Goal: Information Seeking & Learning: Learn about a topic

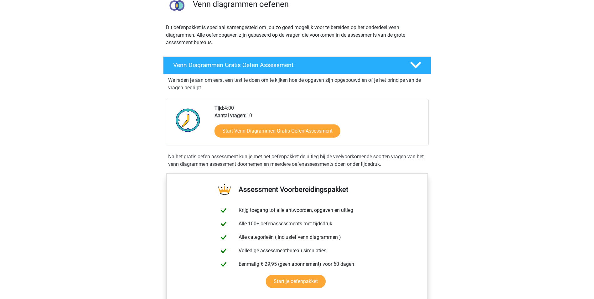
scroll to position [63, 0]
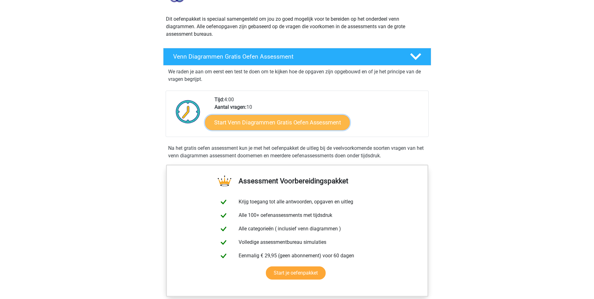
click at [252, 122] on link "Start Venn Diagrammen Gratis Oefen Assessment" at bounding box center [277, 122] width 145 height 15
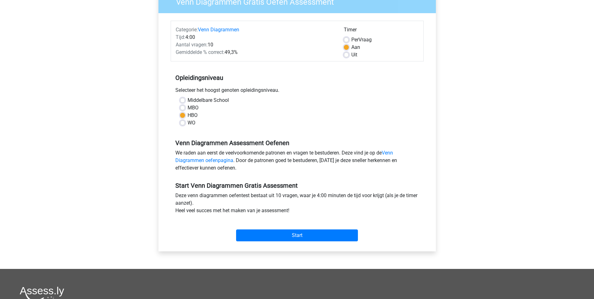
scroll to position [63, 0]
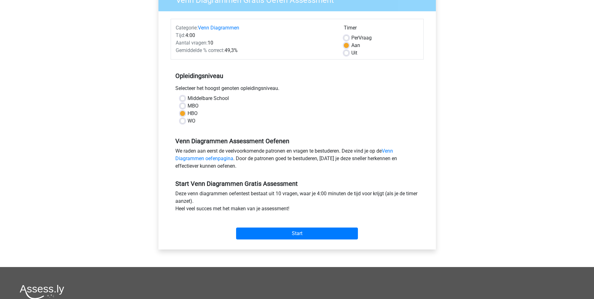
click at [188, 122] on label "WO" at bounding box center [192, 121] width 8 height 8
click at [181, 122] on input "WO" at bounding box center [182, 120] width 5 height 6
radio input "true"
click at [287, 232] on input "Start" at bounding box center [297, 233] width 122 height 12
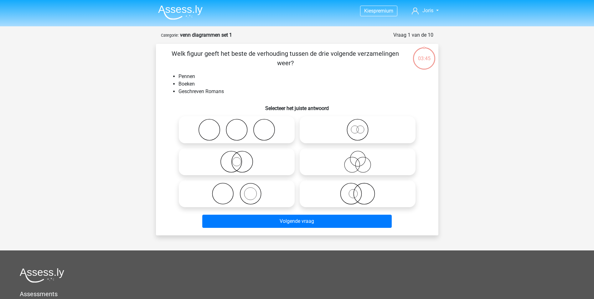
click at [244, 193] on icon at bounding box center [236, 194] width 111 height 22
click at [241, 190] on input "radio" at bounding box center [239, 188] width 4 height 4
radio input "true"
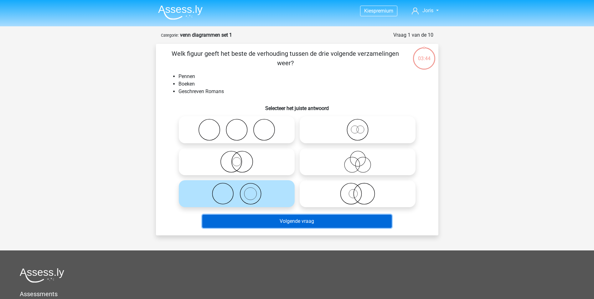
click at [297, 219] on button "Volgende vraag" at bounding box center [296, 220] width 189 height 13
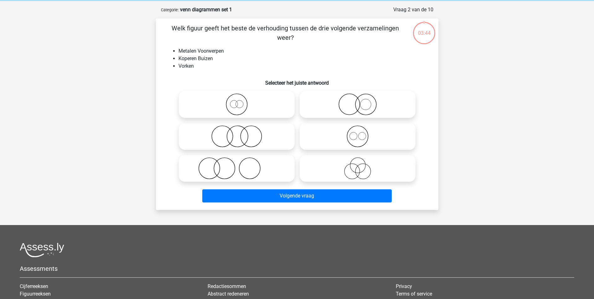
scroll to position [31, 0]
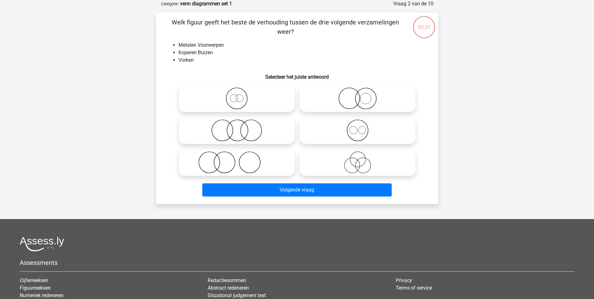
click at [359, 127] on icon at bounding box center [357, 130] width 111 height 22
click at [359, 127] on input "radio" at bounding box center [360, 125] width 4 height 4
radio input "true"
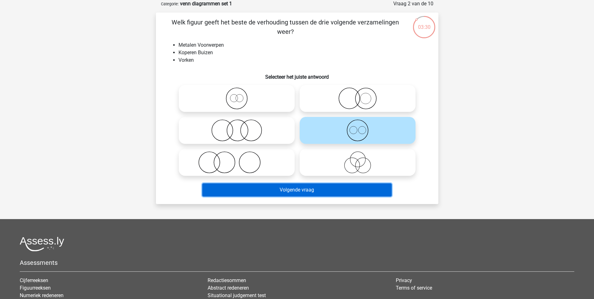
click at [309, 189] on button "Volgende vraag" at bounding box center [296, 189] width 189 height 13
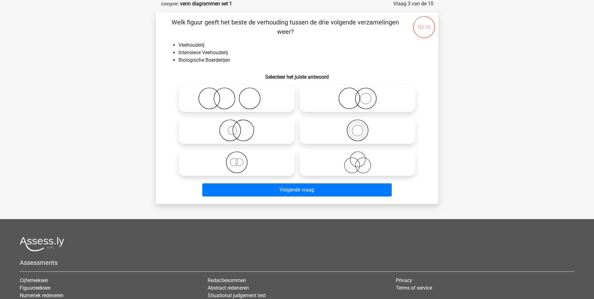
click at [363, 99] on icon at bounding box center [357, 98] width 111 height 22
click at [362, 95] on input "radio" at bounding box center [360, 93] width 4 height 4
radio input "true"
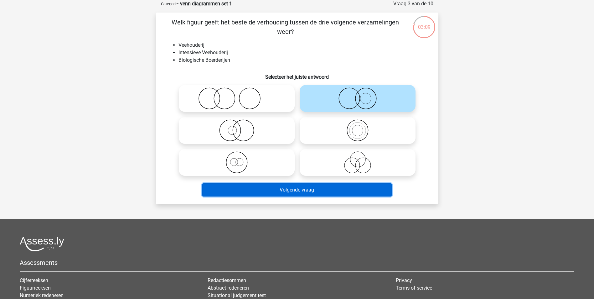
click at [297, 190] on button "Volgende vraag" at bounding box center [296, 189] width 189 height 13
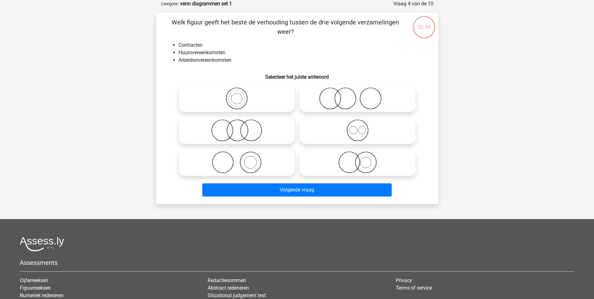
click at [360, 129] on icon at bounding box center [357, 130] width 111 height 22
click at [360, 127] on input "radio" at bounding box center [360, 125] width 4 height 4
radio input "true"
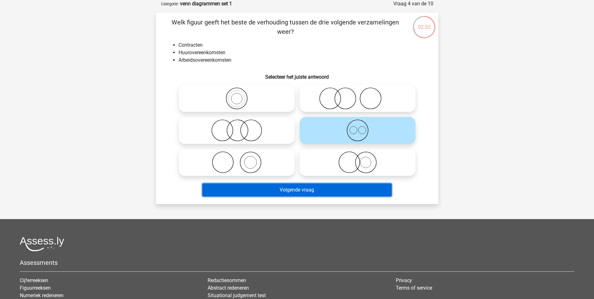
click at [307, 190] on button "Volgende vraag" at bounding box center [296, 189] width 189 height 13
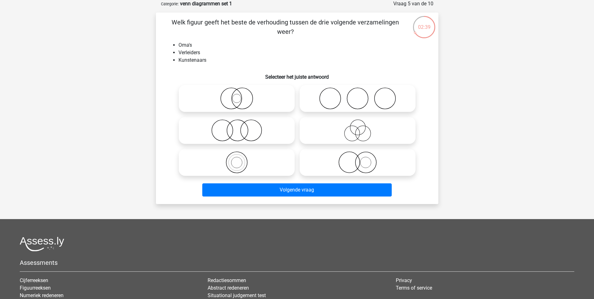
click at [357, 122] on icon at bounding box center [357, 130] width 111 height 22
click at [358, 123] on input "radio" at bounding box center [360, 125] width 4 height 4
radio input "true"
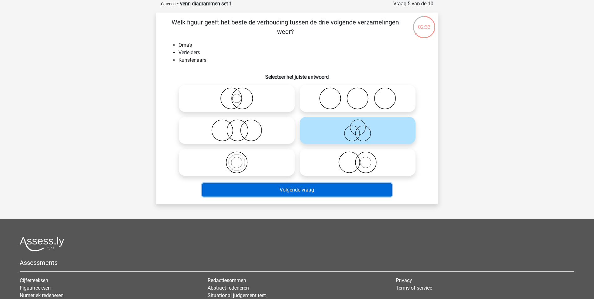
click at [298, 189] on button "Volgende vraag" at bounding box center [296, 189] width 189 height 13
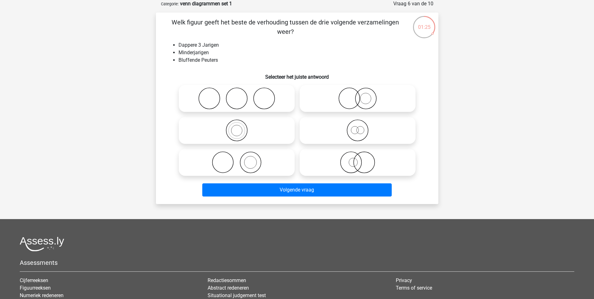
click at [358, 127] on circle at bounding box center [360, 130] width 8 height 8
click at [358, 127] on input "radio" at bounding box center [360, 125] width 4 height 4
radio input "true"
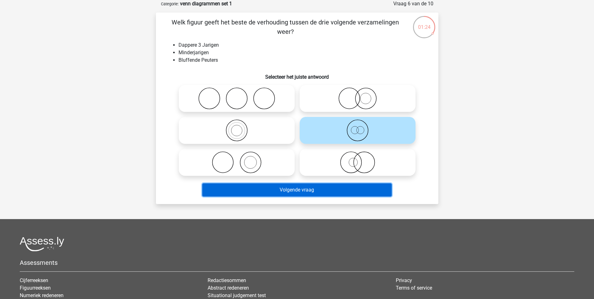
click at [318, 191] on button "Volgende vraag" at bounding box center [296, 189] width 189 height 13
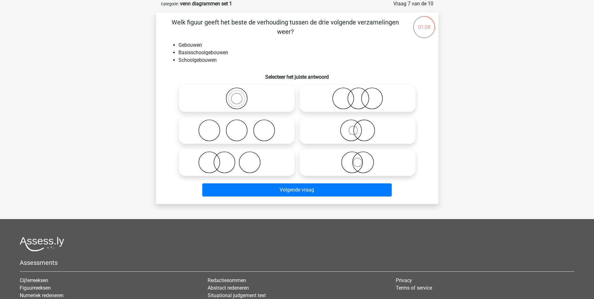
click at [237, 96] on icon at bounding box center [236, 98] width 111 height 22
click at [237, 95] on input "radio" at bounding box center [239, 93] width 4 height 4
radio input "true"
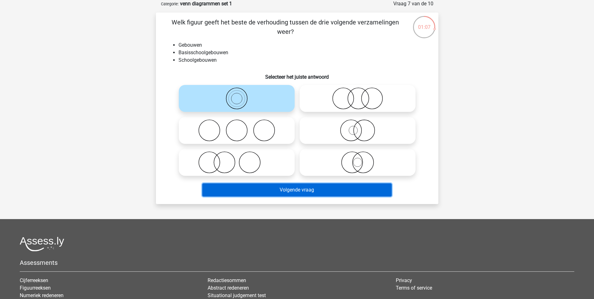
click at [296, 190] on button "Volgende vraag" at bounding box center [296, 189] width 189 height 13
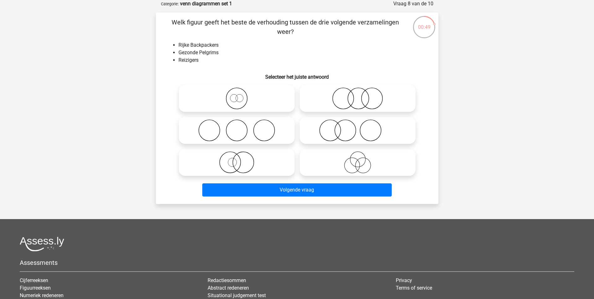
click at [235, 97] on icon at bounding box center [236, 98] width 111 height 22
click at [237, 95] on input "radio" at bounding box center [239, 93] width 4 height 4
radio input "true"
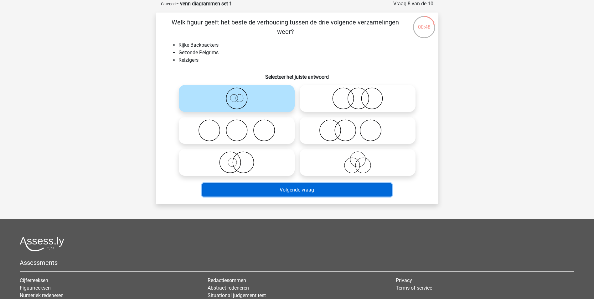
click at [283, 189] on button "Volgende vraag" at bounding box center [296, 189] width 189 height 13
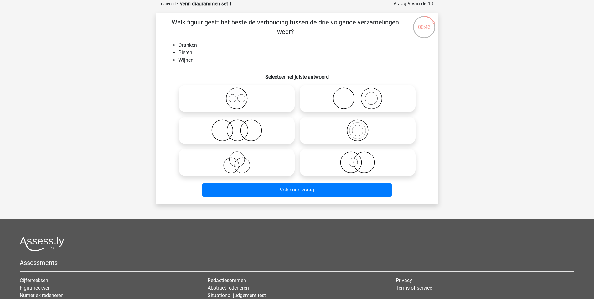
click at [238, 96] on icon at bounding box center [236, 98] width 111 height 22
click at [238, 95] on input "radio" at bounding box center [239, 93] width 4 height 4
radio input "true"
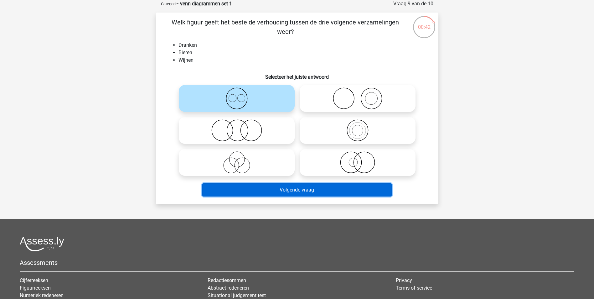
click at [304, 189] on button "Volgende vraag" at bounding box center [296, 189] width 189 height 13
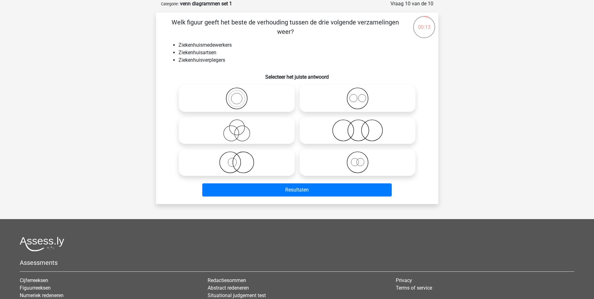
click at [233, 129] on icon at bounding box center [236, 130] width 111 height 22
click at [237, 127] on input "radio" at bounding box center [239, 125] width 4 height 4
radio input "true"
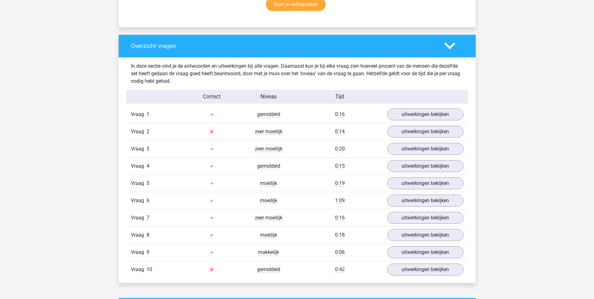
scroll to position [438, 0]
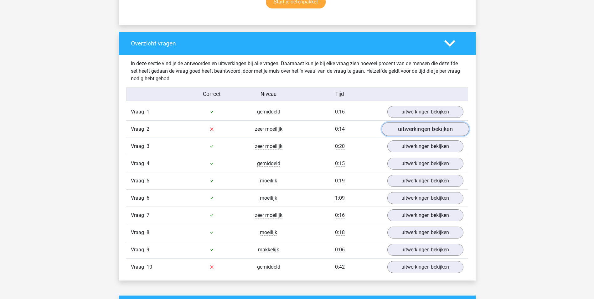
click at [417, 129] on link "uitwerkingen bekijken" at bounding box center [424, 129] width 87 height 14
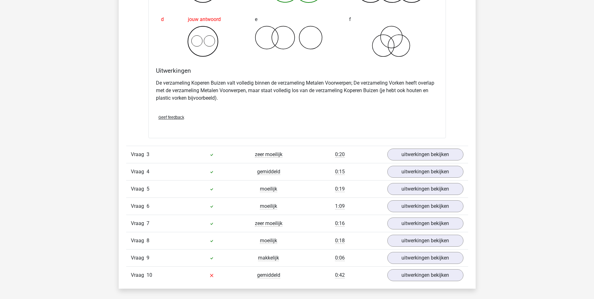
scroll to position [720, 0]
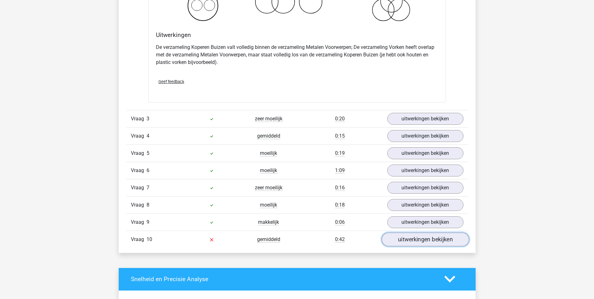
click at [435, 239] on link "uitwerkingen bekijken" at bounding box center [424, 239] width 87 height 14
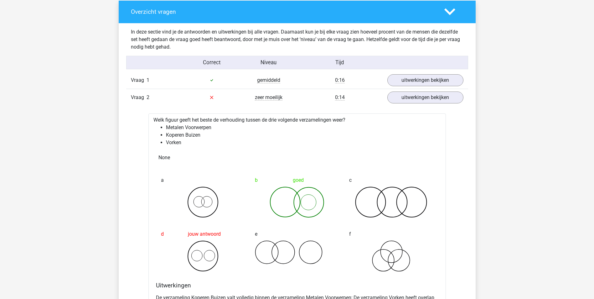
scroll to position [470, 0]
click at [419, 79] on link "uitwerkingen bekijken" at bounding box center [424, 81] width 87 height 14
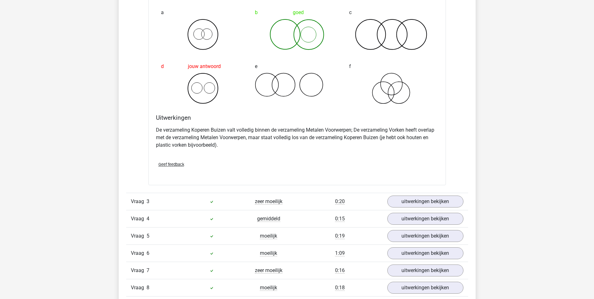
scroll to position [939, 0]
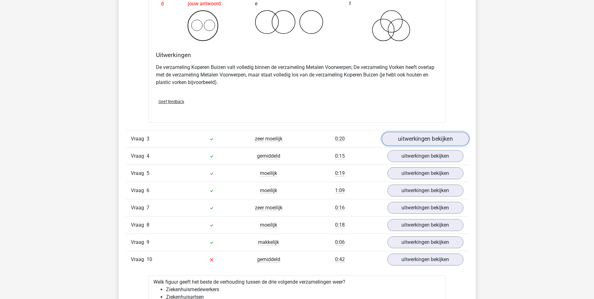
click at [413, 139] on link "uitwerkingen bekijken" at bounding box center [424, 139] width 87 height 14
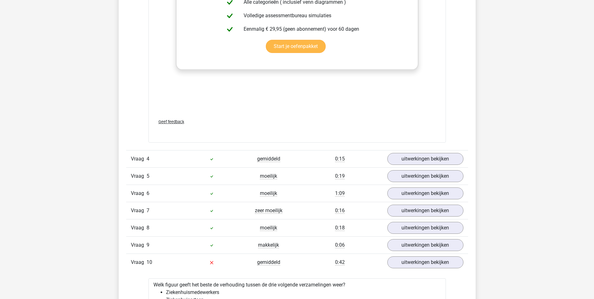
scroll to position [1377, 0]
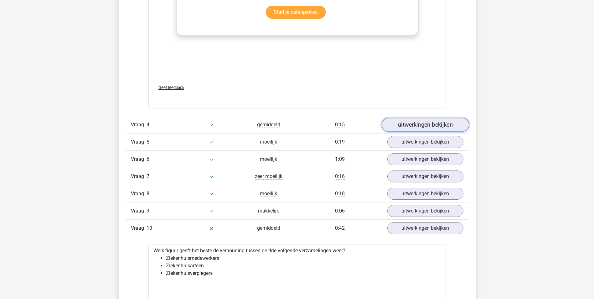
click at [430, 124] on link "uitwerkingen bekijken" at bounding box center [424, 125] width 87 height 14
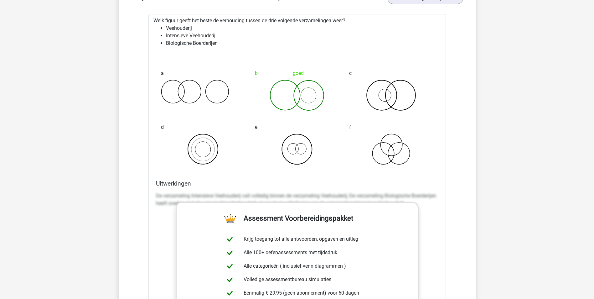
scroll to position [1002, 0]
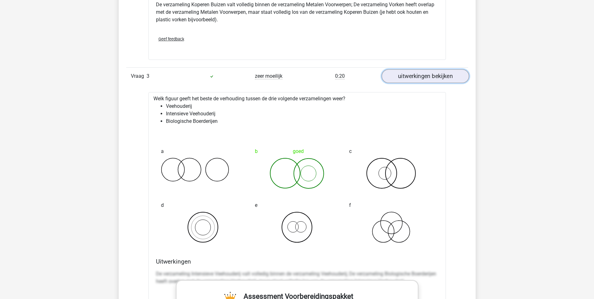
click at [430, 74] on link "uitwerkingen bekijken" at bounding box center [424, 76] width 87 height 14
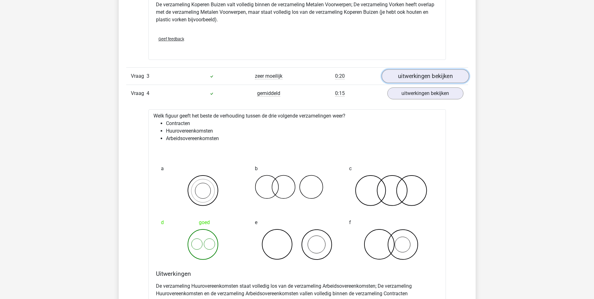
click at [430, 73] on link "uitwerkingen bekijken" at bounding box center [424, 76] width 87 height 14
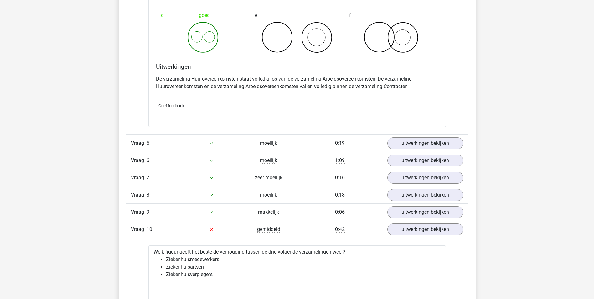
scroll to position [1659, 0]
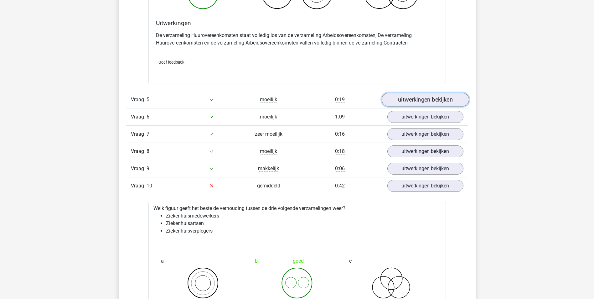
click at [405, 99] on link "uitwerkingen bekijken" at bounding box center [424, 100] width 87 height 14
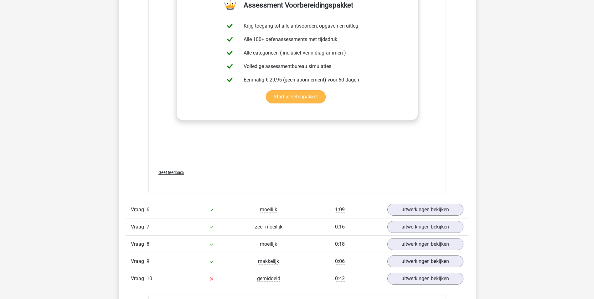
scroll to position [2035, 0]
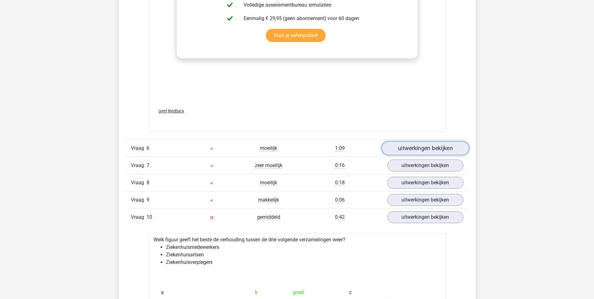
click at [438, 148] on link "uitwerkingen bekijken" at bounding box center [424, 148] width 87 height 14
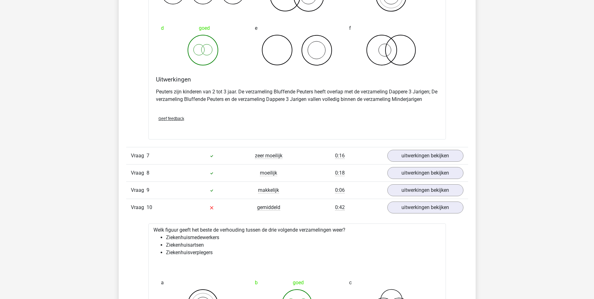
scroll to position [2285, 0]
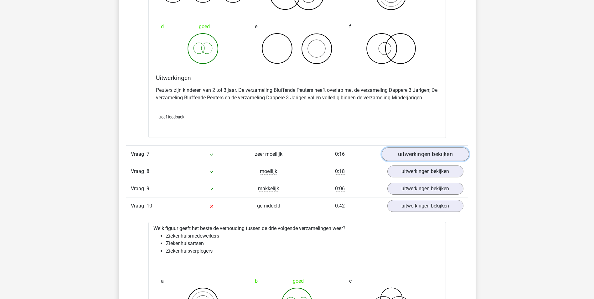
click at [425, 151] on link "uitwerkingen bekijken" at bounding box center [424, 154] width 87 height 14
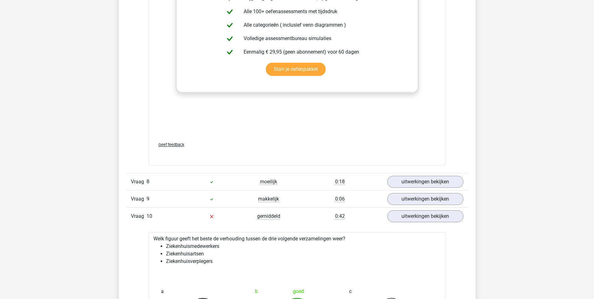
scroll to position [2724, 0]
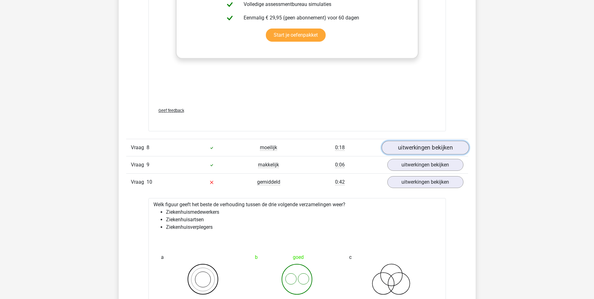
click at [421, 147] on link "uitwerkingen bekijken" at bounding box center [424, 148] width 87 height 14
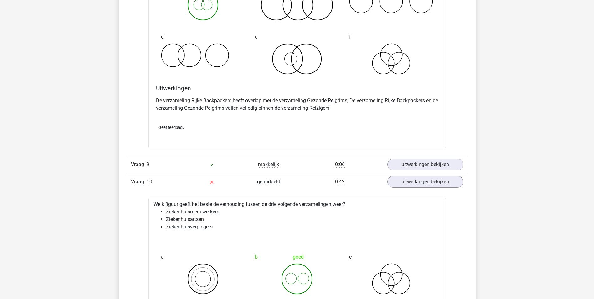
scroll to position [2974, 0]
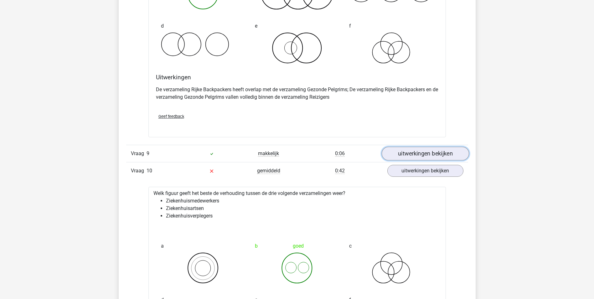
click at [418, 154] on link "uitwerkingen bekijken" at bounding box center [424, 154] width 87 height 14
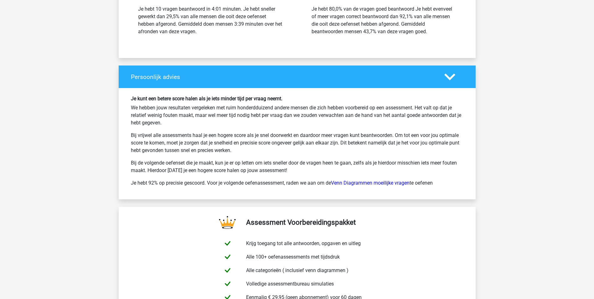
scroll to position [4164, 0]
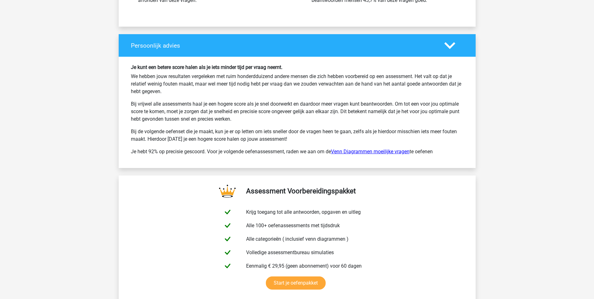
click at [360, 150] on link "Venn Diagrammen moeilijke vragen" at bounding box center [370, 151] width 79 height 6
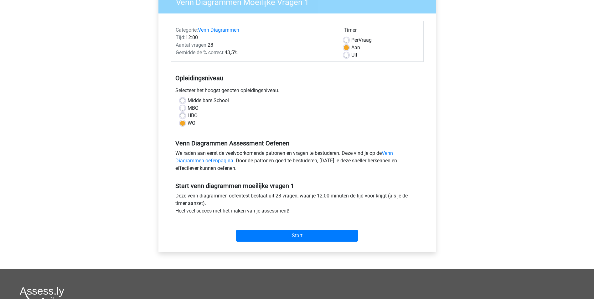
scroll to position [63, 0]
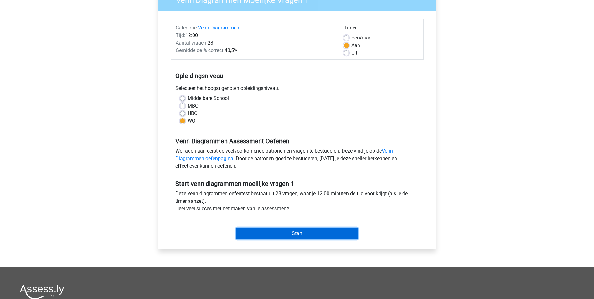
click at [305, 234] on input "Start" at bounding box center [297, 233] width 122 height 12
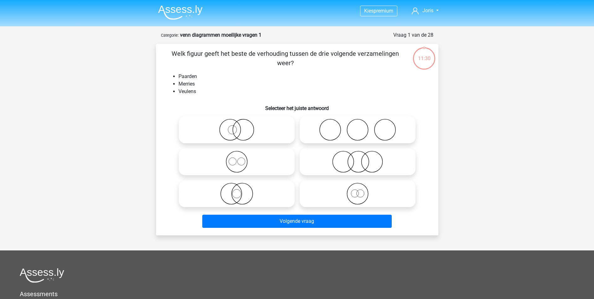
click at [357, 193] on icon at bounding box center [357, 194] width 111 height 22
click at [358, 190] on input "radio" at bounding box center [360, 188] width 4 height 4
radio input "true"
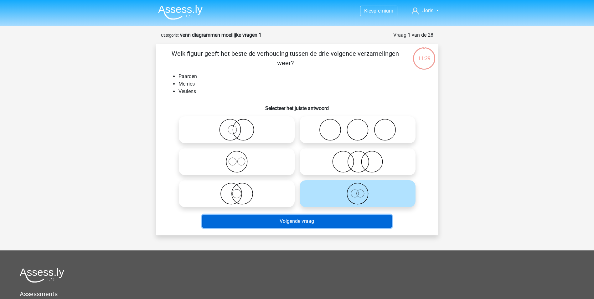
click at [295, 221] on button "Volgende vraag" at bounding box center [296, 220] width 189 height 13
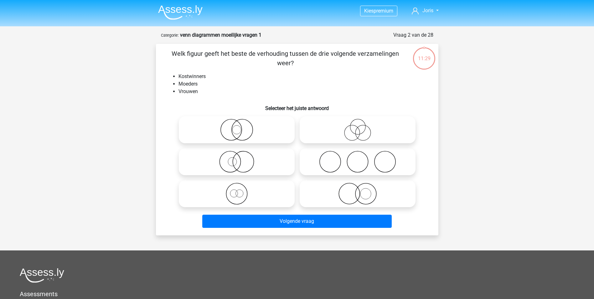
scroll to position [31, 0]
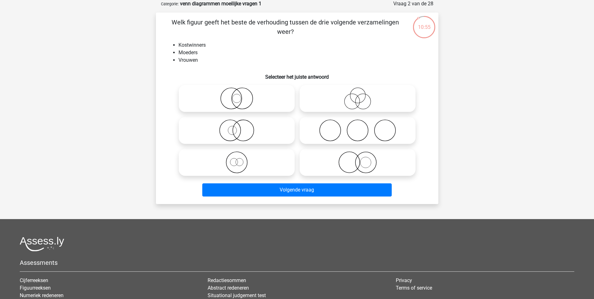
click at [215, 132] on icon at bounding box center [236, 130] width 111 height 22
click at [237, 127] on input "radio" at bounding box center [239, 125] width 4 height 4
radio input "true"
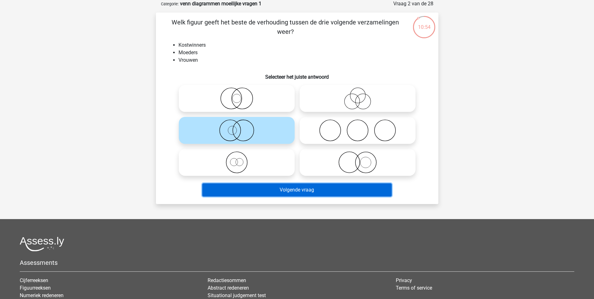
click at [300, 192] on button "Volgende vraag" at bounding box center [296, 189] width 189 height 13
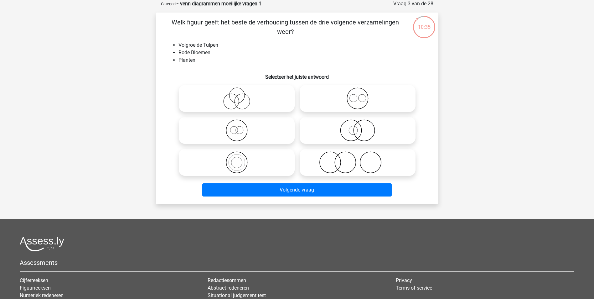
click at [349, 164] on icon at bounding box center [357, 162] width 111 height 22
click at [358, 159] on input "radio" at bounding box center [360, 157] width 4 height 4
radio input "true"
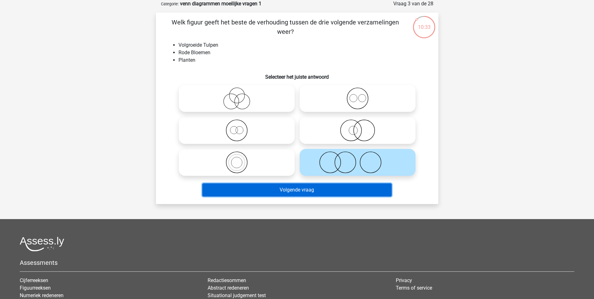
click at [304, 190] on button "Volgende vraag" at bounding box center [296, 189] width 189 height 13
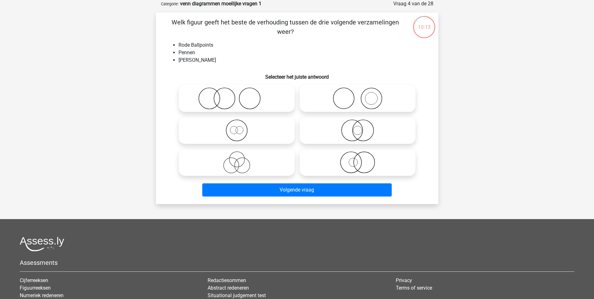
click at [357, 165] on icon at bounding box center [357, 162] width 111 height 22
click at [358, 159] on input "radio" at bounding box center [360, 157] width 4 height 4
radio input "true"
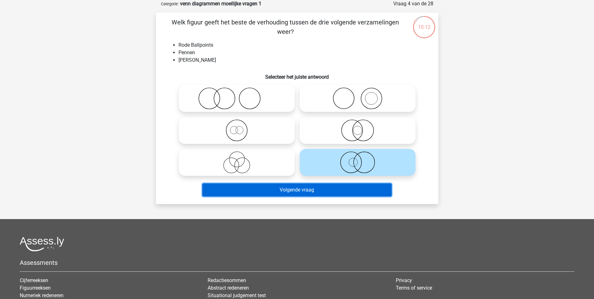
click at [308, 191] on button "Volgende vraag" at bounding box center [296, 189] width 189 height 13
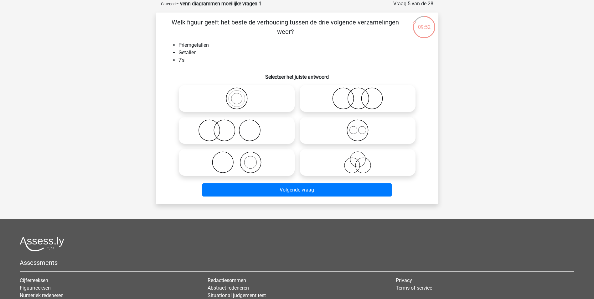
click at [358, 97] on icon at bounding box center [357, 98] width 111 height 22
click at [358, 95] on input "radio" at bounding box center [360, 93] width 4 height 4
radio input "true"
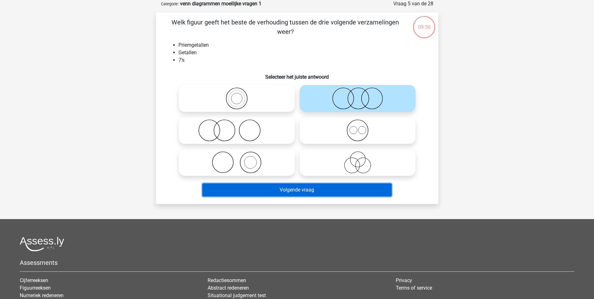
click at [315, 188] on button "Volgende vraag" at bounding box center [296, 189] width 189 height 13
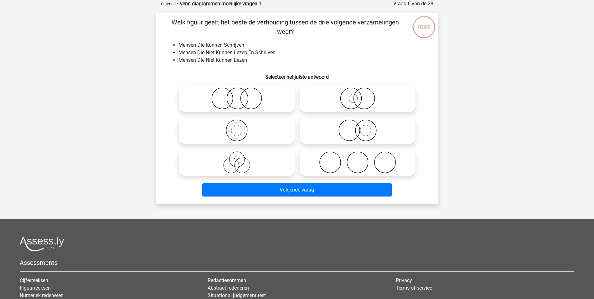
click at [354, 131] on icon at bounding box center [357, 130] width 111 height 22
click at [358, 127] on input "radio" at bounding box center [360, 125] width 4 height 4
radio input "true"
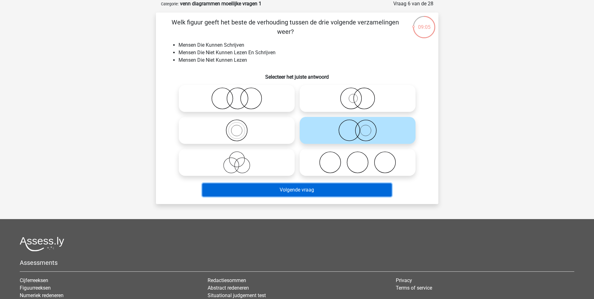
click at [300, 189] on button "Volgende vraag" at bounding box center [296, 189] width 189 height 13
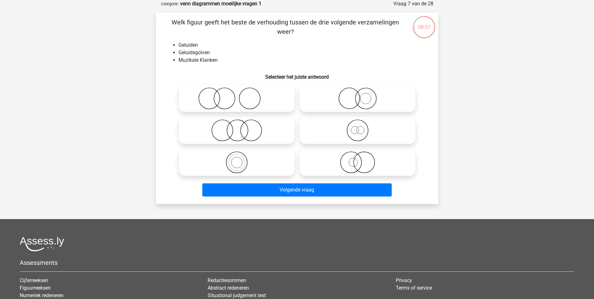
click at [234, 159] on icon at bounding box center [236, 162] width 111 height 22
click at [237, 159] on input "radio" at bounding box center [239, 157] width 4 height 4
radio input "true"
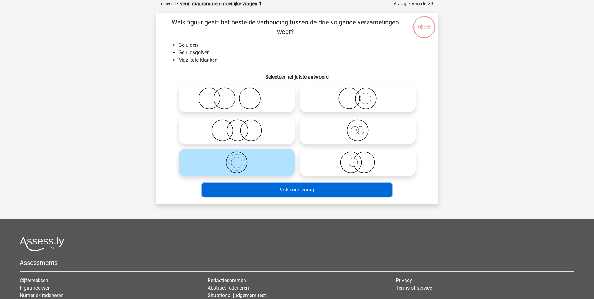
click at [268, 190] on button "Volgende vraag" at bounding box center [296, 189] width 189 height 13
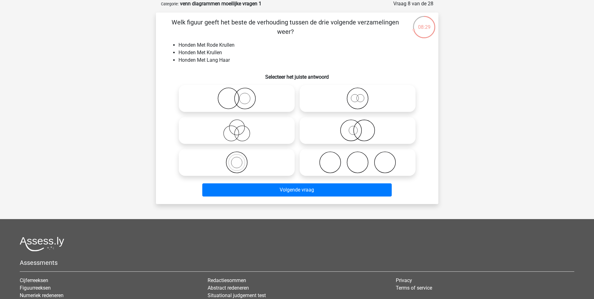
click at [350, 130] on icon at bounding box center [357, 130] width 111 height 22
click at [358, 127] on input "radio" at bounding box center [360, 125] width 4 height 4
radio input "true"
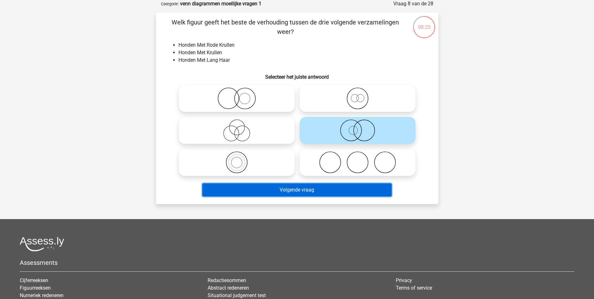
click at [312, 188] on button "Volgende vraag" at bounding box center [296, 189] width 189 height 13
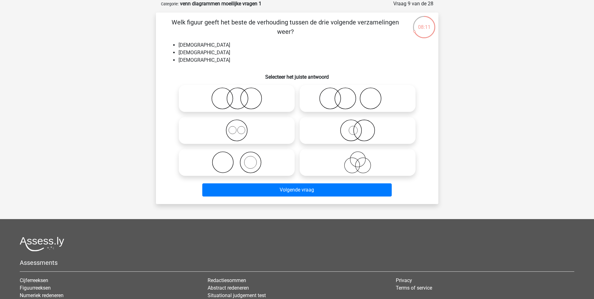
click at [236, 96] on icon at bounding box center [236, 98] width 111 height 22
click at [237, 95] on input "radio" at bounding box center [239, 93] width 4 height 4
radio input "true"
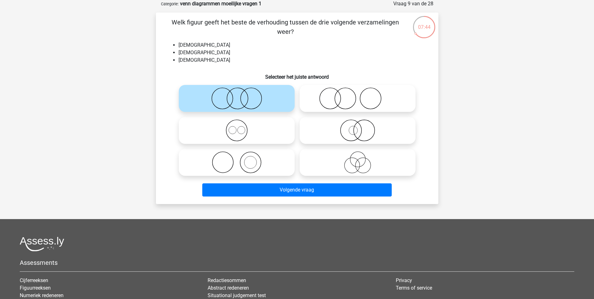
click at [239, 128] on icon at bounding box center [236, 130] width 111 height 22
click at [239, 127] on input "radio" at bounding box center [239, 125] width 4 height 4
radio input "true"
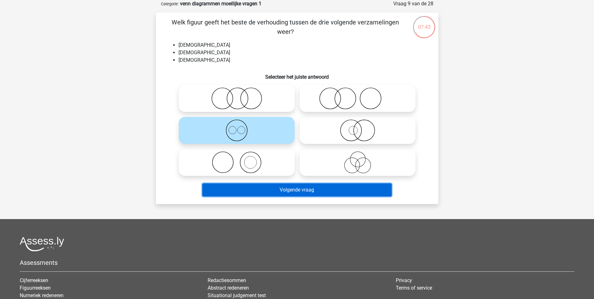
click at [308, 189] on button "Volgende vraag" at bounding box center [296, 189] width 189 height 13
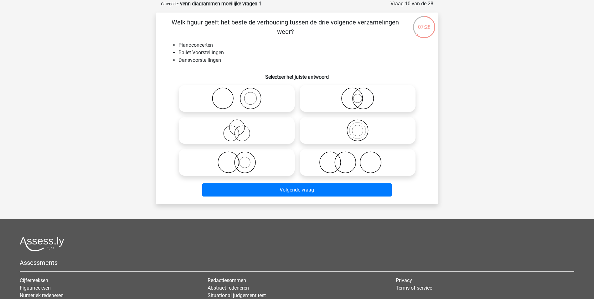
click at [227, 96] on icon at bounding box center [236, 98] width 111 height 22
click at [237, 95] on input "radio" at bounding box center [239, 93] width 4 height 4
radio input "true"
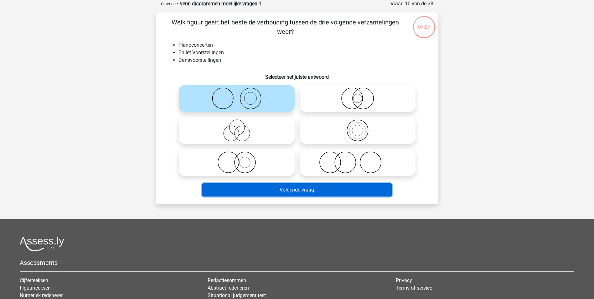
click at [301, 188] on button "Volgende vraag" at bounding box center [296, 189] width 189 height 13
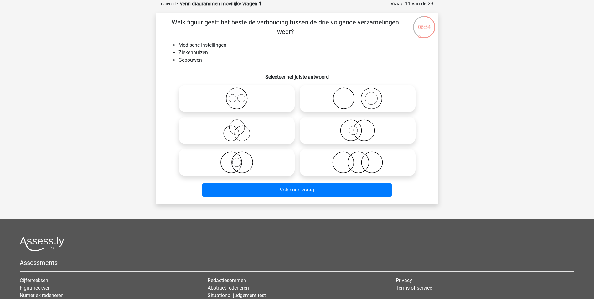
click at [354, 131] on icon at bounding box center [357, 130] width 111 height 22
click at [358, 127] on input "radio" at bounding box center [360, 125] width 4 height 4
radio input "true"
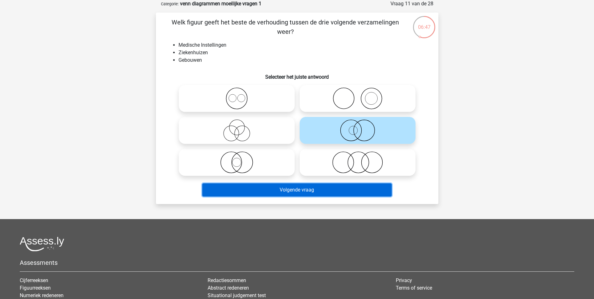
click at [316, 191] on button "Volgende vraag" at bounding box center [296, 189] width 189 height 13
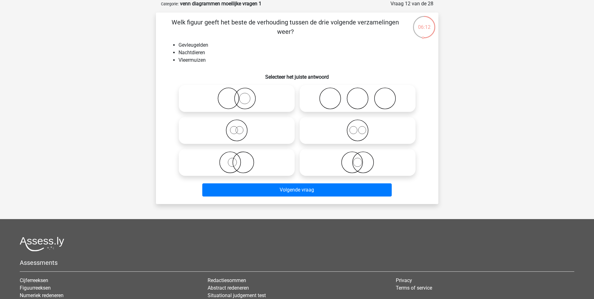
click at [239, 163] on icon at bounding box center [236, 162] width 111 height 22
click at [239, 159] on input "radio" at bounding box center [239, 157] width 4 height 4
radio input "true"
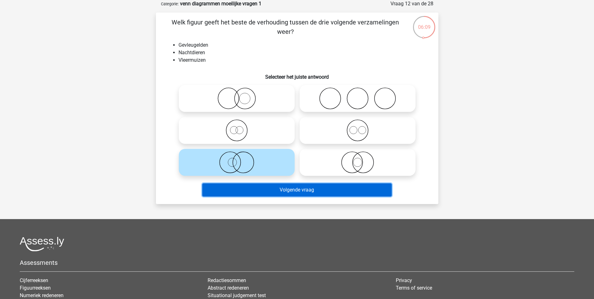
click at [249, 188] on button "Volgende vraag" at bounding box center [296, 189] width 189 height 13
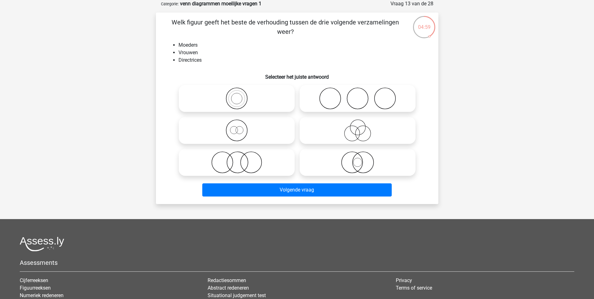
click at [363, 129] on icon at bounding box center [357, 130] width 111 height 22
click at [362, 127] on input "radio" at bounding box center [360, 125] width 4 height 4
radio input "true"
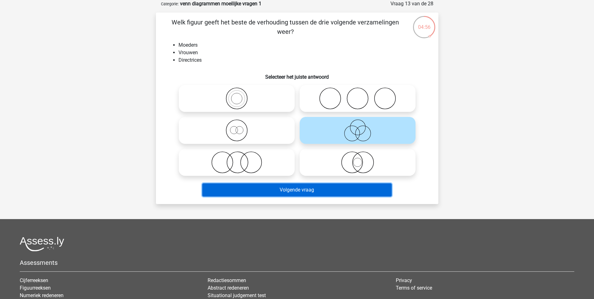
click at [314, 188] on button "Volgende vraag" at bounding box center [296, 189] width 189 height 13
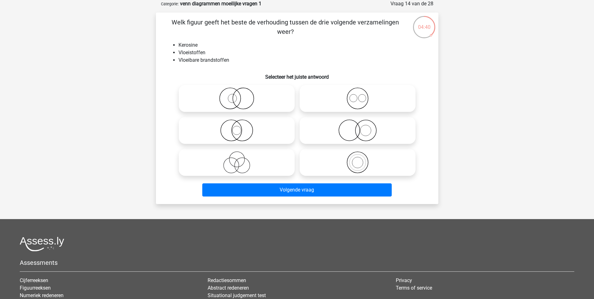
click at [229, 100] on icon at bounding box center [236, 98] width 111 height 22
click at [237, 95] on input "radio" at bounding box center [239, 93] width 4 height 4
radio input "true"
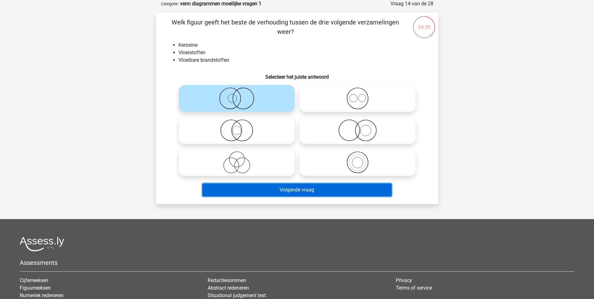
click at [294, 189] on button "Volgende vraag" at bounding box center [296, 189] width 189 height 13
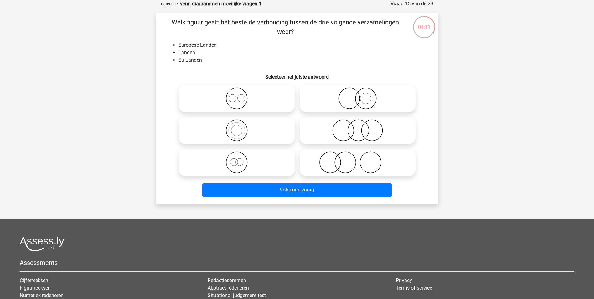
click at [235, 99] on icon at bounding box center [236, 98] width 111 height 22
click at [237, 95] on input "radio" at bounding box center [239, 93] width 4 height 4
radio input "true"
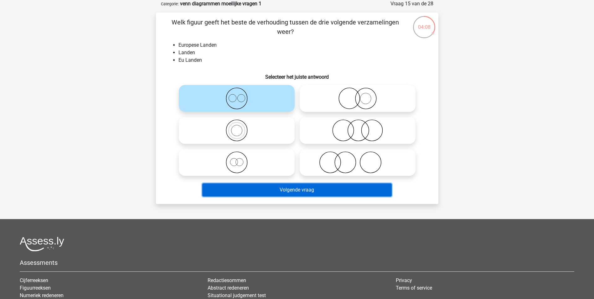
click at [283, 189] on button "Volgende vraag" at bounding box center [296, 189] width 189 height 13
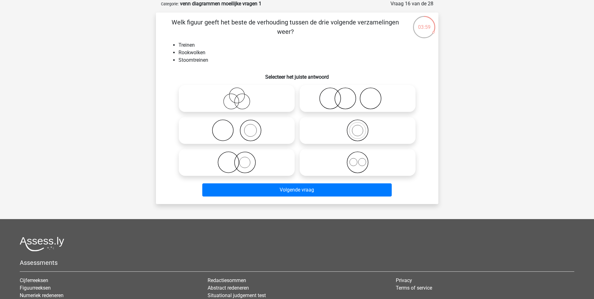
click at [244, 132] on icon at bounding box center [236, 130] width 111 height 22
click at [241, 127] on input "radio" at bounding box center [239, 125] width 4 height 4
radio input "true"
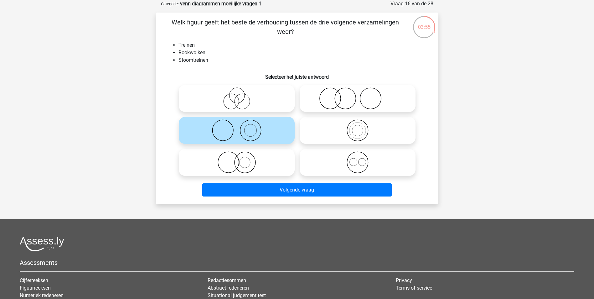
click at [239, 160] on icon at bounding box center [236, 162] width 111 height 22
click at [239, 159] on input "radio" at bounding box center [239, 157] width 4 height 4
radio input "true"
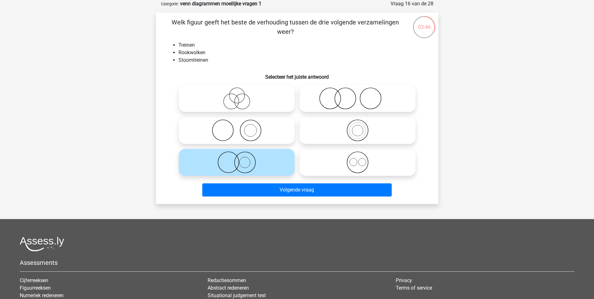
click at [239, 129] on icon at bounding box center [236, 130] width 111 height 22
click at [239, 127] on input "radio" at bounding box center [239, 125] width 4 height 4
radio input "true"
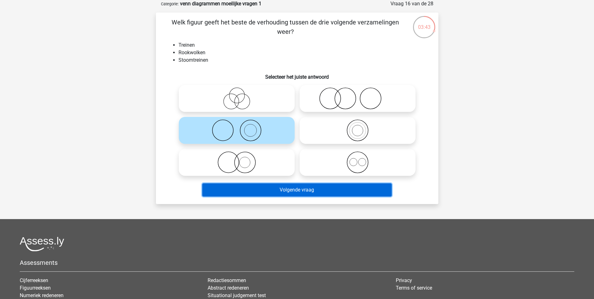
click at [295, 188] on button "Volgende vraag" at bounding box center [296, 189] width 189 height 13
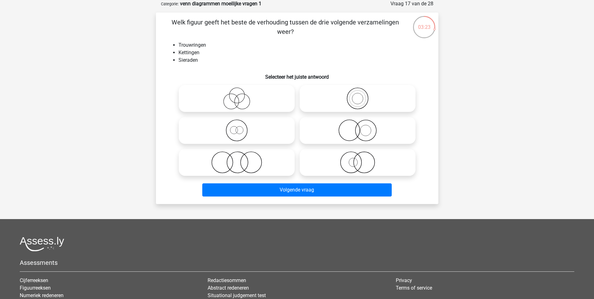
click at [233, 161] on circle at bounding box center [222, 162] width 21 height 21
click at [237, 159] on input "radio" at bounding box center [239, 157] width 4 height 4
radio input "true"
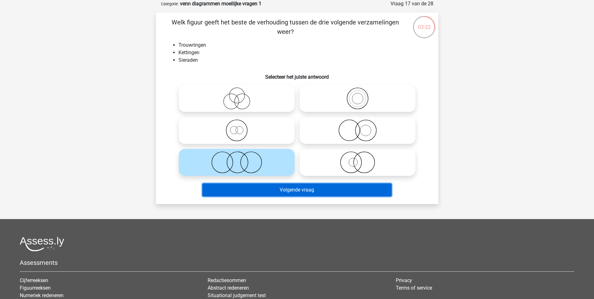
click at [287, 187] on button "Volgende vraag" at bounding box center [296, 189] width 189 height 13
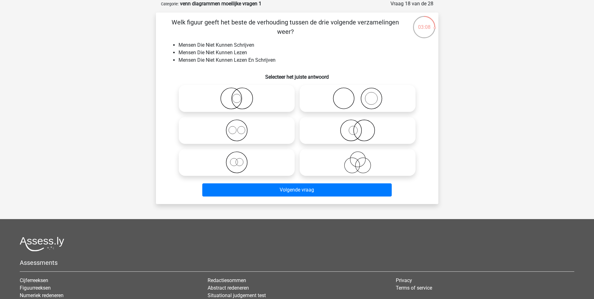
click at [237, 130] on icon at bounding box center [236, 130] width 111 height 22
click at [237, 127] on input "radio" at bounding box center [239, 125] width 4 height 4
radio input "true"
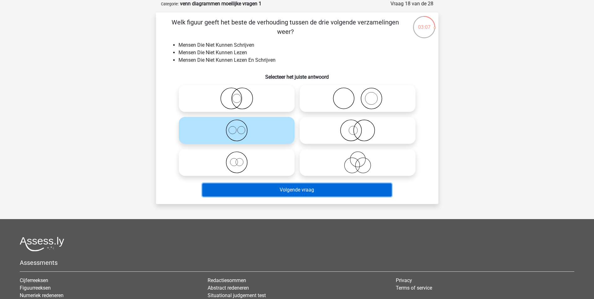
click at [296, 190] on button "Volgende vraag" at bounding box center [296, 189] width 189 height 13
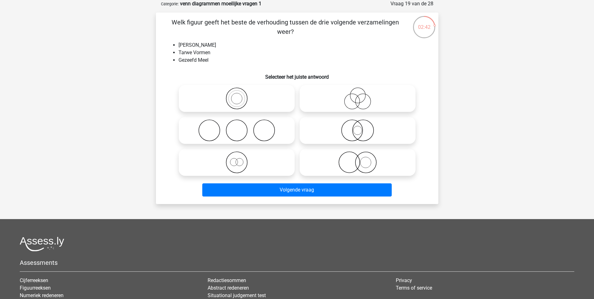
click at [239, 162] on icon at bounding box center [236, 162] width 111 height 22
click at [239, 159] on input "radio" at bounding box center [239, 157] width 4 height 4
radio input "true"
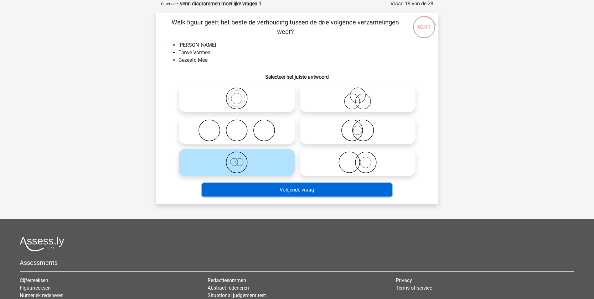
click at [280, 188] on button "Volgende vraag" at bounding box center [296, 189] width 189 height 13
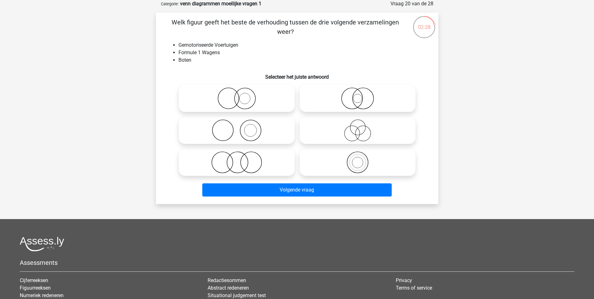
click at [240, 128] on icon at bounding box center [236, 130] width 111 height 22
click at [240, 127] on input "radio" at bounding box center [239, 125] width 4 height 4
radio input "true"
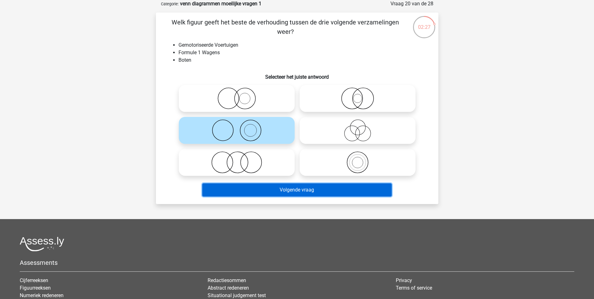
click at [292, 191] on button "Volgende vraag" at bounding box center [296, 189] width 189 height 13
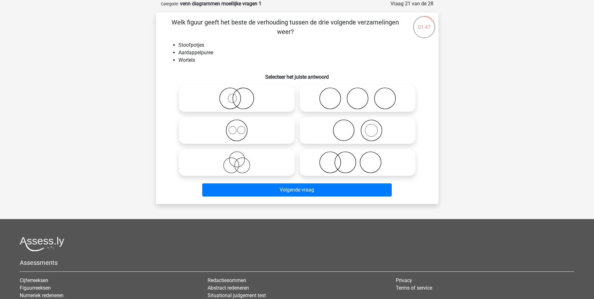
click at [233, 97] on icon at bounding box center [236, 98] width 111 height 22
click at [237, 95] on input "radio" at bounding box center [239, 93] width 4 height 4
radio input "true"
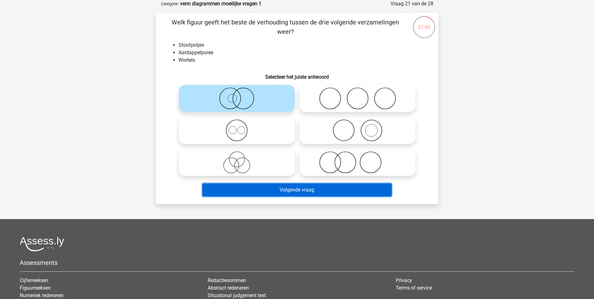
click at [286, 190] on button "Volgende vraag" at bounding box center [296, 189] width 189 height 13
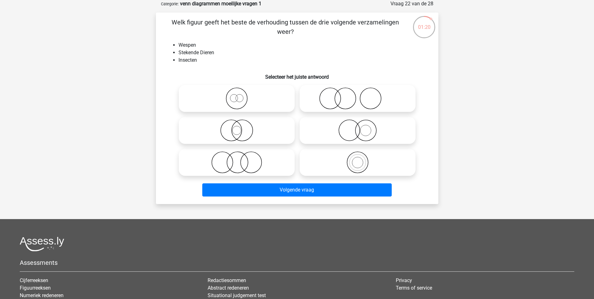
click at [356, 128] on icon at bounding box center [357, 130] width 111 height 22
click at [358, 127] on input "radio" at bounding box center [360, 125] width 4 height 4
radio input "true"
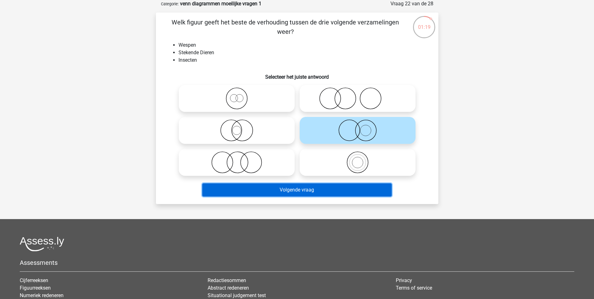
click at [303, 191] on button "Volgende vraag" at bounding box center [296, 189] width 189 height 13
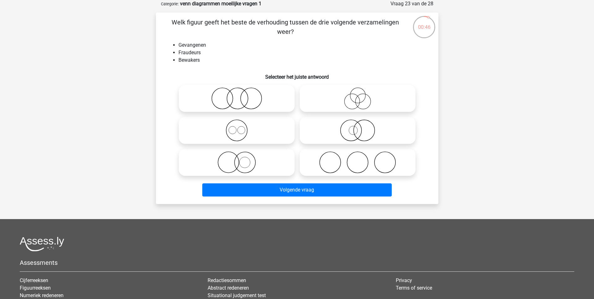
click at [352, 158] on icon at bounding box center [357, 162] width 111 height 22
click at [358, 158] on input "radio" at bounding box center [360, 157] width 4 height 4
radio input "true"
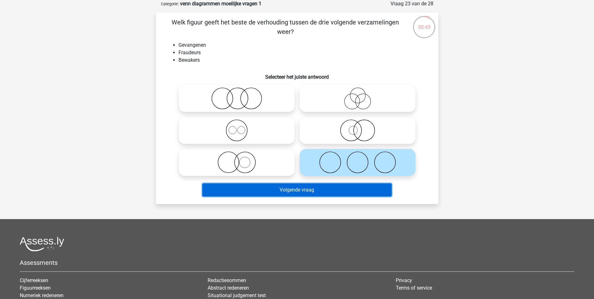
click at [297, 189] on button "Volgende vraag" at bounding box center [296, 189] width 189 height 13
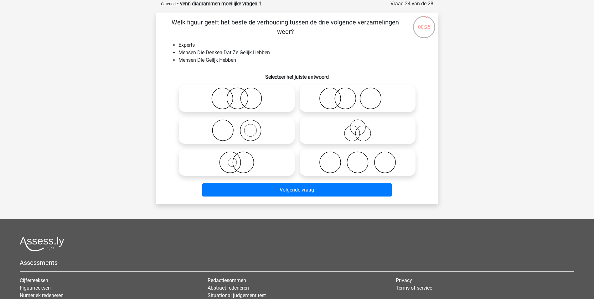
click at [355, 157] on icon at bounding box center [357, 162] width 111 height 22
click at [358, 157] on input "radio" at bounding box center [360, 157] width 4 height 4
radio input "true"
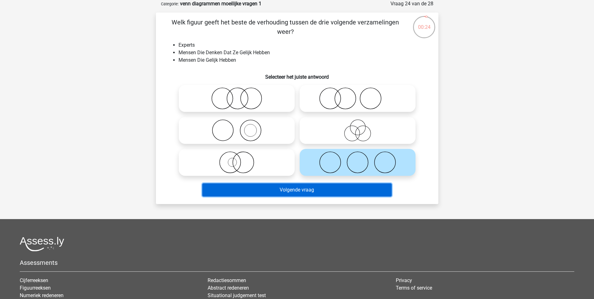
click at [311, 190] on button "Volgende vraag" at bounding box center [296, 189] width 189 height 13
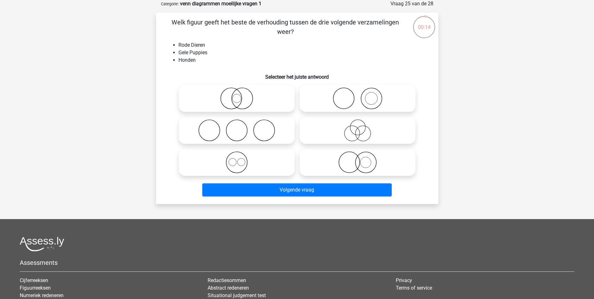
click at [341, 161] on icon at bounding box center [357, 162] width 111 height 22
click at [358, 159] on input "radio" at bounding box center [360, 157] width 4 height 4
radio input "true"
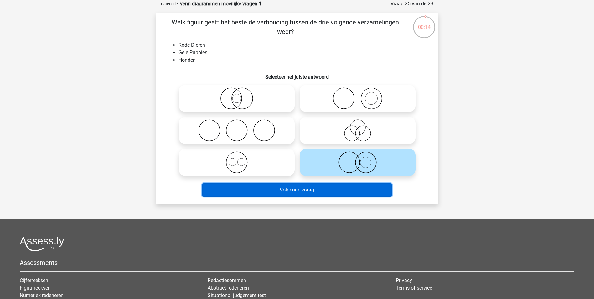
click at [314, 188] on button "Volgende vraag" at bounding box center [296, 189] width 189 height 13
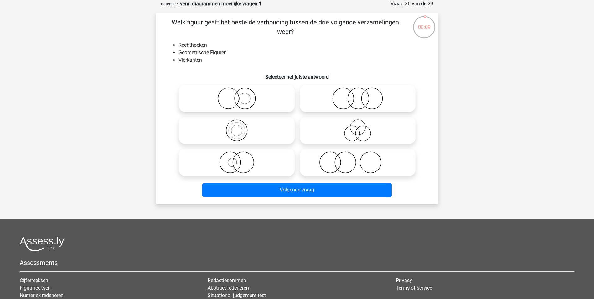
click at [237, 128] on div at bounding box center [237, 130] width 116 height 27
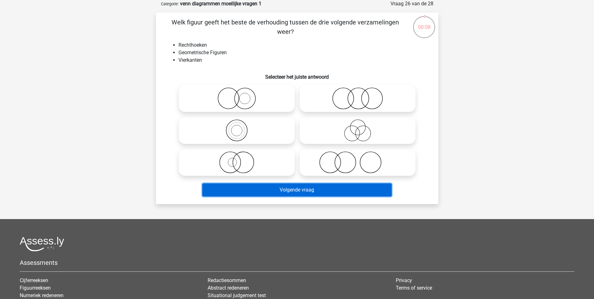
click at [289, 190] on button "Volgende vraag" at bounding box center [296, 189] width 189 height 13
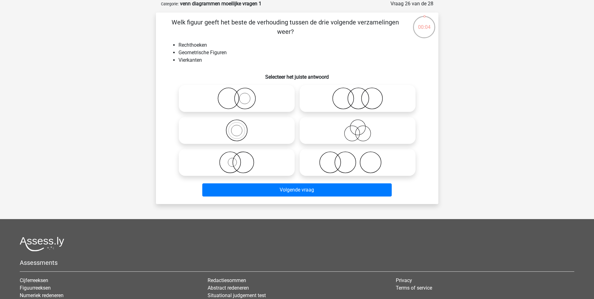
click at [244, 129] on icon at bounding box center [236, 130] width 111 height 22
click at [241, 127] on input "radio" at bounding box center [239, 125] width 4 height 4
radio input "true"
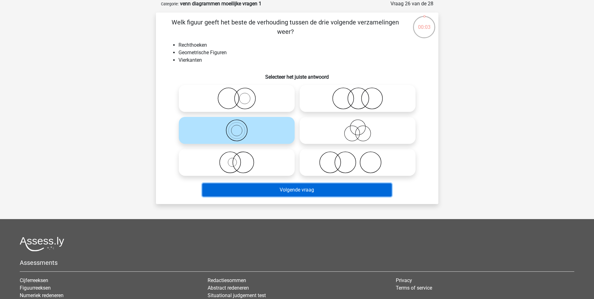
click at [276, 188] on button "Volgende vraag" at bounding box center [296, 189] width 189 height 13
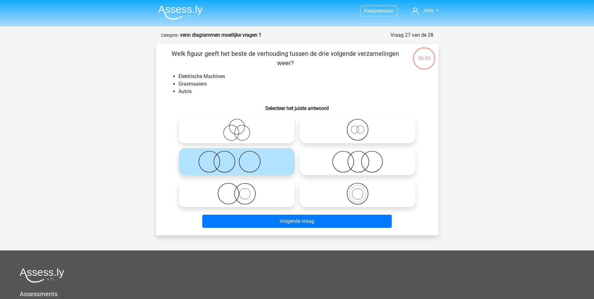
scroll to position [31, 0]
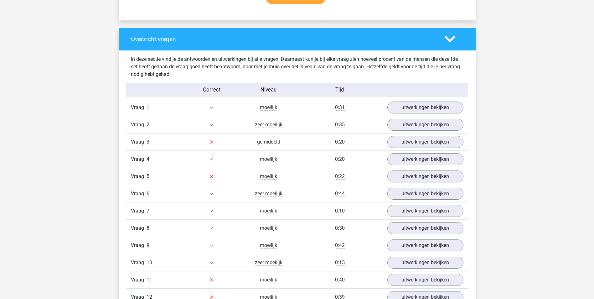
scroll to position [438, 0]
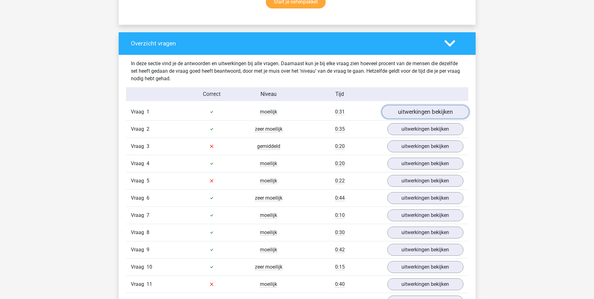
click at [444, 109] on link "uitwerkingen bekijken" at bounding box center [424, 112] width 87 height 14
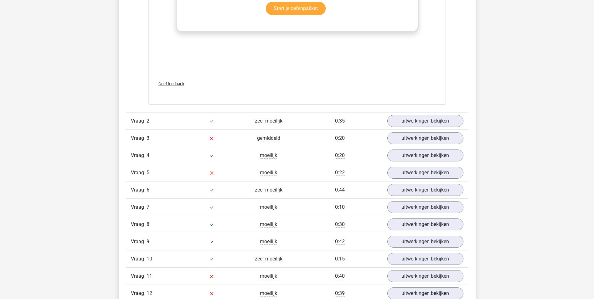
scroll to position [908, 0]
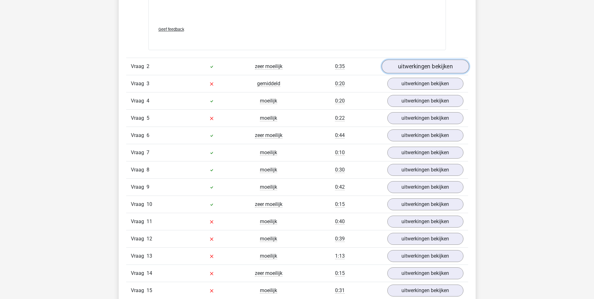
click at [431, 66] on link "uitwerkingen bekijken" at bounding box center [424, 66] width 87 height 14
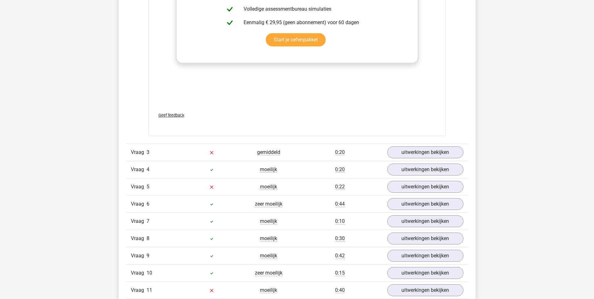
scroll to position [1283, 0]
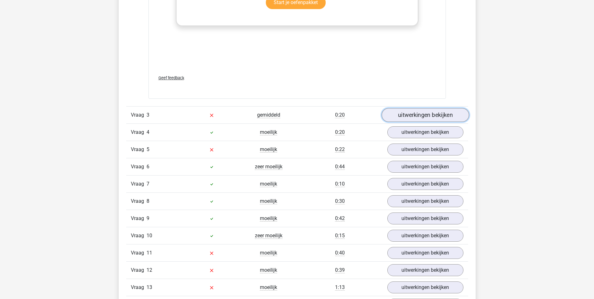
click at [434, 112] on link "uitwerkingen bekijken" at bounding box center [424, 115] width 87 height 14
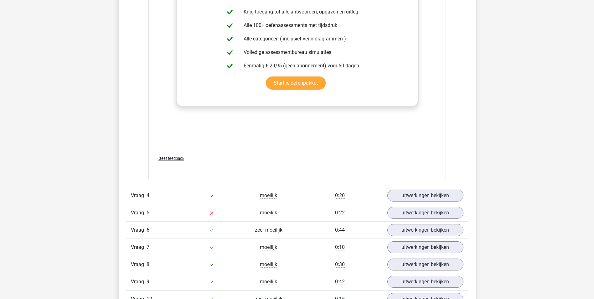
scroll to position [1659, 0]
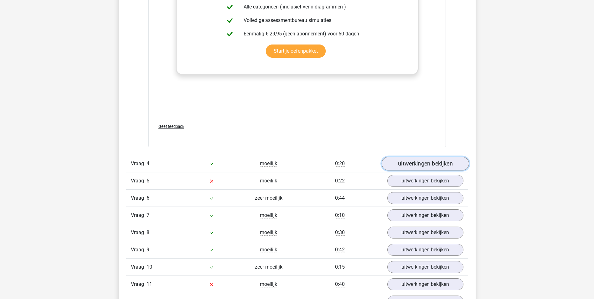
click at [417, 164] on link "uitwerkingen bekijken" at bounding box center [424, 164] width 87 height 14
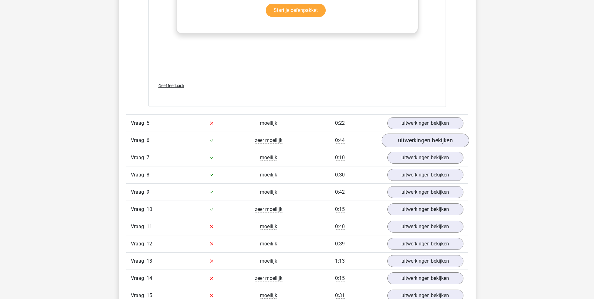
scroll to position [2129, 0]
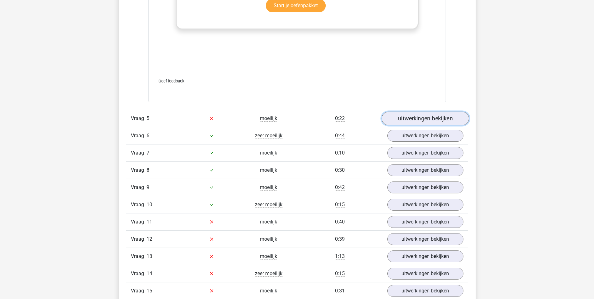
click at [415, 117] on link "uitwerkingen bekijken" at bounding box center [424, 118] width 87 height 14
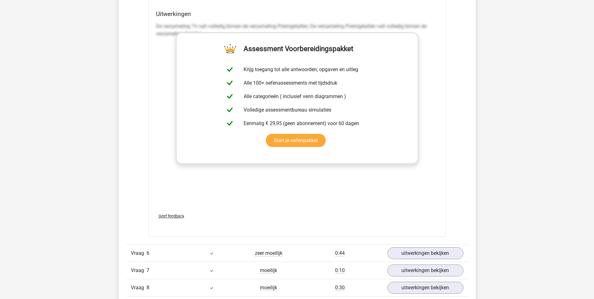
scroll to position [2442, 0]
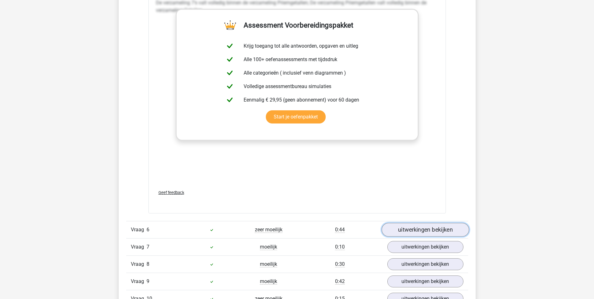
click at [417, 228] on link "uitwerkingen bekijken" at bounding box center [424, 230] width 87 height 14
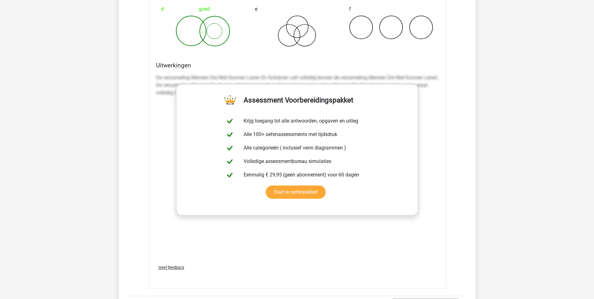
scroll to position [2880, 0]
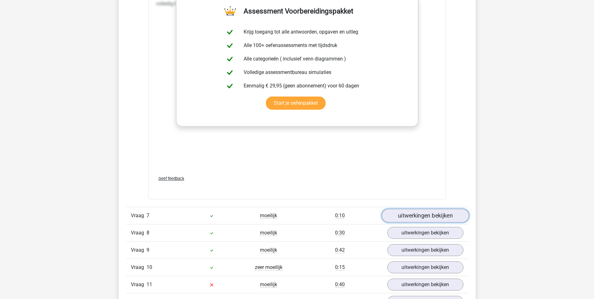
click at [443, 213] on link "uitwerkingen bekijken" at bounding box center [424, 215] width 87 height 14
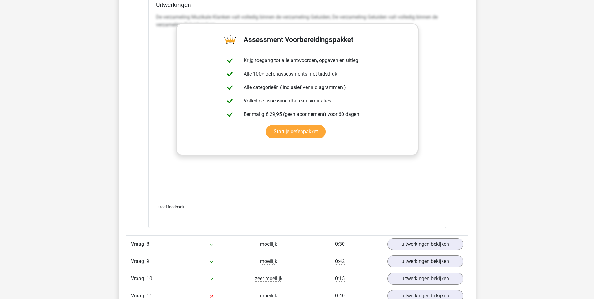
scroll to position [3287, 0]
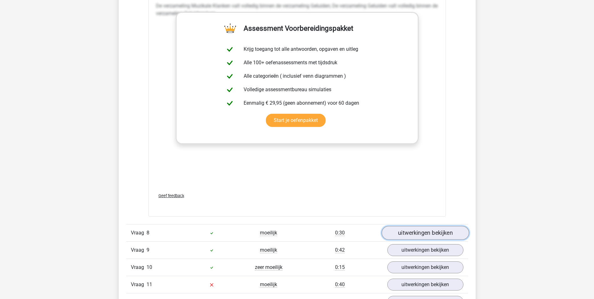
click at [418, 230] on link "uitwerkingen bekijken" at bounding box center [424, 233] width 87 height 14
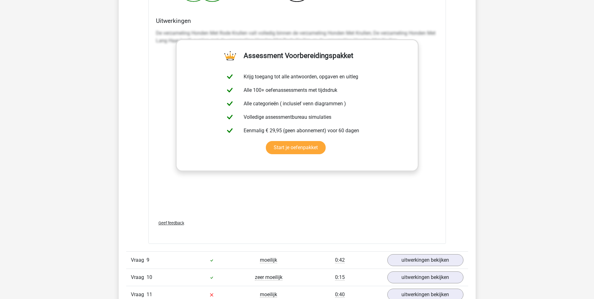
scroll to position [3694, 0]
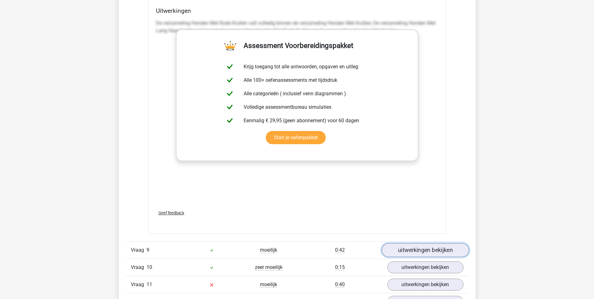
click at [417, 249] on link "uitwerkingen bekijken" at bounding box center [424, 250] width 87 height 14
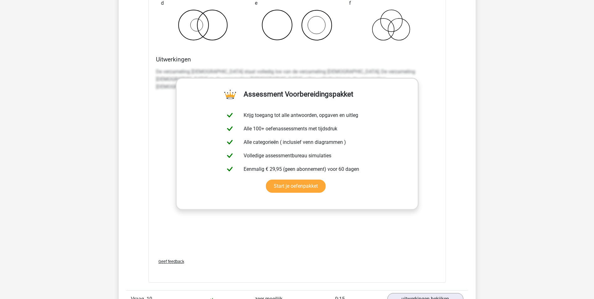
scroll to position [4101, 0]
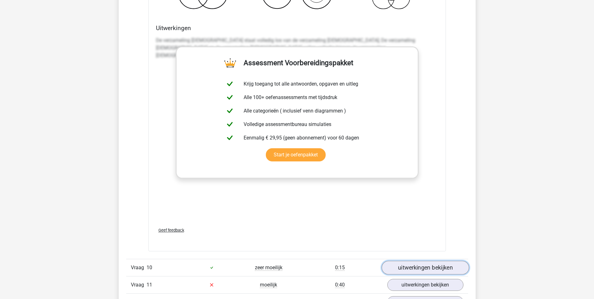
click at [414, 267] on link "uitwerkingen bekijken" at bounding box center [424, 267] width 87 height 14
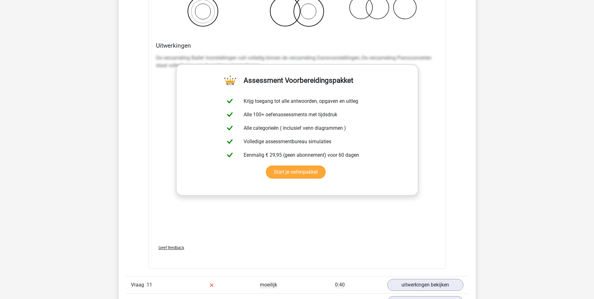
scroll to position [4539, 0]
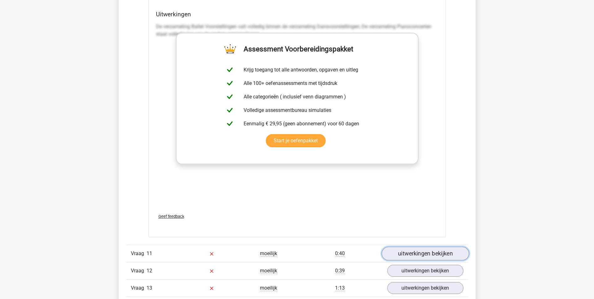
click at [418, 250] on link "uitwerkingen bekijken" at bounding box center [424, 253] width 87 height 14
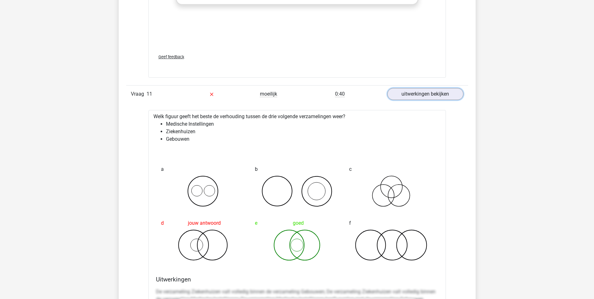
scroll to position [4709, 0]
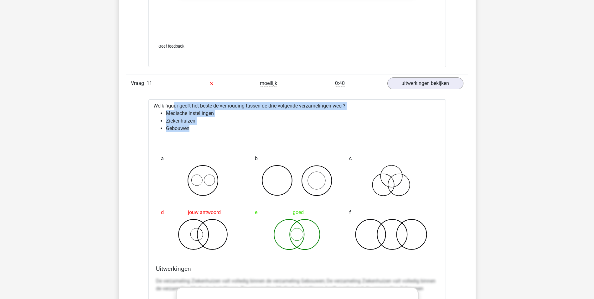
drag, startPoint x: 154, startPoint y: 104, endPoint x: 197, endPoint y: 129, distance: 50.1
click at [197, 129] on div "Welk figuur geeft het beste de verhouding tussen de drie volgende verzamelingen…" at bounding box center [296, 295] width 297 height 392
copy div "Welk figuur geeft het beste de verhouding tussen de drie volgende verzamelingen…"
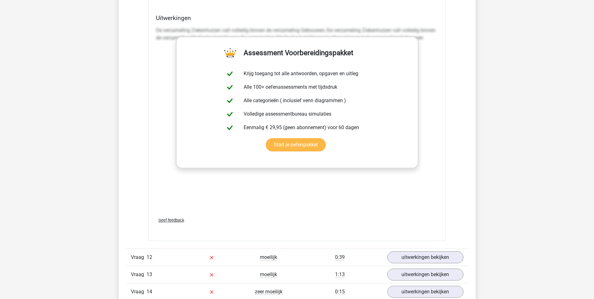
scroll to position [5022, 0]
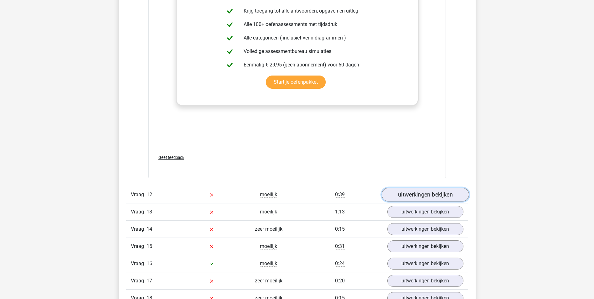
click at [427, 194] on link "uitwerkingen bekijken" at bounding box center [424, 195] width 87 height 14
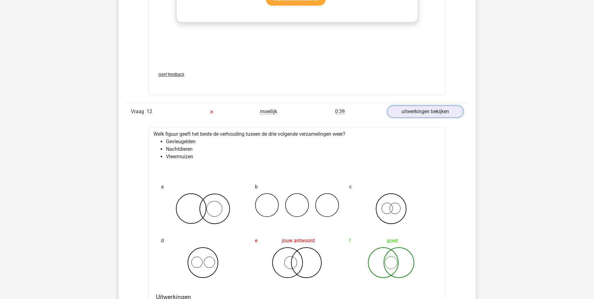
scroll to position [5116, 0]
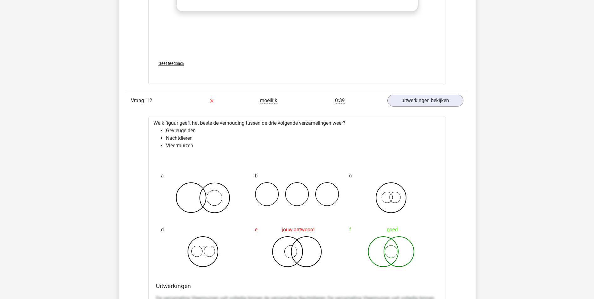
drag, startPoint x: 372, startPoint y: 228, endPoint x: 411, endPoint y: 257, distance: 48.7
click at [411, 257] on div "f goed" at bounding box center [391, 245] width 94 height 54
drag, startPoint x: 411, startPoint y: 257, endPoint x: 380, endPoint y: 260, distance: 31.2
click at [380, 260] on icon at bounding box center [391, 251] width 84 height 31
click at [373, 251] on icon at bounding box center [391, 251] width 84 height 31
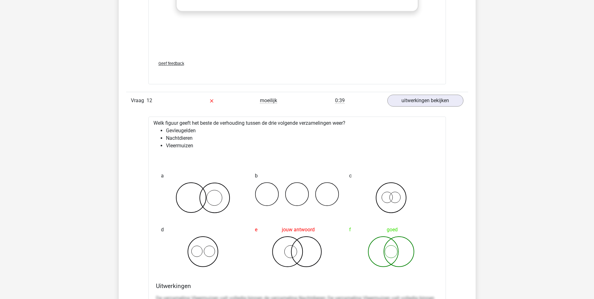
click at [373, 250] on icon at bounding box center [391, 251] width 84 height 31
drag, startPoint x: 363, startPoint y: 227, endPoint x: 414, endPoint y: 277, distance: 71.5
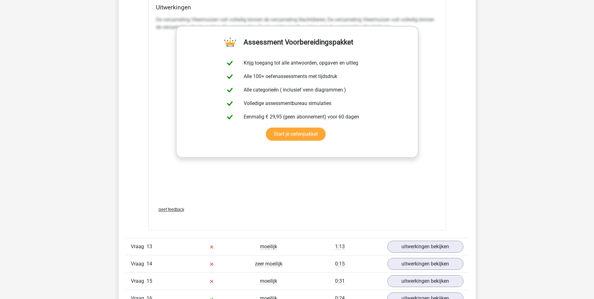
scroll to position [5429, 0]
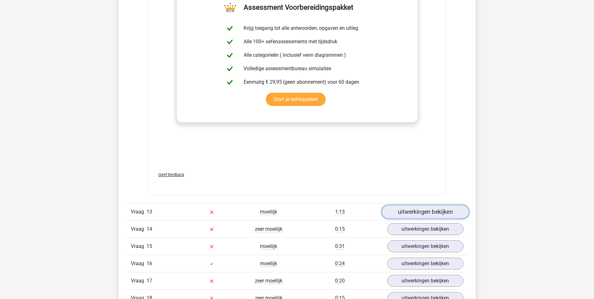
click at [412, 209] on link "uitwerkingen bekijken" at bounding box center [424, 212] width 87 height 14
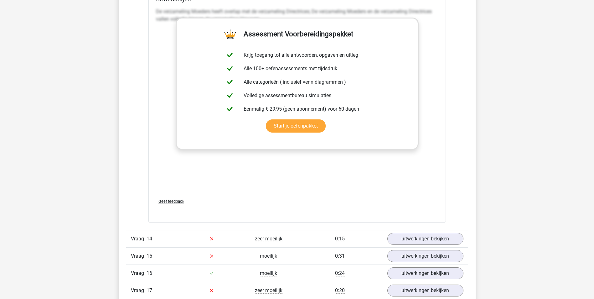
scroll to position [5836, 0]
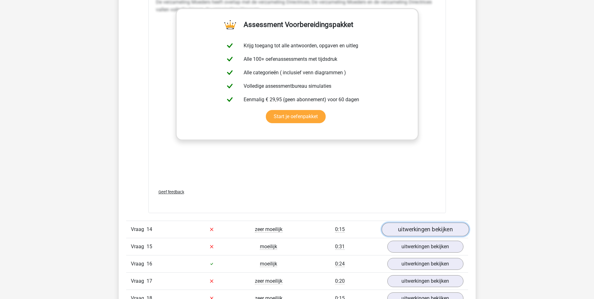
click at [421, 227] on link "uitwerkingen bekijken" at bounding box center [424, 229] width 87 height 14
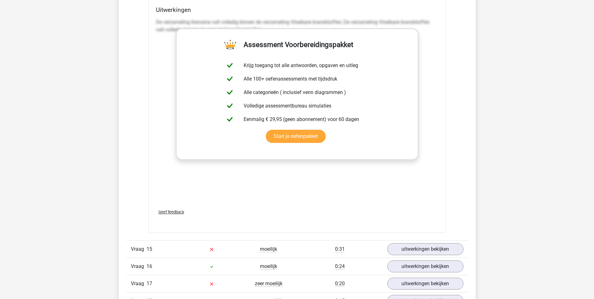
scroll to position [6212, 0]
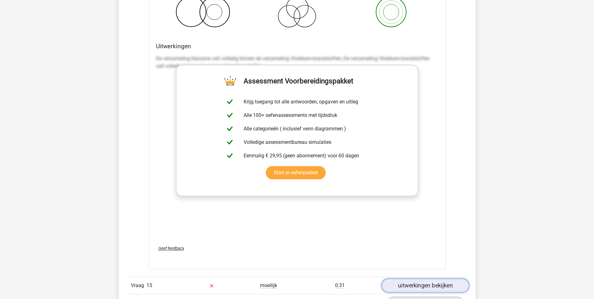
click at [407, 283] on link "uitwerkingen bekijken" at bounding box center [424, 285] width 87 height 14
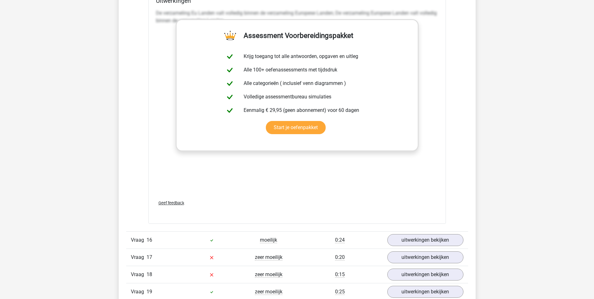
scroll to position [6650, 0]
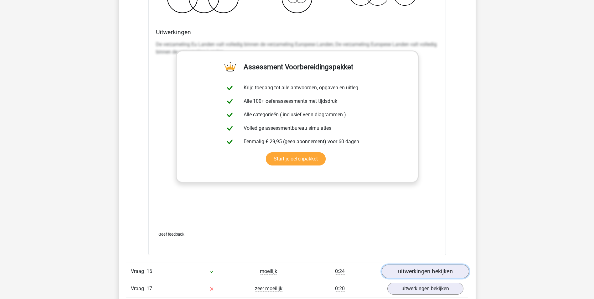
click at [412, 269] on link "uitwerkingen bekijken" at bounding box center [424, 271] width 87 height 14
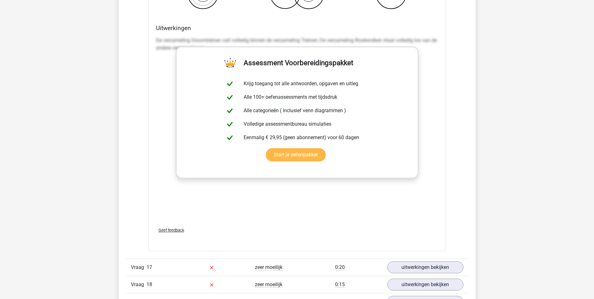
scroll to position [7088, 0]
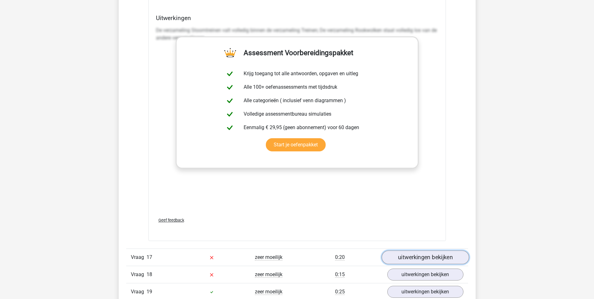
click at [420, 257] on link "uitwerkingen bekijken" at bounding box center [424, 257] width 87 height 14
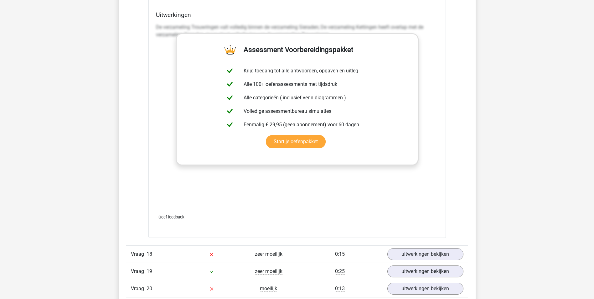
scroll to position [7527, 0]
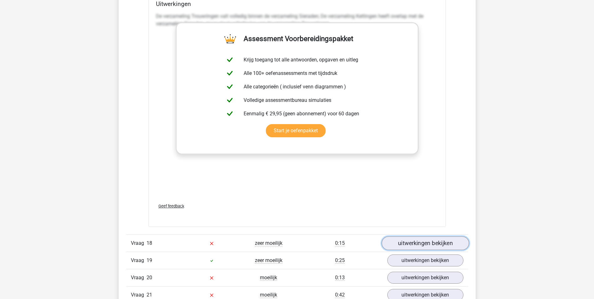
click at [406, 241] on link "uitwerkingen bekijken" at bounding box center [424, 243] width 87 height 14
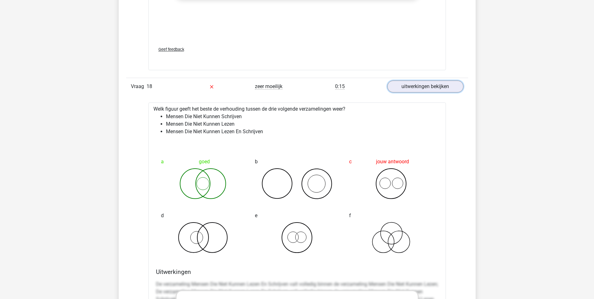
scroll to position [7714, 0]
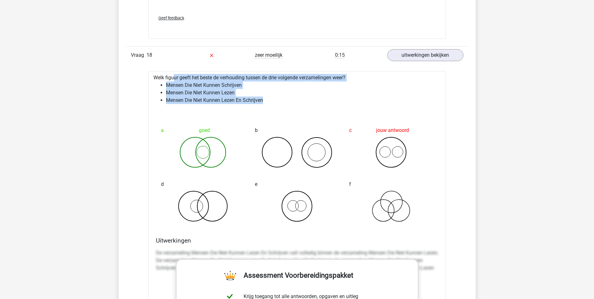
drag, startPoint x: 154, startPoint y: 76, endPoint x: 276, endPoint y: 100, distance: 124.1
click at [276, 100] on div "Welk figuur geeft het beste de verhouding tussen de drie volgende verzamelingen…" at bounding box center [296, 267] width 297 height 392
copy div "Welk figuur geeft het beste de verhouding tussen de drie volgende verzamelingen…"
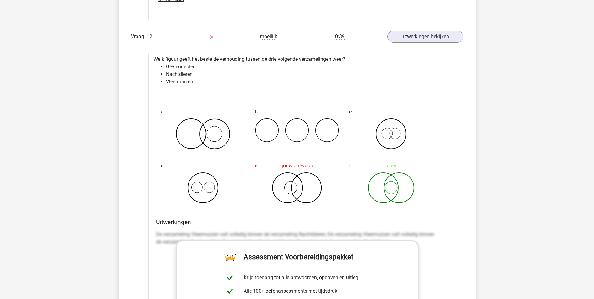
scroll to position [5116, 0]
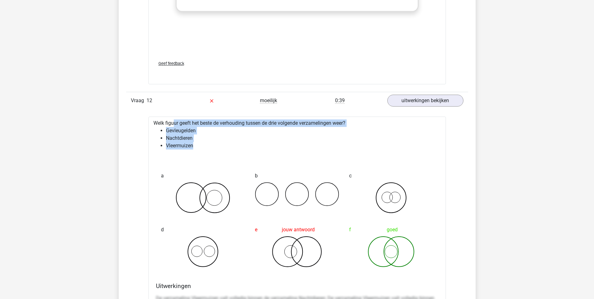
drag, startPoint x: 154, startPoint y: 122, endPoint x: 205, endPoint y: 145, distance: 56.1
copy div "Welk figuur geeft het beste de verhouding tussen de drie volgende verzamelingen…"
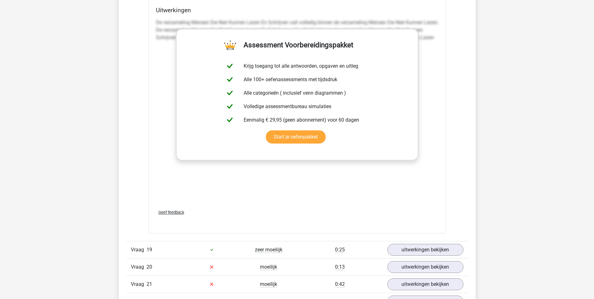
scroll to position [7934, 0]
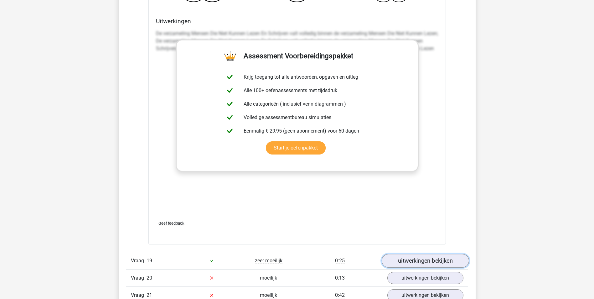
click at [419, 260] on link "uitwerkingen bekijken" at bounding box center [424, 261] width 87 height 14
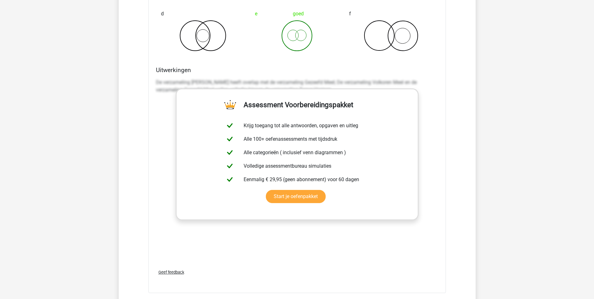
scroll to position [8372, 0]
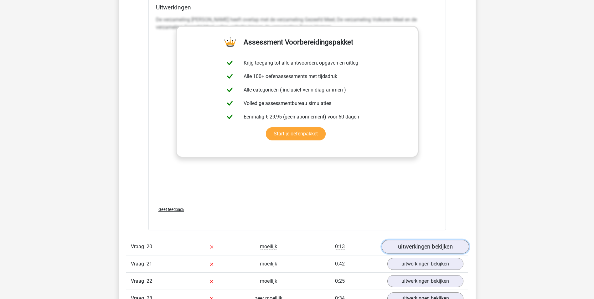
click at [405, 247] on link "uitwerkingen bekijken" at bounding box center [424, 246] width 87 height 14
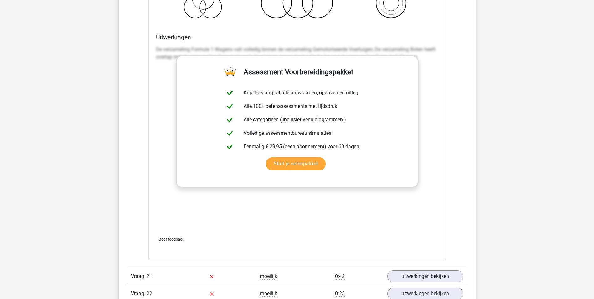
scroll to position [8779, 0]
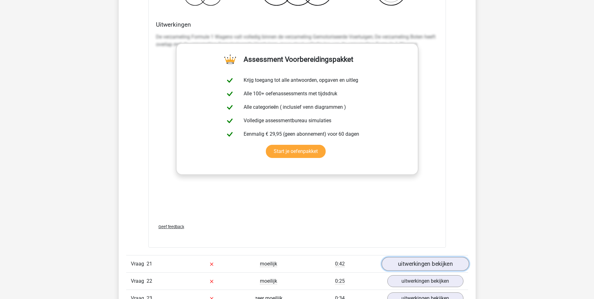
click at [425, 265] on link "uitwerkingen bekijken" at bounding box center [424, 264] width 87 height 14
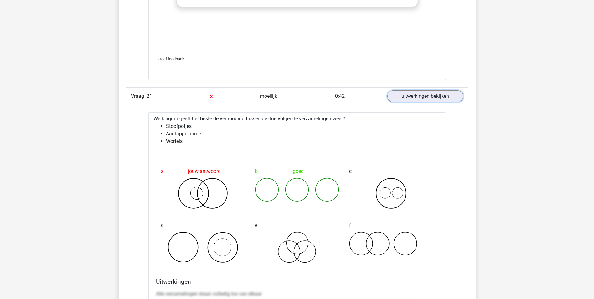
scroll to position [8935, 0]
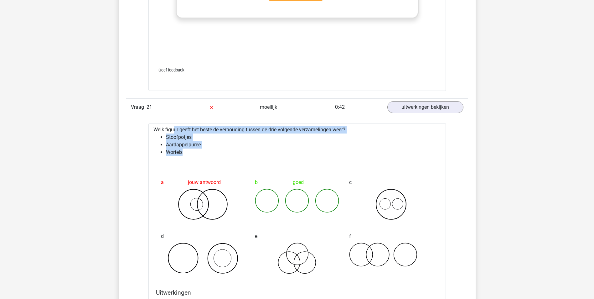
drag, startPoint x: 153, startPoint y: 128, endPoint x: 198, endPoint y: 154, distance: 52.0
copy div "Welk figuur geeft het beste de verhouding tussen de drie volgende verzamelingen…"
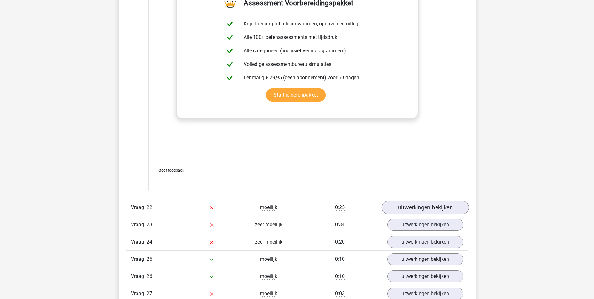
scroll to position [9248, 0]
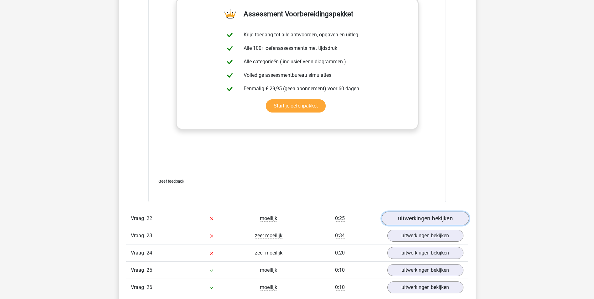
click at [412, 218] on link "uitwerkingen bekijken" at bounding box center [424, 218] width 87 height 14
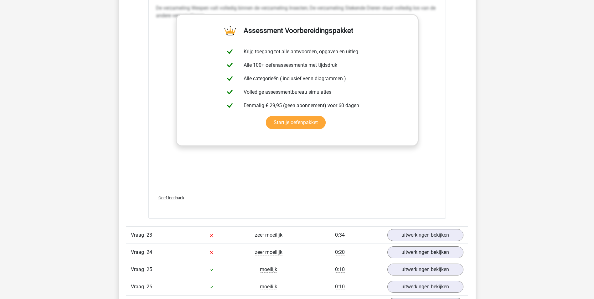
scroll to position [9655, 0]
click at [410, 234] on link "uitwerkingen bekijken" at bounding box center [424, 236] width 87 height 14
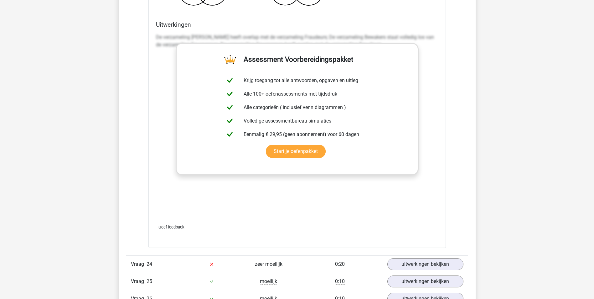
scroll to position [10062, 0]
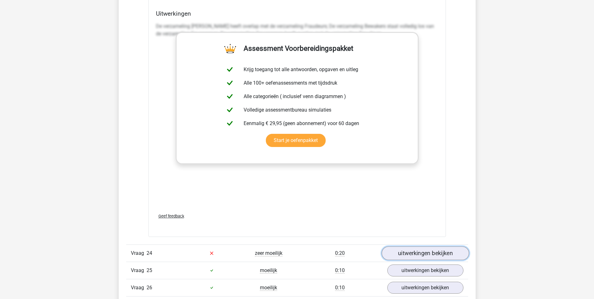
click at [413, 251] on link "uitwerkingen bekijken" at bounding box center [424, 253] width 87 height 14
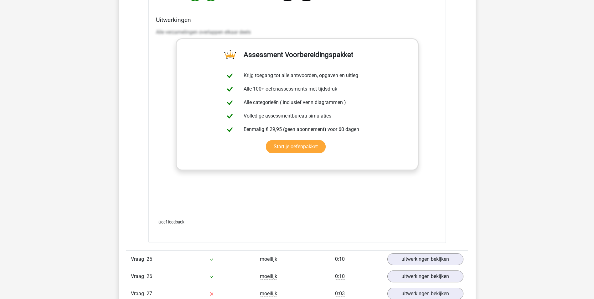
scroll to position [10469, 0]
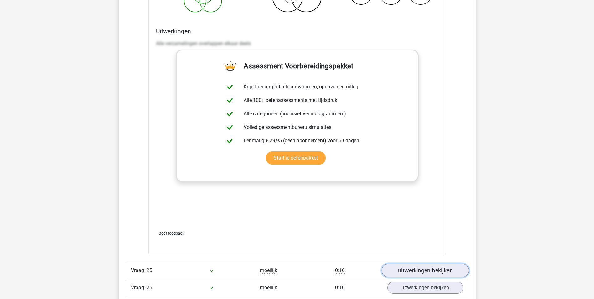
click at [411, 268] on link "uitwerkingen bekijken" at bounding box center [424, 270] width 87 height 14
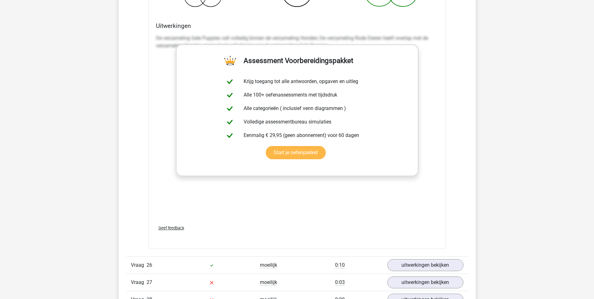
scroll to position [10908, 0]
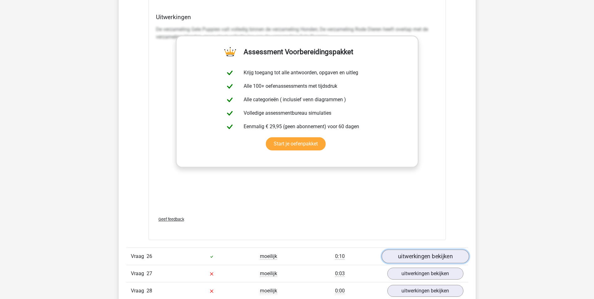
click at [429, 254] on link "uitwerkingen bekijken" at bounding box center [424, 256] width 87 height 14
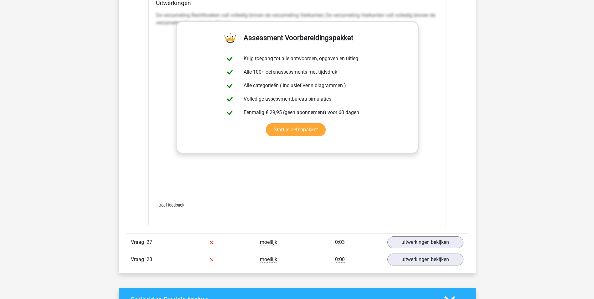
scroll to position [11314, 0]
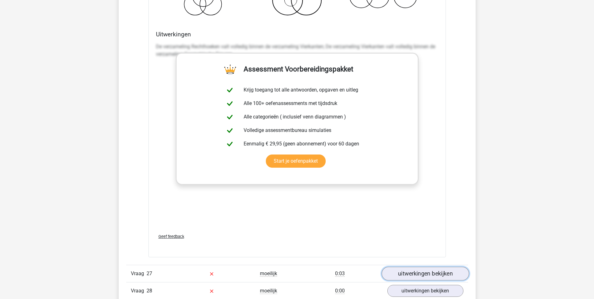
click at [422, 273] on link "uitwerkingen bekijken" at bounding box center [424, 274] width 87 height 14
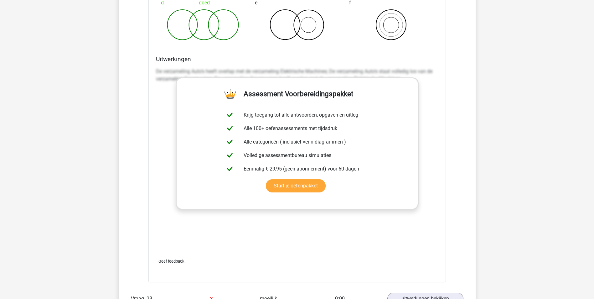
scroll to position [11753, 0]
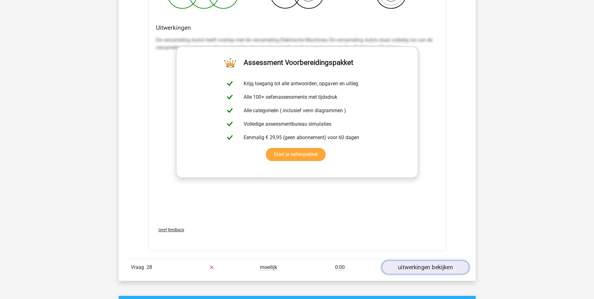
click at [410, 267] on link "uitwerkingen bekijken" at bounding box center [424, 267] width 87 height 14
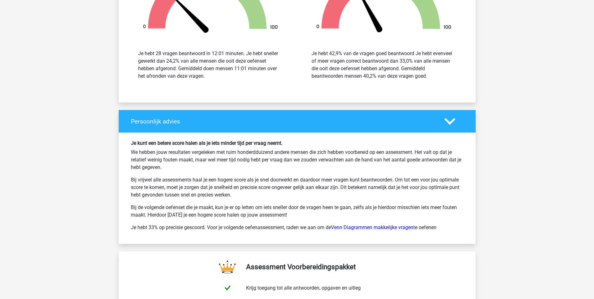
scroll to position [12567, 0]
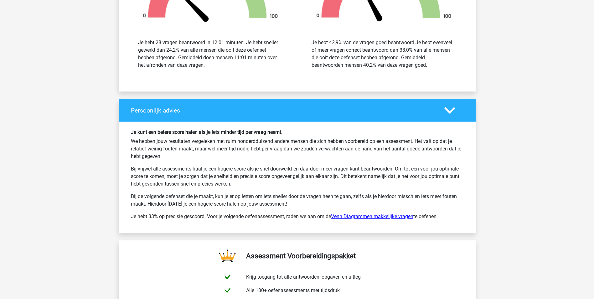
click at [379, 217] on link "Venn Diagrammen makkelijke vragen" at bounding box center [372, 216] width 82 height 6
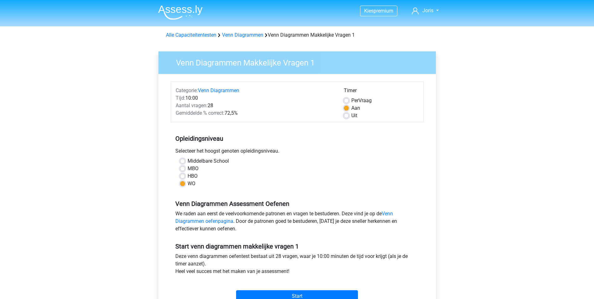
click at [188, 176] on label "HBO" at bounding box center [193, 176] width 10 height 8
click at [182, 176] on input "HBO" at bounding box center [182, 175] width 5 height 6
radio input "true"
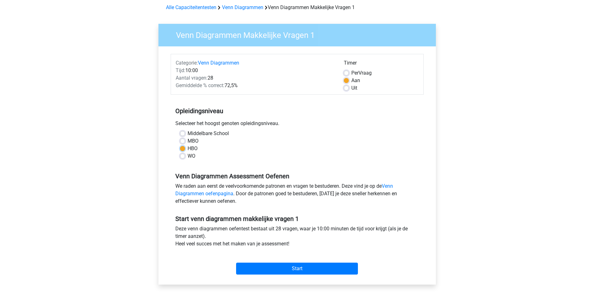
scroll to position [63, 0]
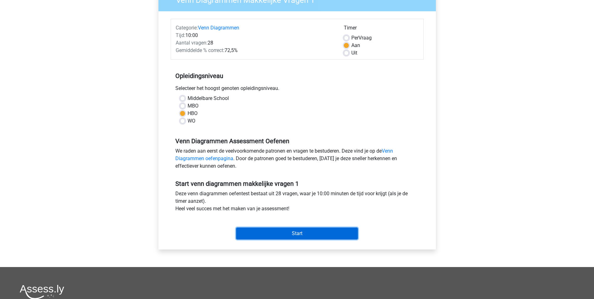
click at [300, 234] on input "Start" at bounding box center [297, 233] width 122 height 12
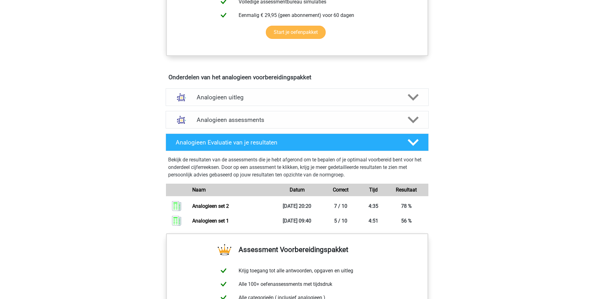
scroll to position [344, 0]
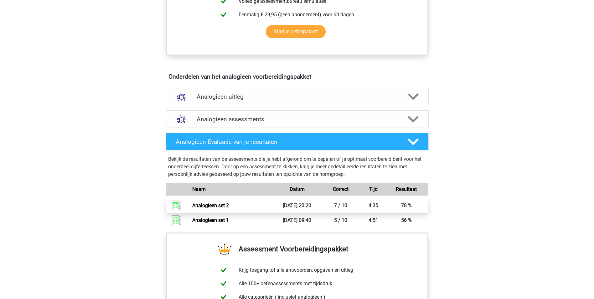
click at [224, 205] on link "Analogieen set 2" at bounding box center [210, 205] width 37 height 6
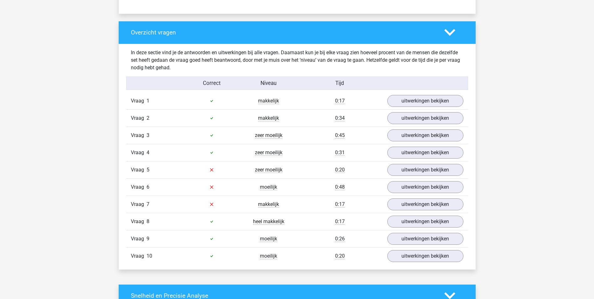
scroll to position [438, 0]
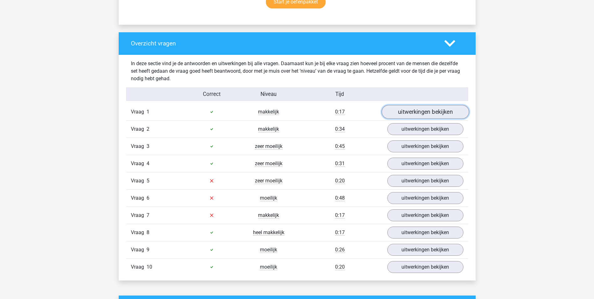
click at [425, 110] on link "uitwerkingen bekijken" at bounding box center [424, 112] width 87 height 14
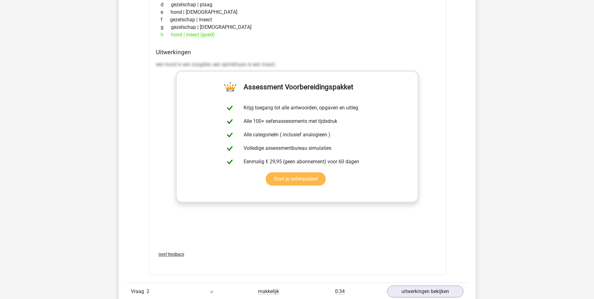
scroll to position [626, 0]
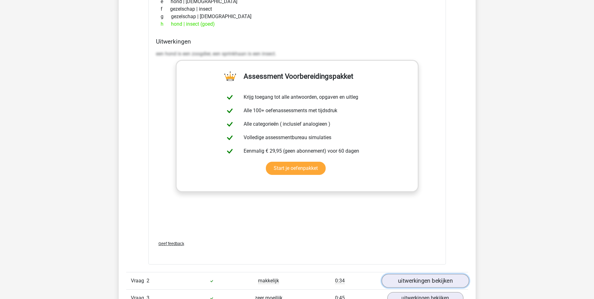
click at [427, 280] on link "uitwerkingen bekijken" at bounding box center [424, 281] width 87 height 14
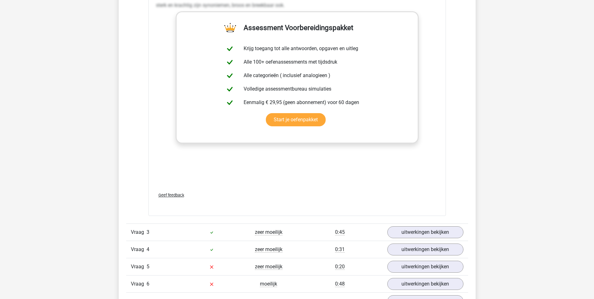
scroll to position [1024, 0]
click at [432, 229] on link "uitwerkingen bekijken" at bounding box center [424, 231] width 87 height 14
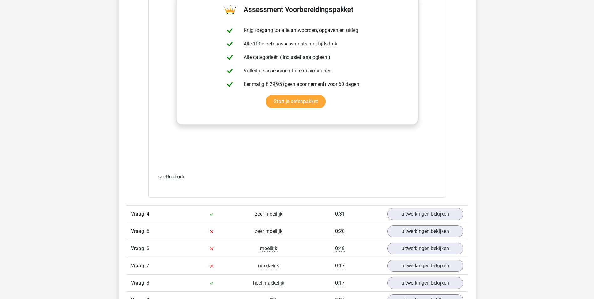
scroll to position [1400, 0]
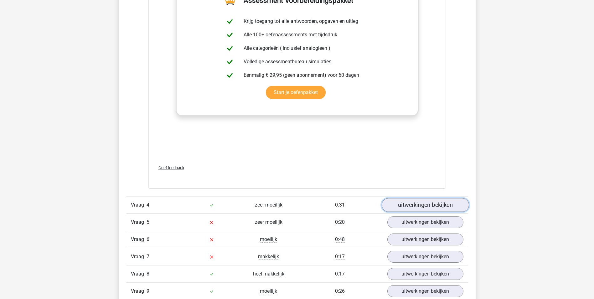
click at [420, 201] on link "uitwerkingen bekijken" at bounding box center [424, 205] width 87 height 14
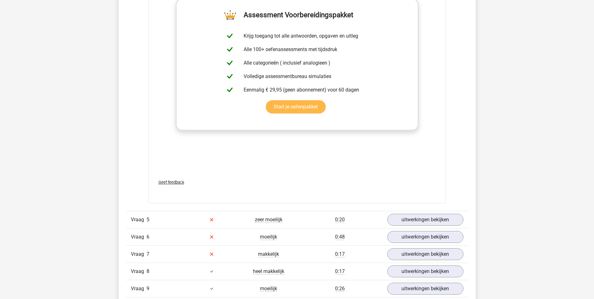
scroll to position [1744, 0]
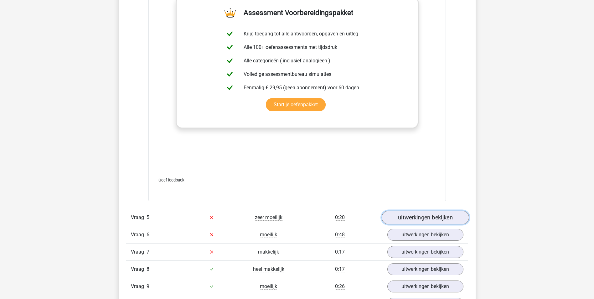
click at [434, 217] on link "uitwerkingen bekijken" at bounding box center [424, 217] width 87 height 14
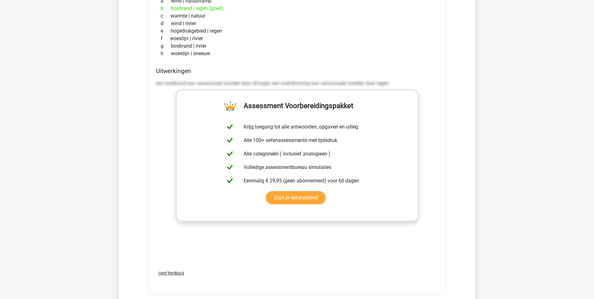
scroll to position [1650, 0]
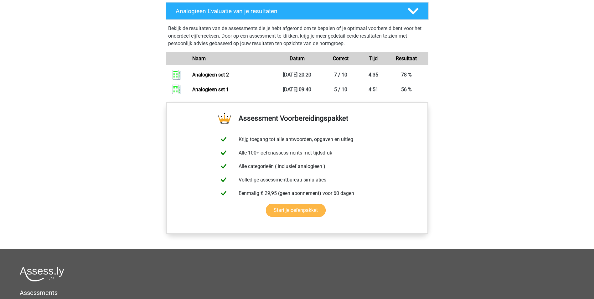
scroll to position [407, 0]
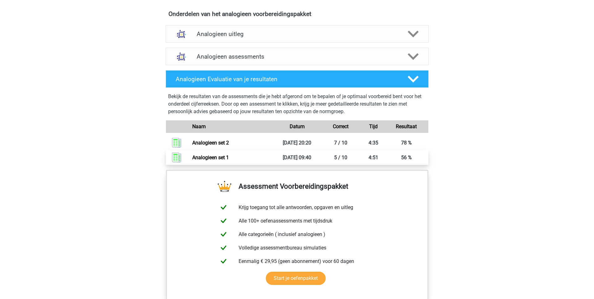
click at [210, 158] on link "Analogieen set 1" at bounding box center [210, 157] width 37 height 6
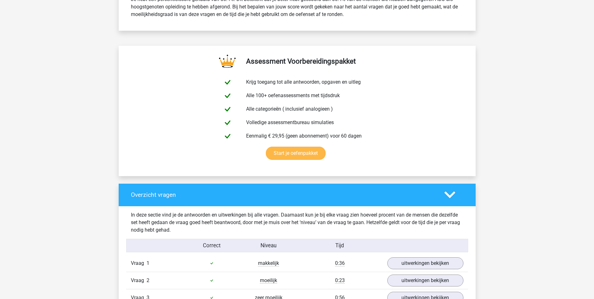
scroll to position [344, 0]
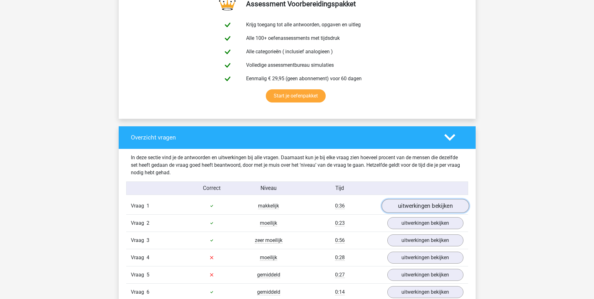
click at [428, 203] on link "uitwerkingen bekijken" at bounding box center [424, 206] width 87 height 14
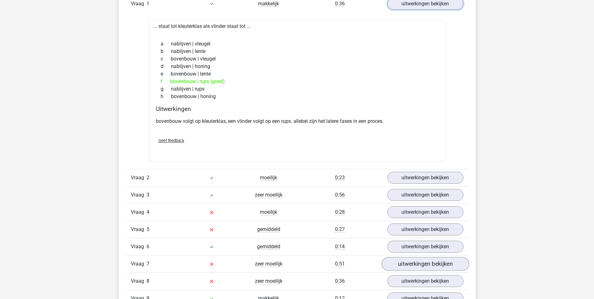
scroll to position [563, 0]
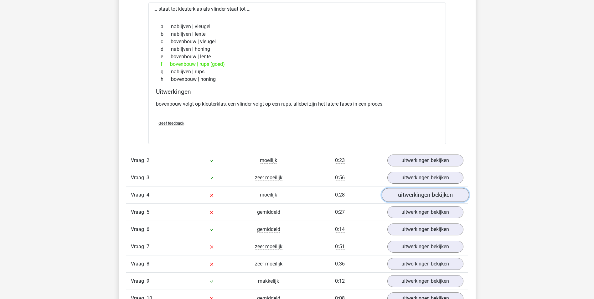
click at [433, 192] on link "uitwerkingen bekijken" at bounding box center [424, 195] width 87 height 14
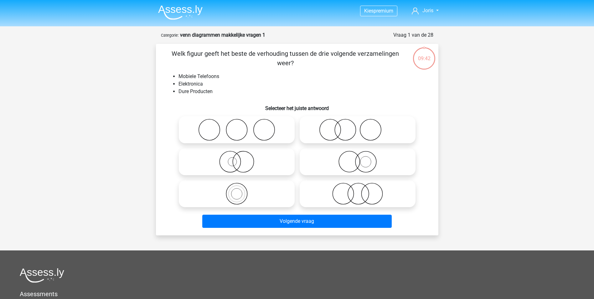
click at [225, 162] on icon at bounding box center [236, 162] width 111 height 22
click at [237, 158] on input "radio" at bounding box center [239, 156] width 4 height 4
radio input "true"
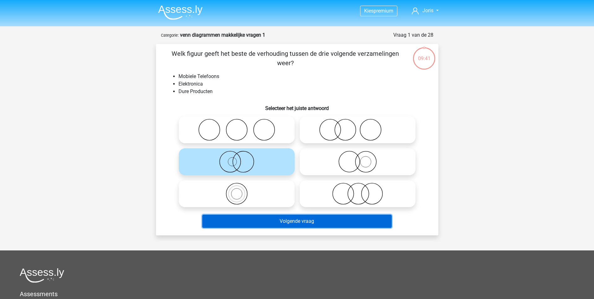
click at [309, 222] on button "Volgende vraag" at bounding box center [296, 220] width 189 height 13
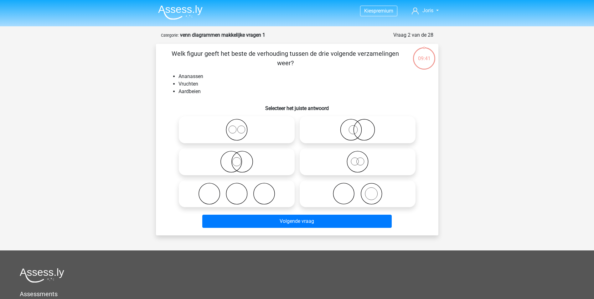
scroll to position [31, 0]
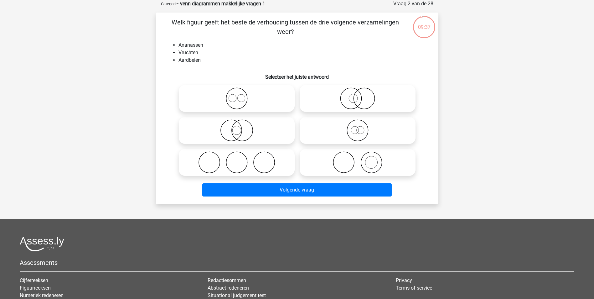
click at [238, 100] on icon at bounding box center [236, 98] width 111 height 22
click at [238, 95] on input "radio" at bounding box center [239, 93] width 4 height 4
radio input "true"
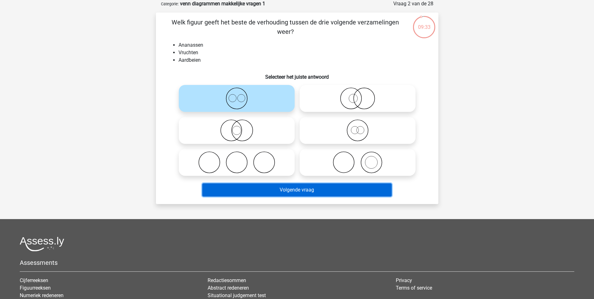
click at [271, 190] on button "Volgende vraag" at bounding box center [296, 189] width 189 height 13
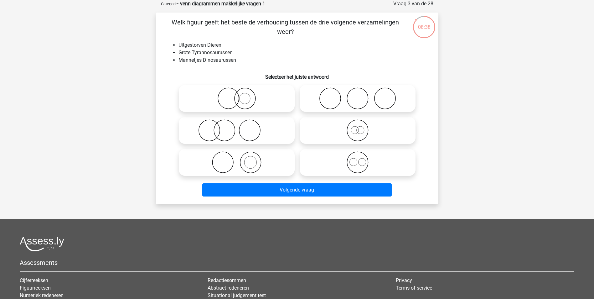
click at [358, 130] on icon at bounding box center [357, 130] width 111 height 22
click at [358, 127] on input "radio" at bounding box center [360, 125] width 4 height 4
radio input "true"
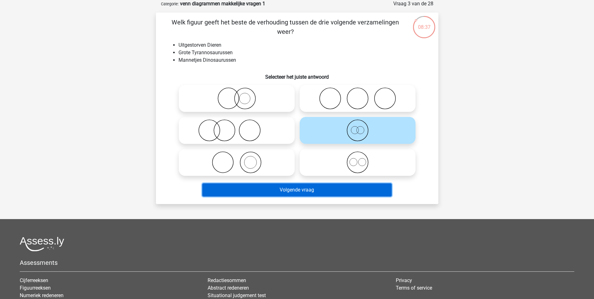
click at [321, 191] on button "Volgende vraag" at bounding box center [296, 189] width 189 height 13
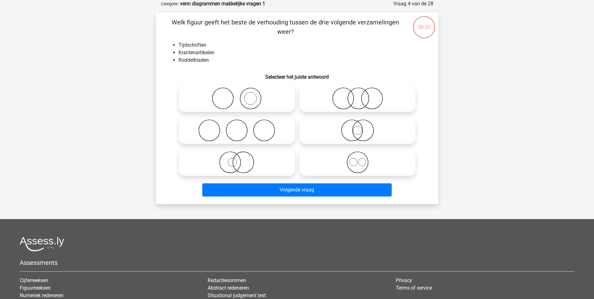
click at [249, 97] on icon at bounding box center [236, 98] width 111 height 22
click at [241, 95] on input "radio" at bounding box center [239, 93] width 4 height 4
radio input "true"
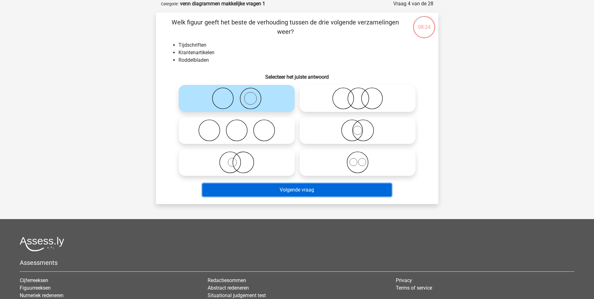
click at [301, 188] on button "Volgende vraag" at bounding box center [296, 189] width 189 height 13
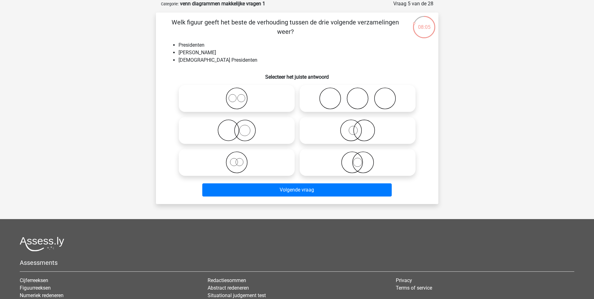
click at [358, 162] on icon at bounding box center [357, 162] width 111 height 22
click at [358, 159] on input "radio" at bounding box center [360, 157] width 4 height 4
radio input "true"
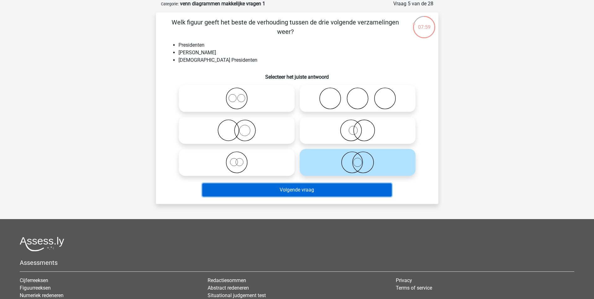
click at [347, 190] on button "Volgende vraag" at bounding box center [296, 189] width 189 height 13
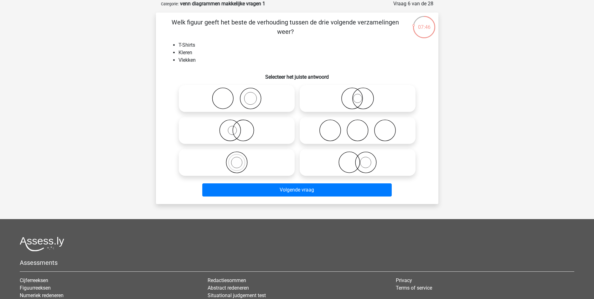
click at [233, 128] on icon at bounding box center [236, 130] width 111 height 22
click at [237, 127] on input "radio" at bounding box center [239, 125] width 4 height 4
radio input "true"
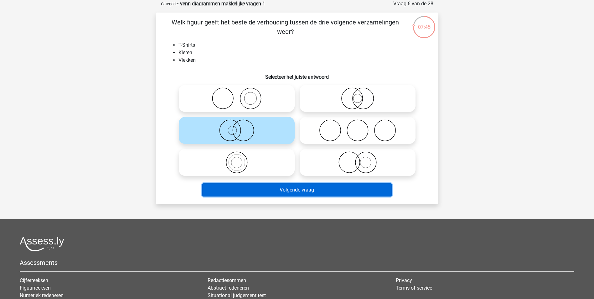
click at [293, 190] on button "Volgende vraag" at bounding box center [296, 189] width 189 height 13
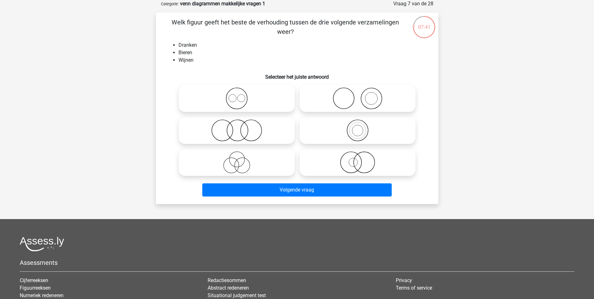
click at [237, 96] on icon at bounding box center [236, 98] width 111 height 22
click at [237, 95] on input "radio" at bounding box center [239, 93] width 4 height 4
radio input "true"
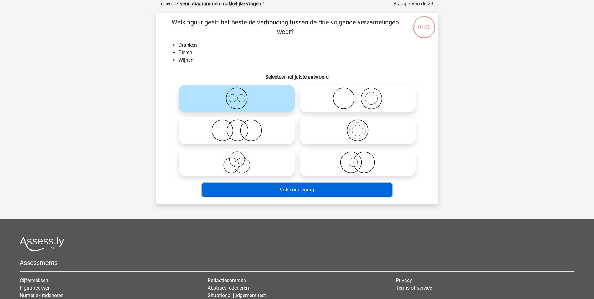
click at [298, 188] on button "Volgende vraag" at bounding box center [296, 189] width 189 height 13
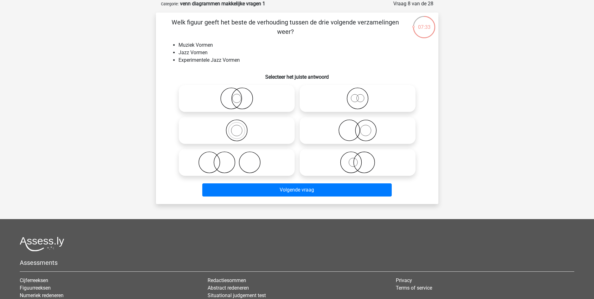
click at [237, 131] on icon at bounding box center [236, 130] width 111 height 22
click at [237, 127] on input "radio" at bounding box center [239, 125] width 4 height 4
radio input "true"
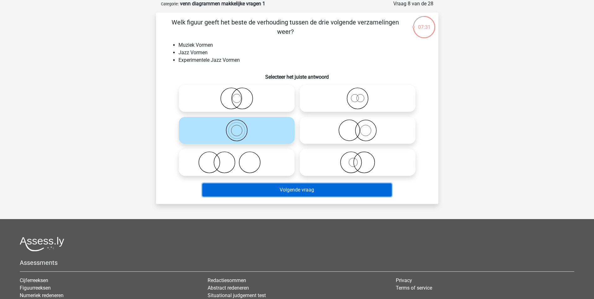
click at [300, 191] on button "Volgende vraag" at bounding box center [296, 189] width 189 height 13
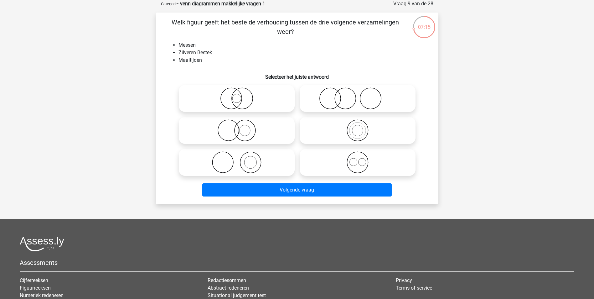
click at [342, 100] on icon at bounding box center [357, 98] width 111 height 22
click at [358, 95] on input "radio" at bounding box center [360, 93] width 4 height 4
radio input "true"
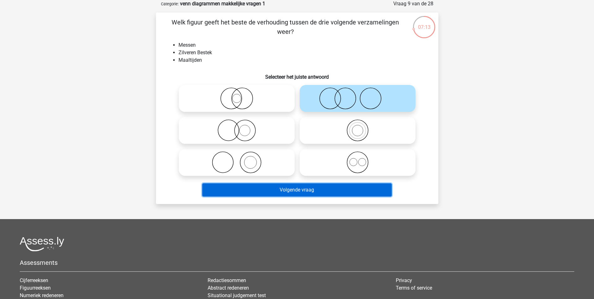
click at [305, 190] on button "Volgende vraag" at bounding box center [296, 189] width 189 height 13
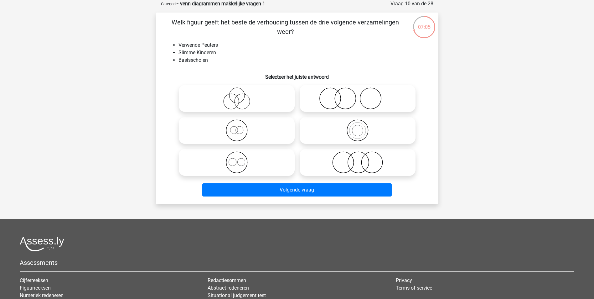
click at [340, 99] on icon at bounding box center [357, 98] width 111 height 22
click at [358, 95] on input "radio" at bounding box center [360, 93] width 4 height 4
radio input "true"
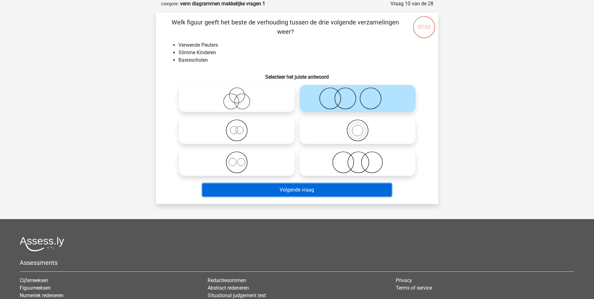
click at [319, 189] on button "Volgende vraag" at bounding box center [296, 189] width 189 height 13
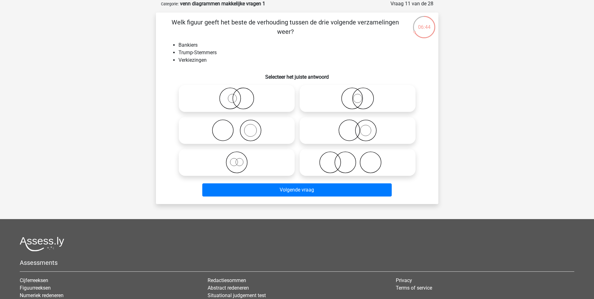
click at [337, 161] on icon at bounding box center [357, 162] width 111 height 22
click at [358, 159] on input "radio" at bounding box center [360, 157] width 4 height 4
radio input "true"
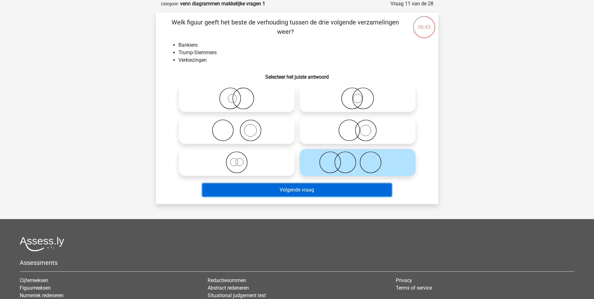
click at [310, 188] on button "Volgende vraag" at bounding box center [296, 189] width 189 height 13
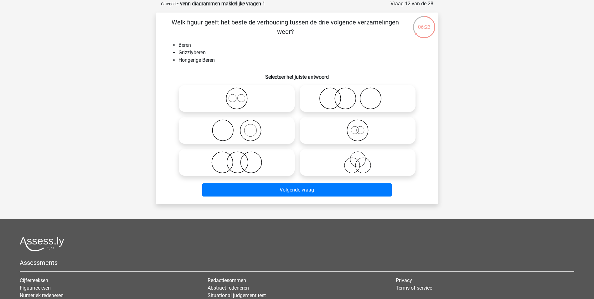
click at [355, 128] on icon at bounding box center [357, 130] width 111 height 22
click at [358, 127] on input "radio" at bounding box center [360, 125] width 4 height 4
radio input "true"
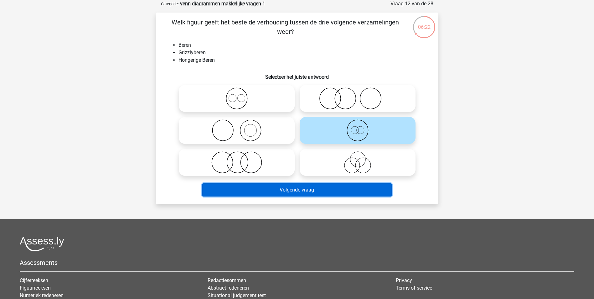
click at [323, 188] on button "Volgende vraag" at bounding box center [296, 189] width 189 height 13
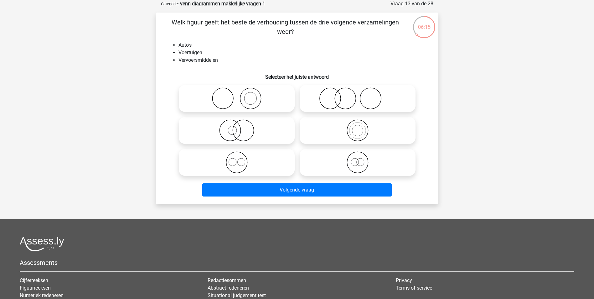
click at [357, 131] on icon at bounding box center [357, 130] width 111 height 22
click at [358, 127] on input "radio" at bounding box center [360, 125] width 4 height 4
radio input "true"
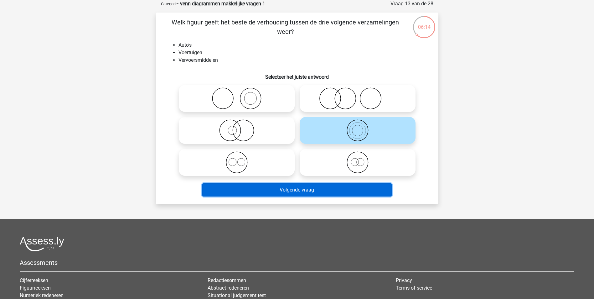
click at [314, 191] on button "Volgende vraag" at bounding box center [296, 189] width 189 height 13
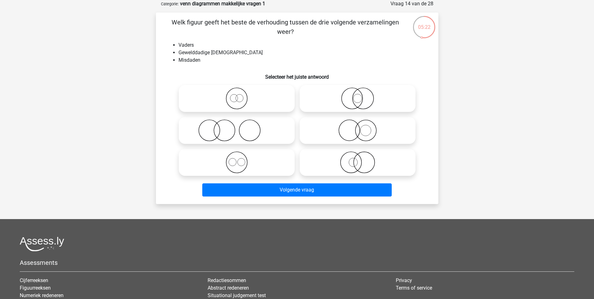
click at [354, 162] on icon at bounding box center [357, 162] width 111 height 22
click at [358, 159] on input "radio" at bounding box center [360, 157] width 4 height 4
radio input "true"
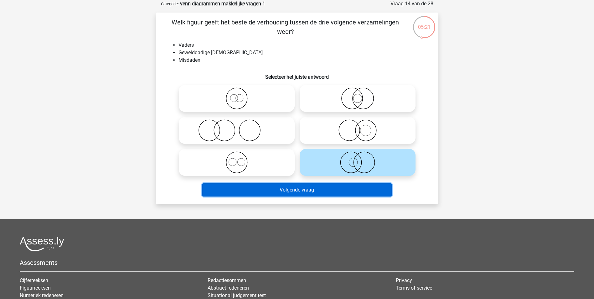
click at [310, 190] on button "Volgende vraag" at bounding box center [296, 189] width 189 height 13
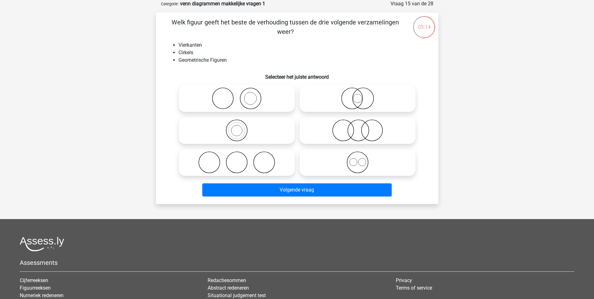
click at [354, 158] on icon at bounding box center [357, 162] width 111 height 22
click at [358, 158] on input "radio" at bounding box center [360, 157] width 4 height 4
radio input "true"
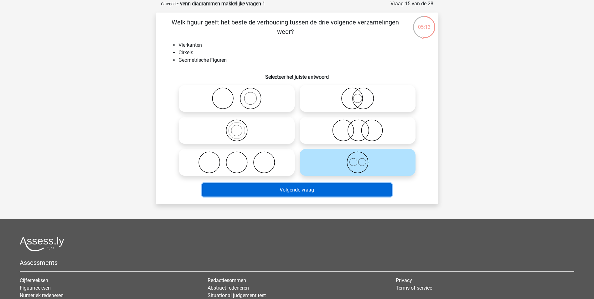
click at [308, 190] on button "Volgende vraag" at bounding box center [296, 189] width 189 height 13
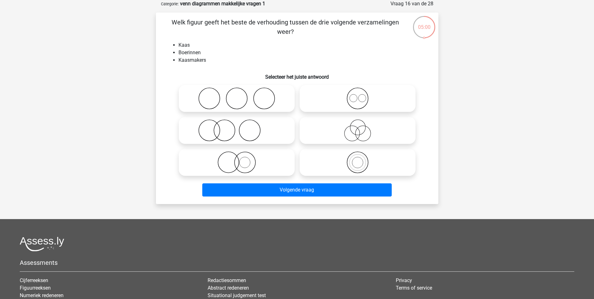
click at [218, 124] on icon at bounding box center [236, 130] width 111 height 22
click at [237, 124] on input "radio" at bounding box center [239, 125] width 4 height 4
radio input "true"
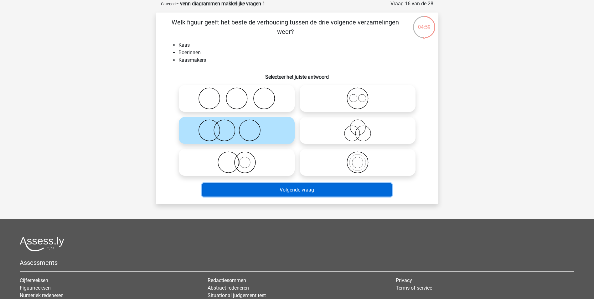
click at [302, 190] on button "Volgende vraag" at bounding box center [296, 189] width 189 height 13
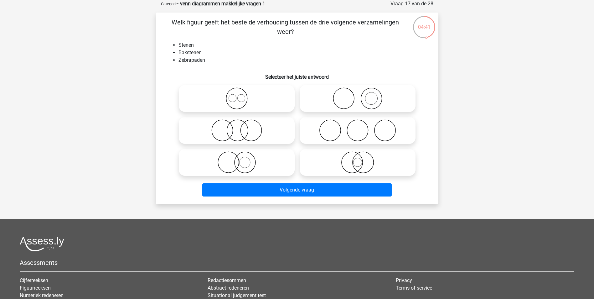
click at [244, 162] on icon at bounding box center [236, 162] width 111 height 22
click at [241, 159] on input "radio" at bounding box center [239, 157] width 4 height 4
radio input "true"
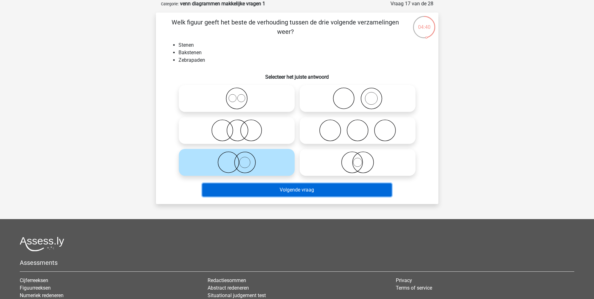
click at [288, 189] on button "Volgende vraag" at bounding box center [296, 189] width 189 height 13
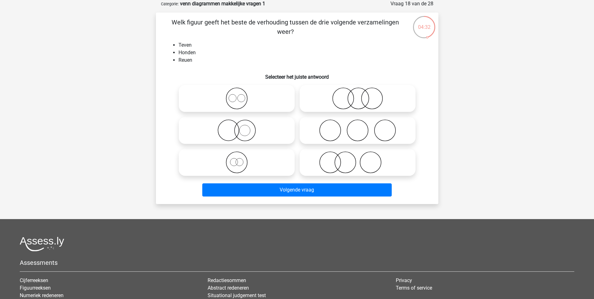
click at [236, 97] on icon at bounding box center [236, 98] width 111 height 22
click at [237, 95] on input "radio" at bounding box center [239, 93] width 4 height 4
radio input "true"
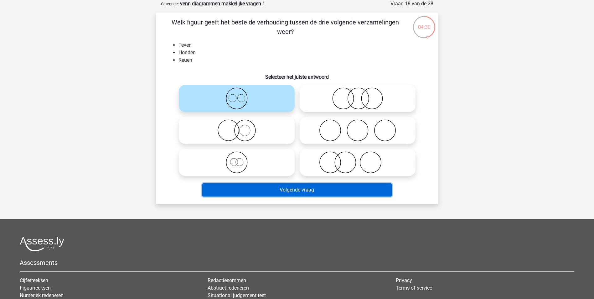
click at [286, 189] on button "Volgende vraag" at bounding box center [296, 189] width 189 height 13
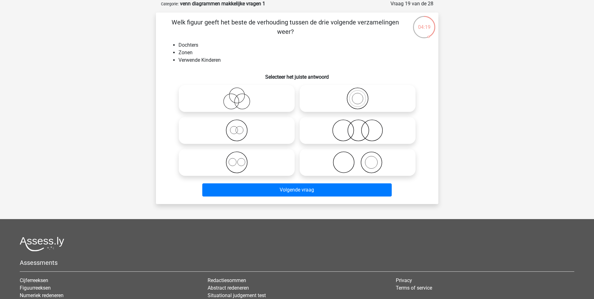
click at [357, 130] on icon at bounding box center [357, 130] width 111 height 22
click at [358, 127] on input "radio" at bounding box center [360, 125] width 4 height 4
radio input "true"
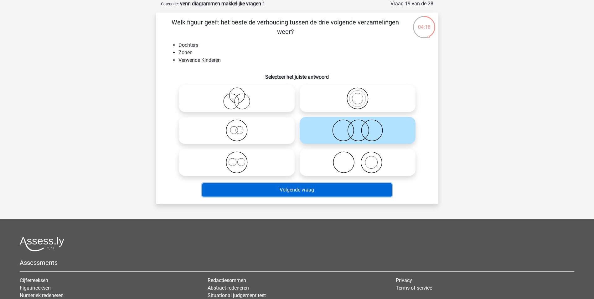
click at [321, 189] on button "Volgende vraag" at bounding box center [296, 189] width 189 height 13
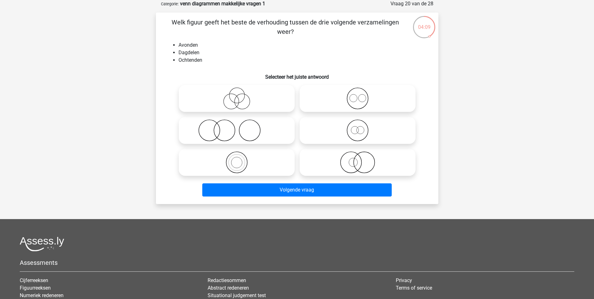
click at [356, 95] on icon at bounding box center [357, 98] width 111 height 22
click at [358, 95] on input "radio" at bounding box center [360, 93] width 4 height 4
radio input "true"
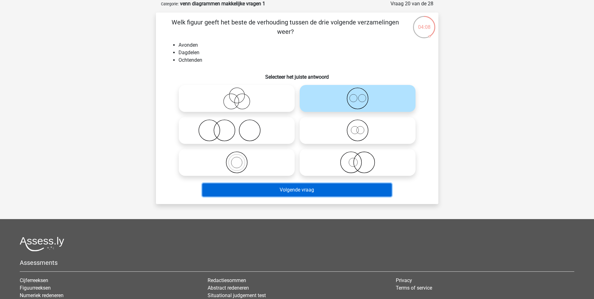
click at [307, 189] on button "Volgende vraag" at bounding box center [296, 189] width 189 height 13
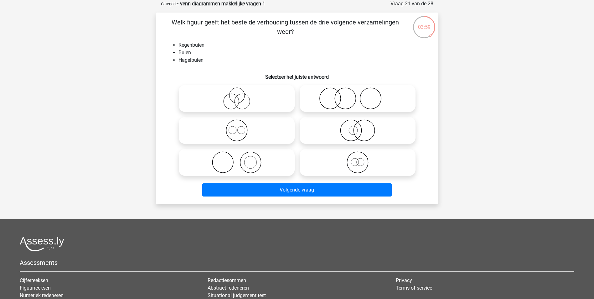
click at [234, 130] on icon at bounding box center [236, 130] width 111 height 22
click at [237, 127] on input "radio" at bounding box center [239, 125] width 4 height 4
radio input "true"
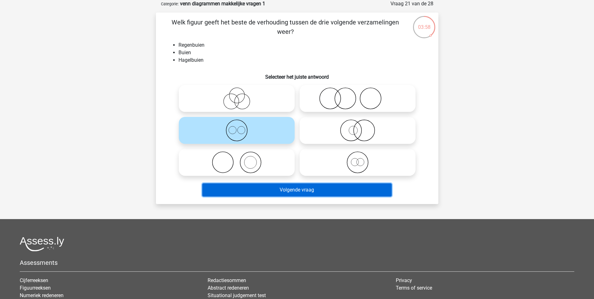
click at [302, 190] on button "Volgende vraag" at bounding box center [296, 189] width 189 height 13
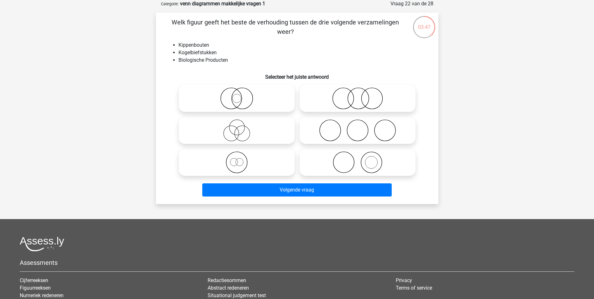
click at [361, 97] on icon at bounding box center [357, 98] width 111 height 22
click at [361, 95] on input "radio" at bounding box center [360, 93] width 4 height 4
radio input "true"
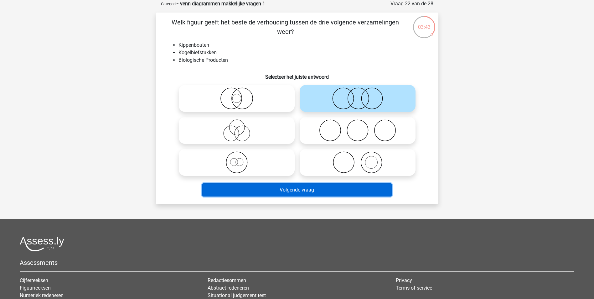
click at [313, 191] on button "Volgende vraag" at bounding box center [296, 189] width 189 height 13
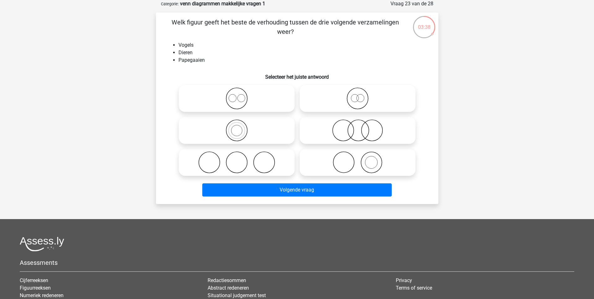
click at [238, 130] on icon at bounding box center [236, 130] width 111 height 22
click at [238, 127] on input "radio" at bounding box center [239, 125] width 4 height 4
radio input "true"
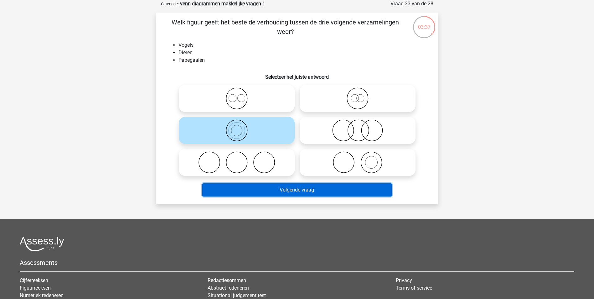
click at [285, 190] on button "Volgende vraag" at bounding box center [296, 189] width 189 height 13
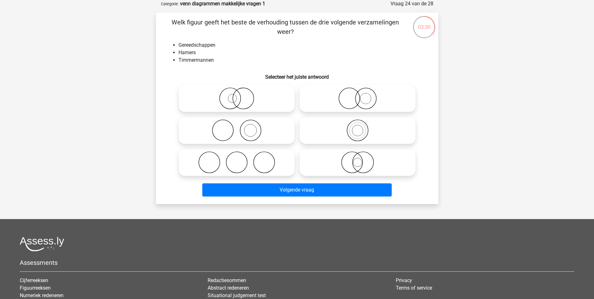
click at [249, 128] on icon at bounding box center [236, 130] width 111 height 22
click at [241, 127] on input "radio" at bounding box center [239, 125] width 4 height 4
radio input "true"
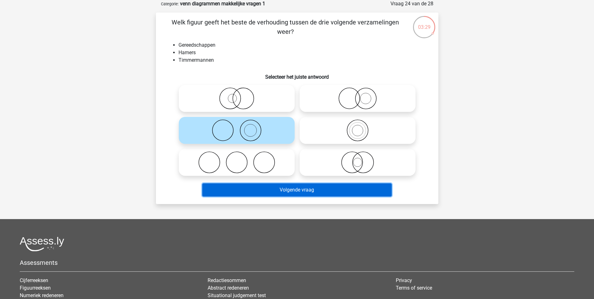
click at [299, 190] on button "Volgende vraag" at bounding box center [296, 189] width 189 height 13
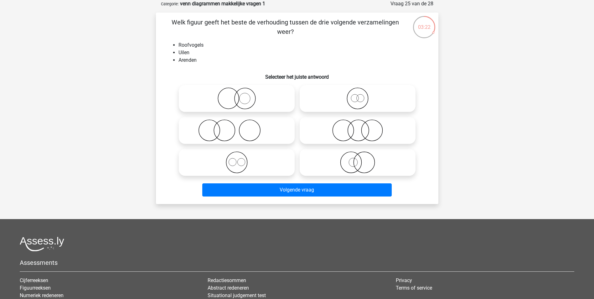
click at [238, 161] on icon at bounding box center [236, 162] width 111 height 22
click at [238, 159] on input "radio" at bounding box center [239, 157] width 4 height 4
radio input "true"
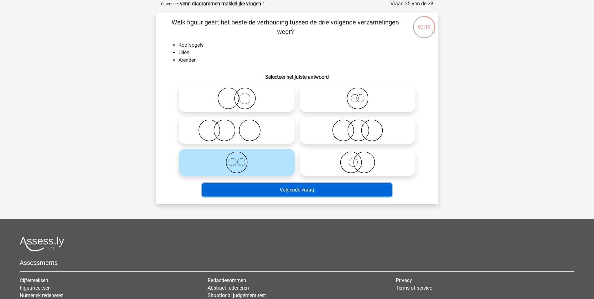
click at [283, 187] on button "Volgende vraag" at bounding box center [296, 189] width 189 height 13
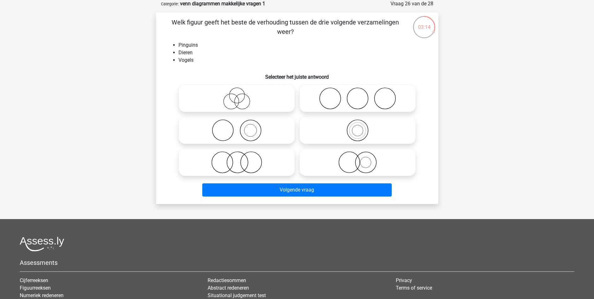
click at [355, 128] on icon at bounding box center [357, 130] width 111 height 22
click at [358, 127] on input "radio" at bounding box center [360, 125] width 4 height 4
radio input "true"
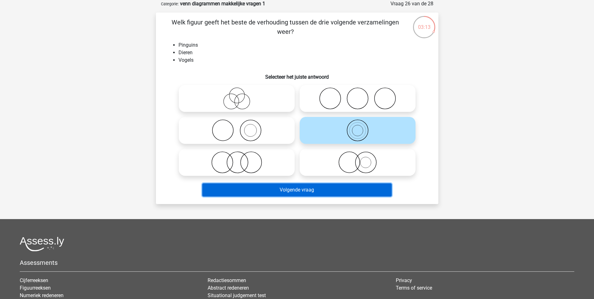
click at [331, 190] on button "Volgende vraag" at bounding box center [296, 189] width 189 height 13
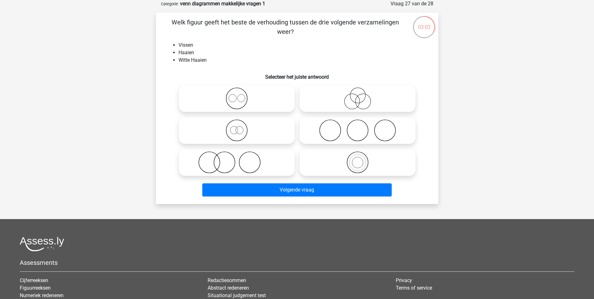
click at [353, 161] on icon at bounding box center [357, 162] width 111 height 22
click at [358, 159] on input "radio" at bounding box center [360, 157] width 4 height 4
radio input "true"
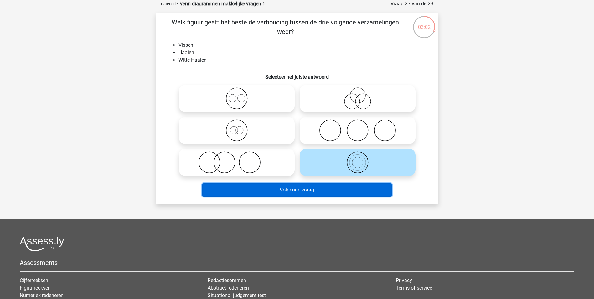
click at [300, 187] on button "Volgende vraag" at bounding box center [296, 189] width 189 height 13
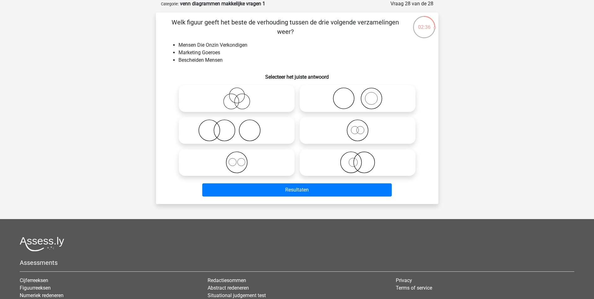
click at [233, 97] on icon at bounding box center [236, 98] width 111 height 22
click at [237, 95] on input "radio" at bounding box center [239, 93] width 4 height 4
radio input "true"
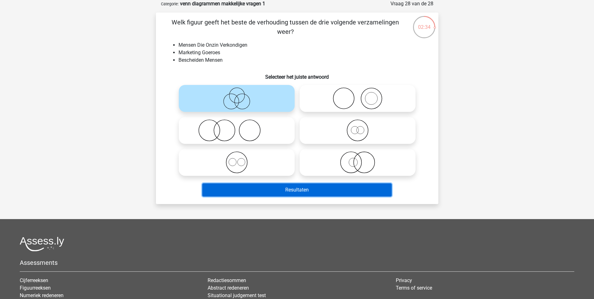
click at [300, 190] on button "Resultaten" at bounding box center [296, 189] width 189 height 13
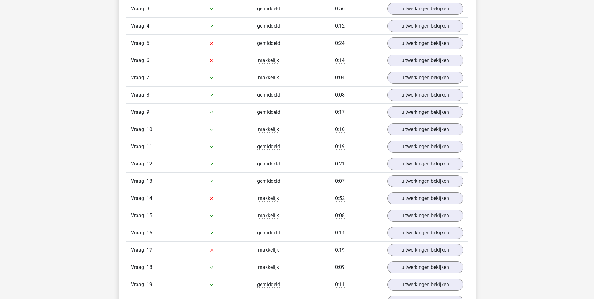
scroll to position [501, 0]
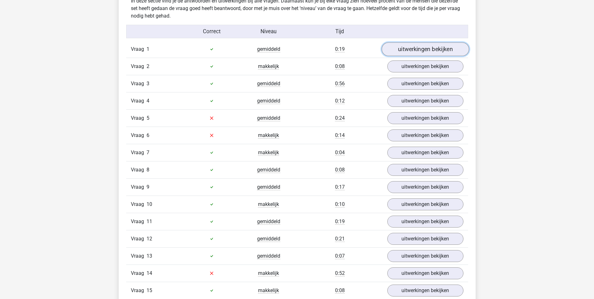
click at [413, 47] on link "uitwerkingen bekijken" at bounding box center [424, 49] width 87 height 14
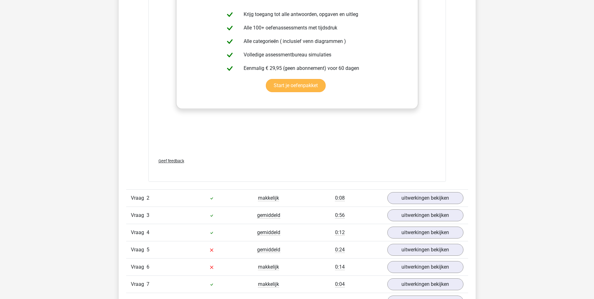
scroll to position [814, 0]
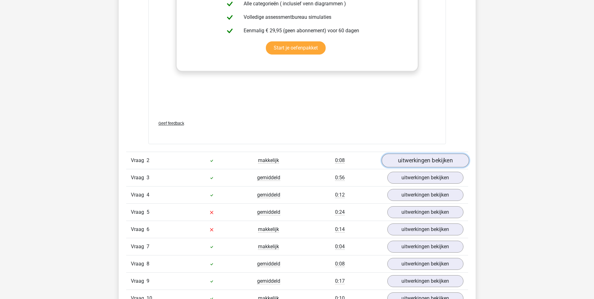
click at [420, 161] on link "uitwerkingen bekijken" at bounding box center [424, 160] width 87 height 14
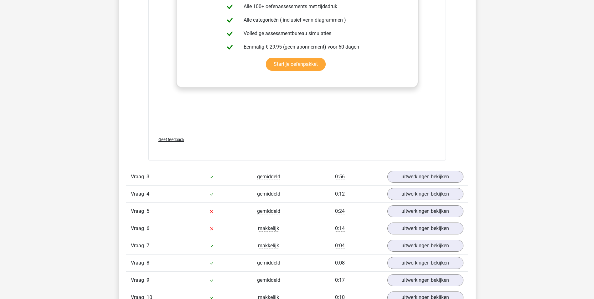
scroll to position [1252, 0]
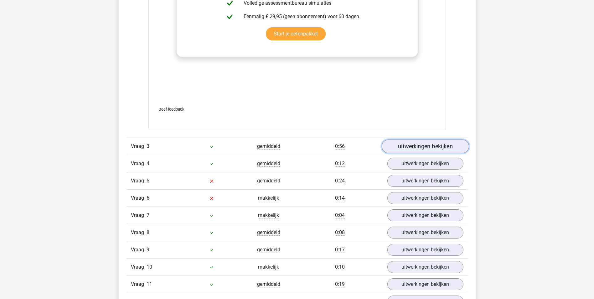
click at [418, 147] on link "uitwerkingen bekijken" at bounding box center [424, 146] width 87 height 14
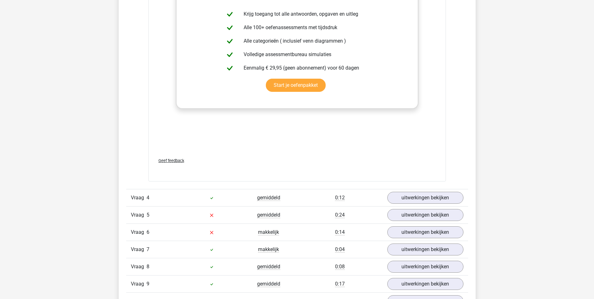
scroll to position [1659, 0]
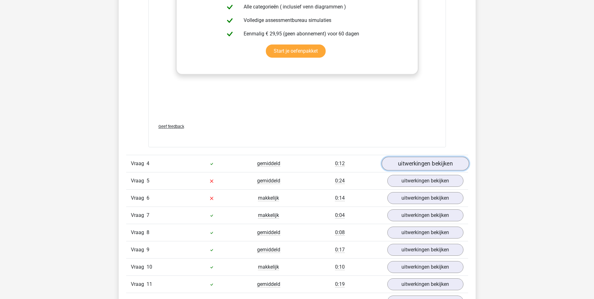
click at [414, 163] on link "uitwerkingen bekijken" at bounding box center [424, 164] width 87 height 14
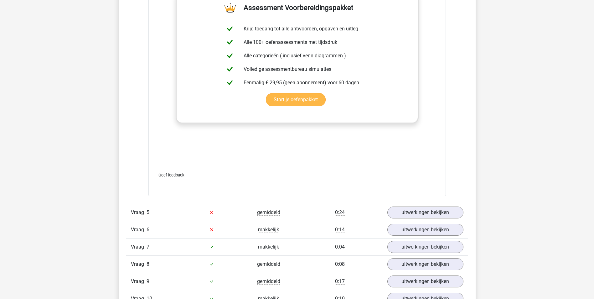
scroll to position [2097, 0]
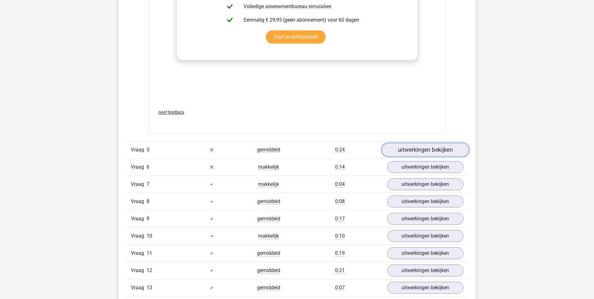
click at [423, 147] on link "uitwerkingen bekijken" at bounding box center [424, 150] width 87 height 14
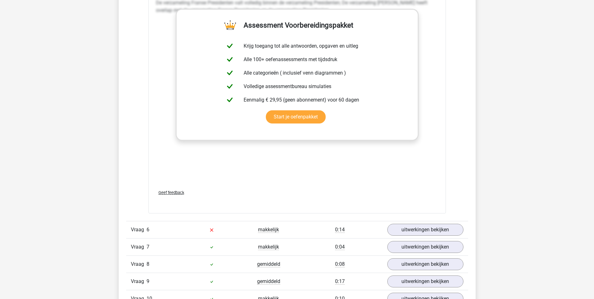
scroll to position [2410, 0]
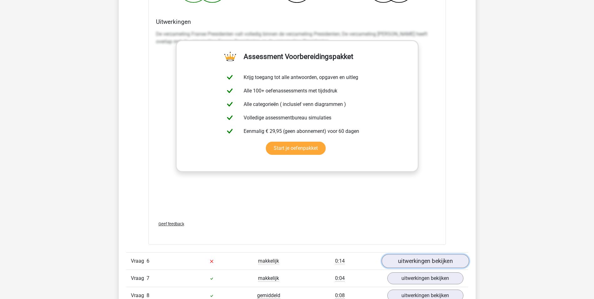
click at [432, 259] on link "uitwerkingen bekijken" at bounding box center [424, 261] width 87 height 14
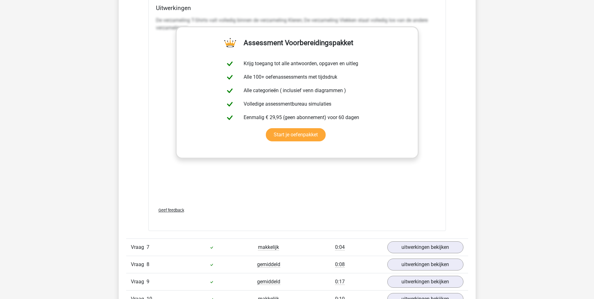
scroll to position [2849, 0]
click at [411, 245] on link "uitwerkingen bekijken" at bounding box center [424, 247] width 87 height 14
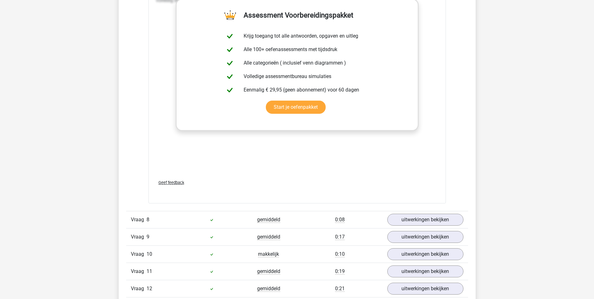
scroll to position [3318, 0]
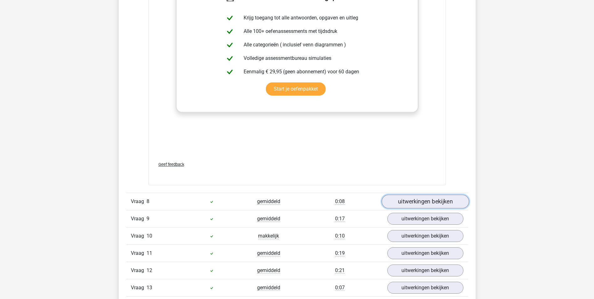
click at [439, 200] on link "uitwerkingen bekijken" at bounding box center [424, 201] width 87 height 14
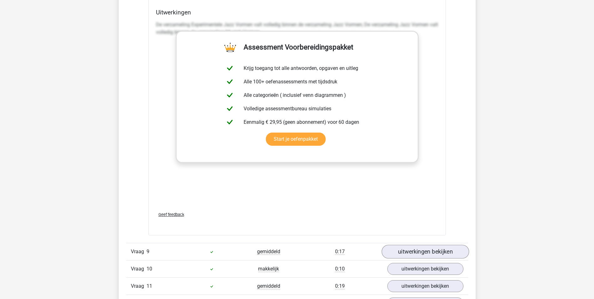
scroll to position [3725, 0]
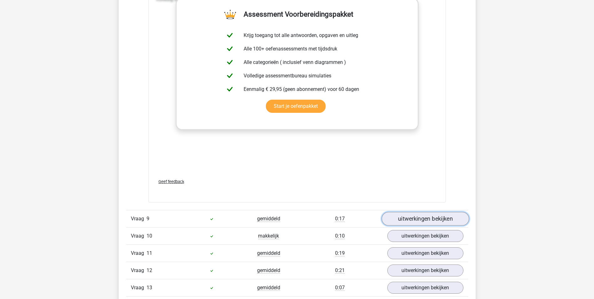
click at [430, 218] on link "uitwerkingen bekijken" at bounding box center [424, 219] width 87 height 14
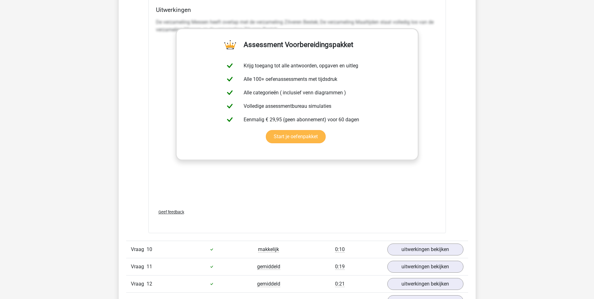
scroll to position [4132, 0]
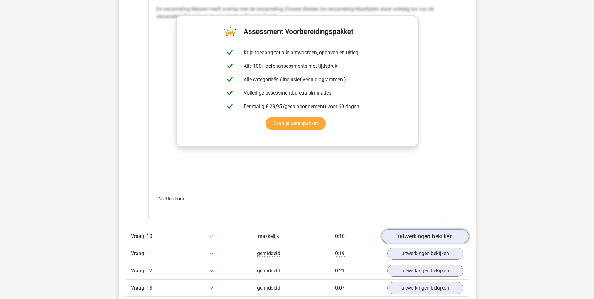
click at [430, 236] on link "uitwerkingen bekijken" at bounding box center [424, 236] width 87 height 14
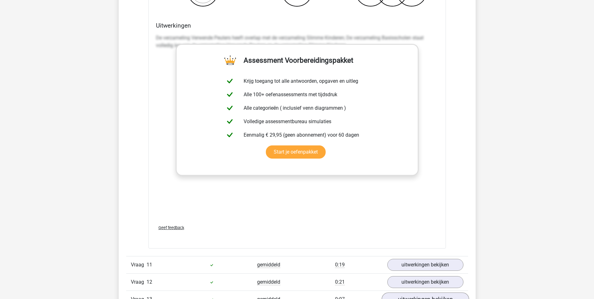
scroll to position [4602, 0]
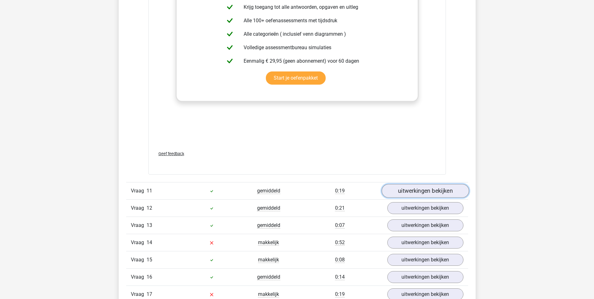
click at [426, 189] on link "uitwerkingen bekijken" at bounding box center [424, 191] width 87 height 14
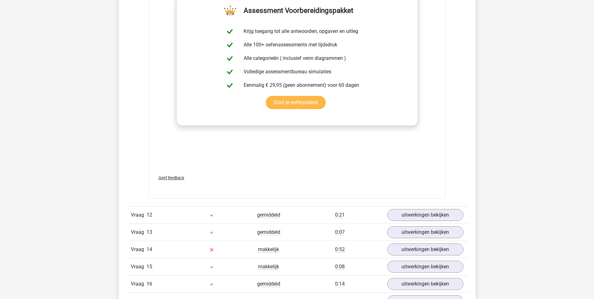
scroll to position [5009, 0]
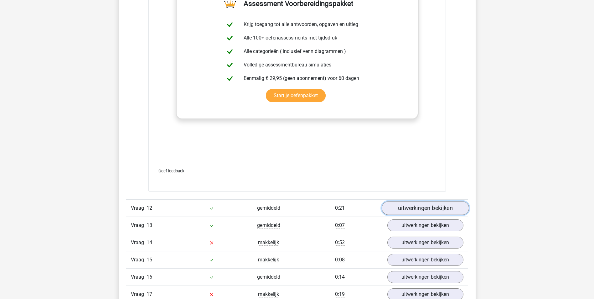
click at [423, 207] on link "uitwerkingen bekijken" at bounding box center [424, 208] width 87 height 14
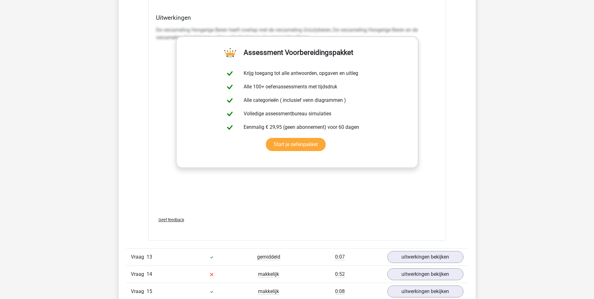
scroll to position [5384, 0]
click at [430, 257] on link "uitwerkingen bekijken" at bounding box center [424, 256] width 87 height 14
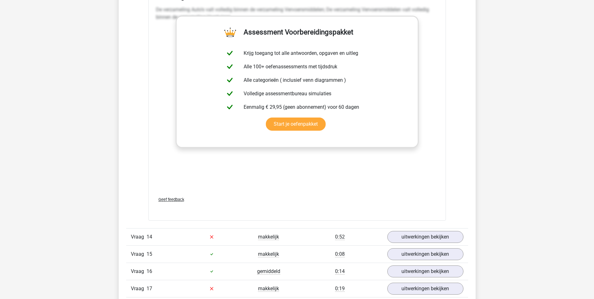
scroll to position [5791, 0]
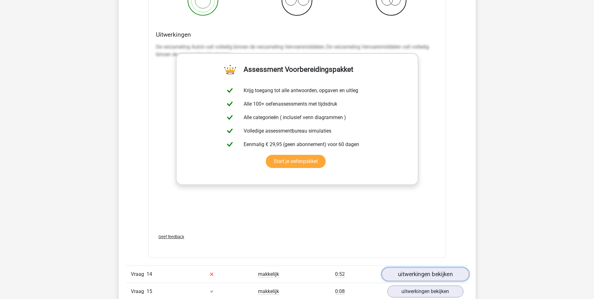
click at [429, 273] on link "uitwerkingen bekijken" at bounding box center [424, 274] width 87 height 14
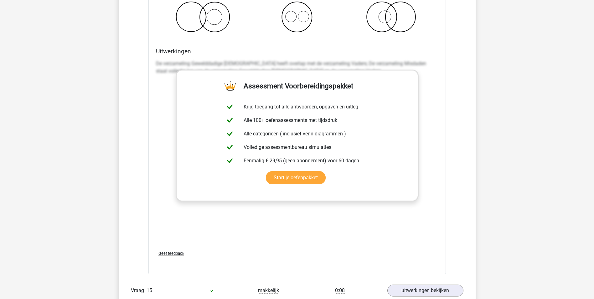
scroll to position [6230, 0]
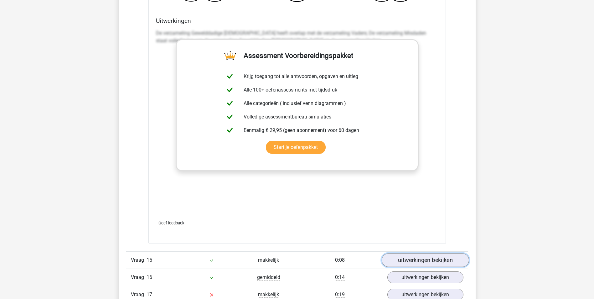
click at [410, 260] on link "uitwerkingen bekijken" at bounding box center [424, 260] width 87 height 14
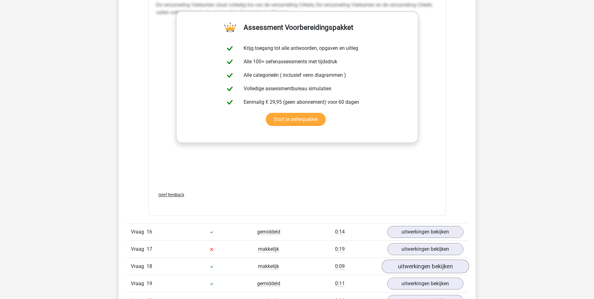
scroll to position [6699, 0]
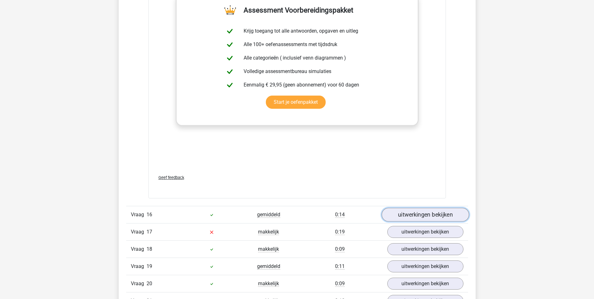
click at [437, 214] on link "uitwerkingen bekijken" at bounding box center [424, 215] width 87 height 14
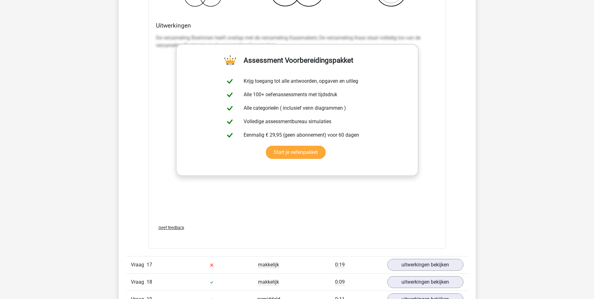
scroll to position [7106, 0]
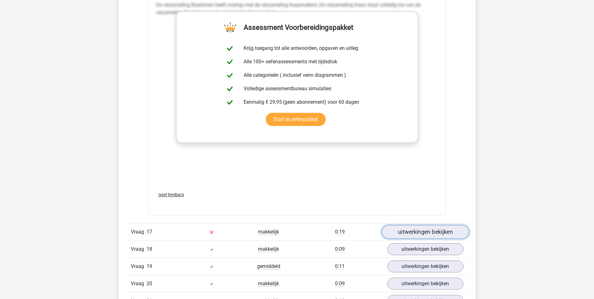
click at [430, 229] on link "uitwerkingen bekijken" at bounding box center [424, 232] width 87 height 14
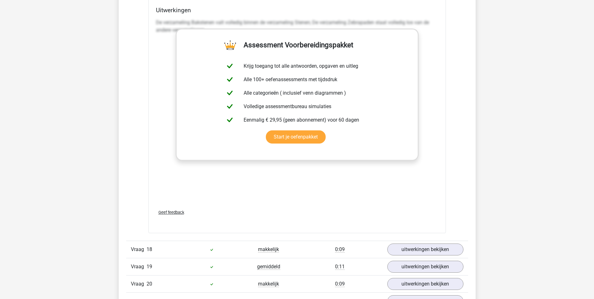
scroll to position [7513, 0]
click at [405, 247] on link "uitwerkingen bekijken" at bounding box center [424, 249] width 87 height 14
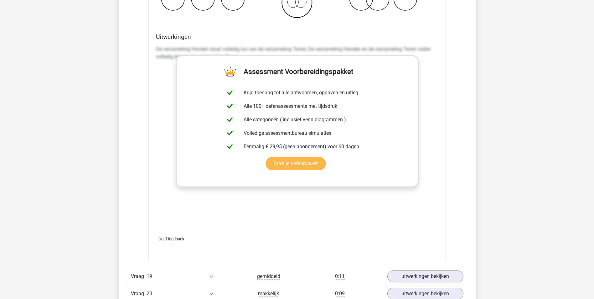
scroll to position [7951, 0]
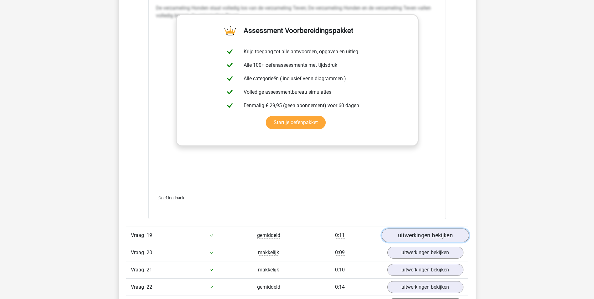
click at [424, 233] on link "uitwerkingen bekijken" at bounding box center [424, 235] width 87 height 14
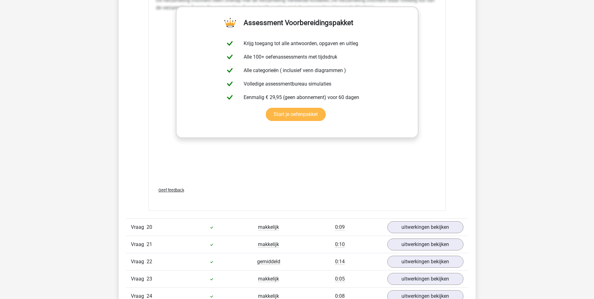
scroll to position [8390, 0]
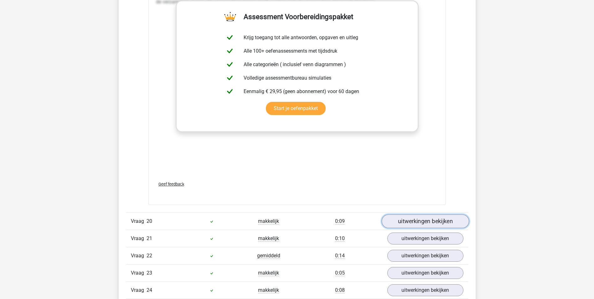
click at [412, 222] on link "uitwerkingen bekijken" at bounding box center [424, 221] width 87 height 14
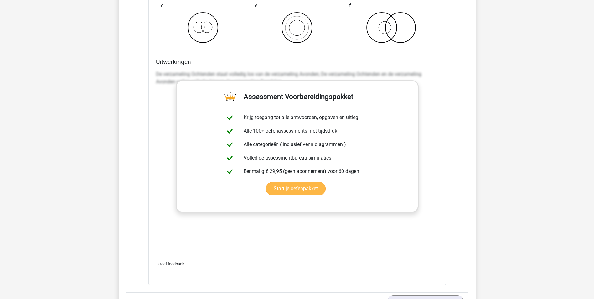
scroll to position [8797, 0]
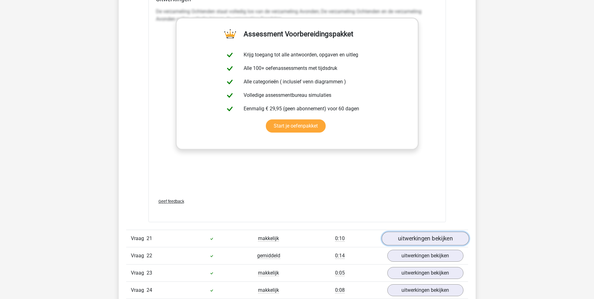
click at [424, 235] on link "uitwerkingen bekijken" at bounding box center [424, 238] width 87 height 14
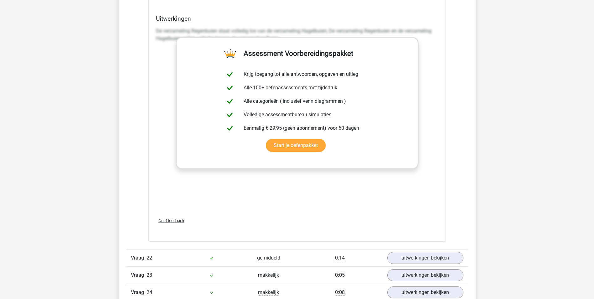
scroll to position [9204, 0]
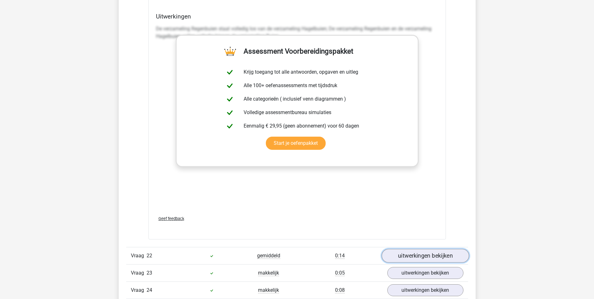
click at [425, 255] on link "uitwerkingen bekijken" at bounding box center [424, 256] width 87 height 14
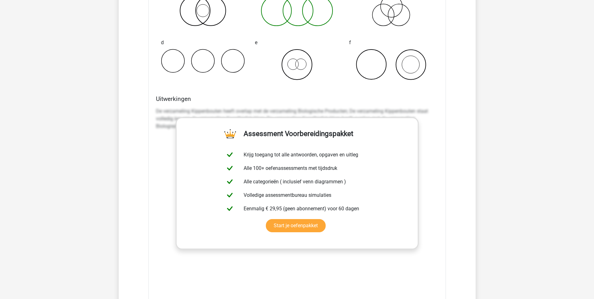
scroll to position [9611, 0]
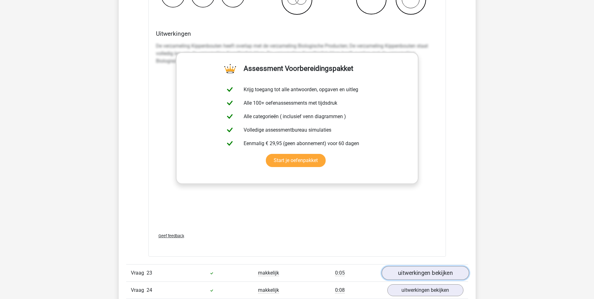
click at [427, 274] on link "uitwerkingen bekijken" at bounding box center [424, 273] width 87 height 14
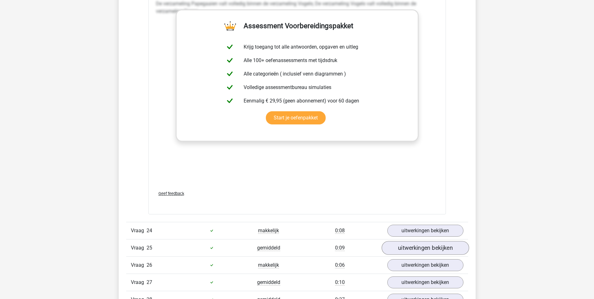
scroll to position [10080, 0]
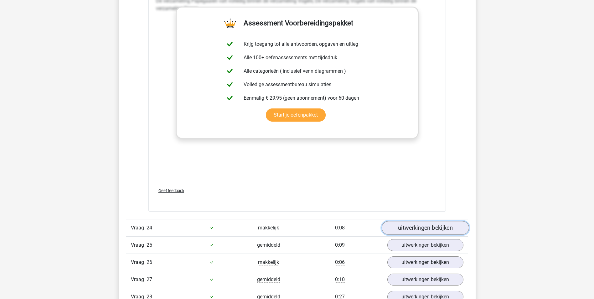
click at [429, 226] on link "uitwerkingen bekijken" at bounding box center [424, 228] width 87 height 14
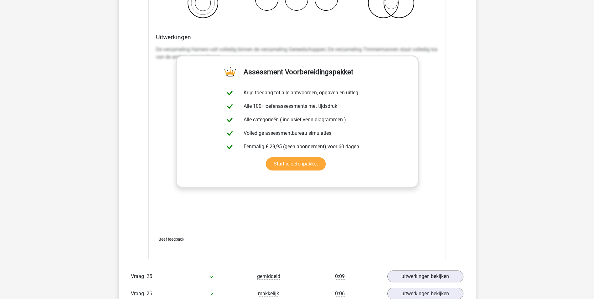
scroll to position [10487, 0]
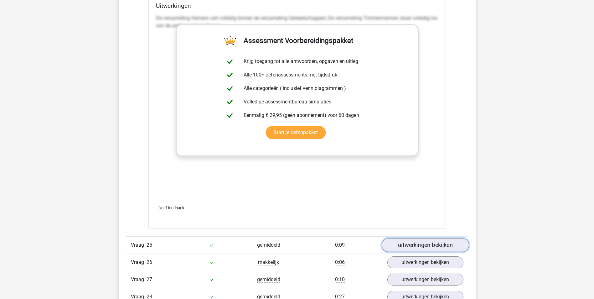
click at [415, 245] on link "uitwerkingen bekijken" at bounding box center [424, 245] width 87 height 14
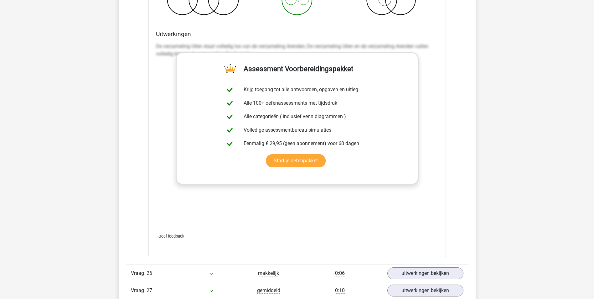
scroll to position [10894, 0]
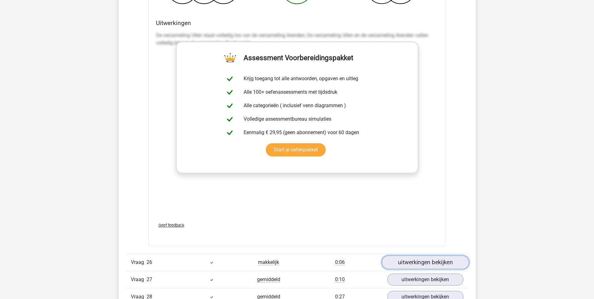
click at [419, 260] on link "uitwerkingen bekijken" at bounding box center [424, 262] width 87 height 14
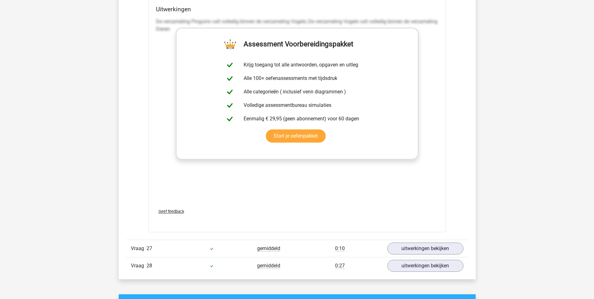
scroll to position [11332, 0]
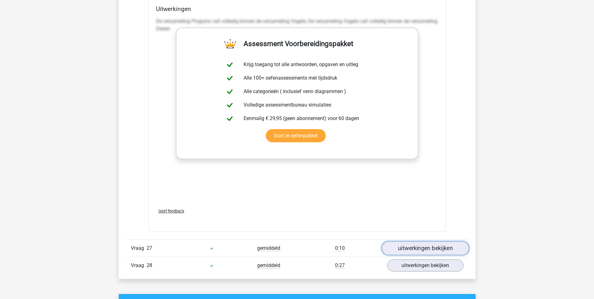
click at [422, 246] on link "uitwerkingen bekijken" at bounding box center [424, 248] width 87 height 14
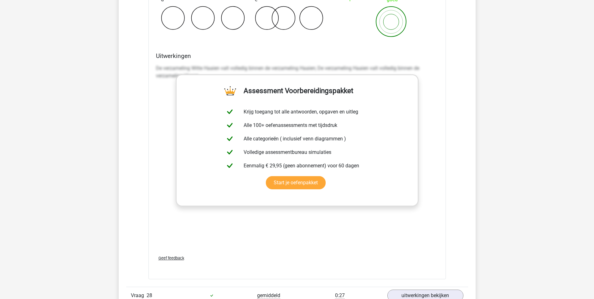
scroll to position [11771, 0]
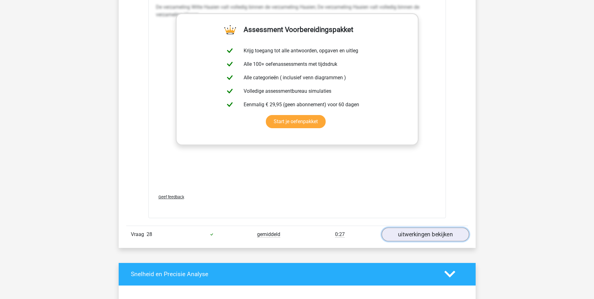
click at [422, 232] on link "uitwerkingen bekijken" at bounding box center [424, 234] width 87 height 14
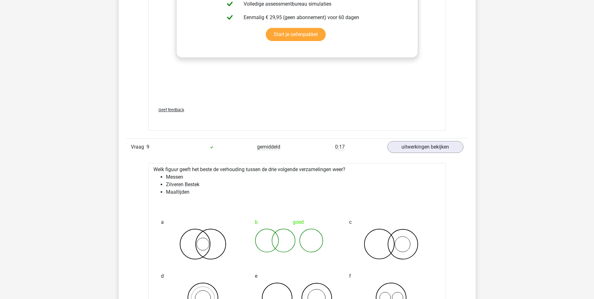
scroll to position [0, 0]
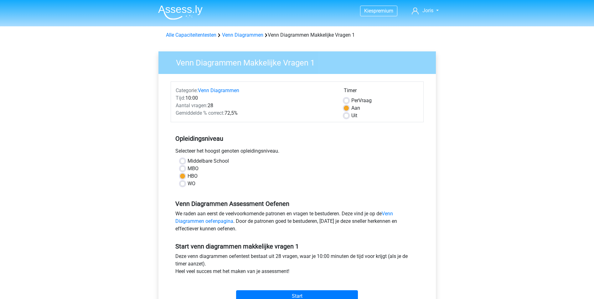
scroll to position [63, 0]
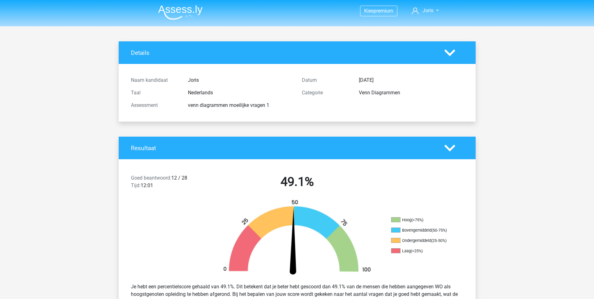
scroll to position [1399, 0]
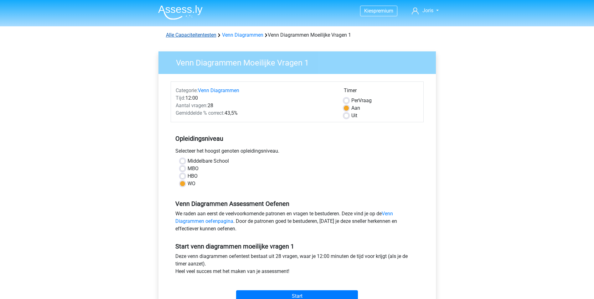
click at [198, 33] on link "Alle Capaciteitentesten" at bounding box center [191, 35] width 50 height 6
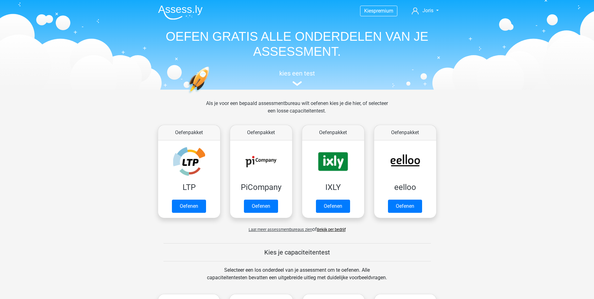
scroll to position [266, 0]
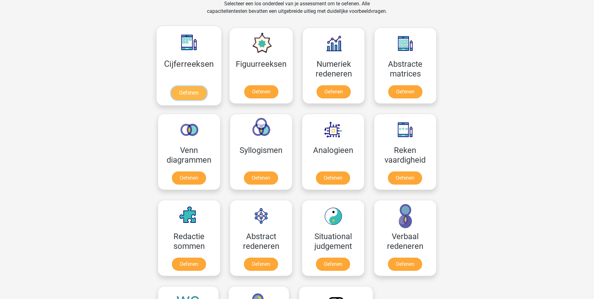
click at [188, 92] on link "Oefenen" at bounding box center [189, 93] width 36 height 14
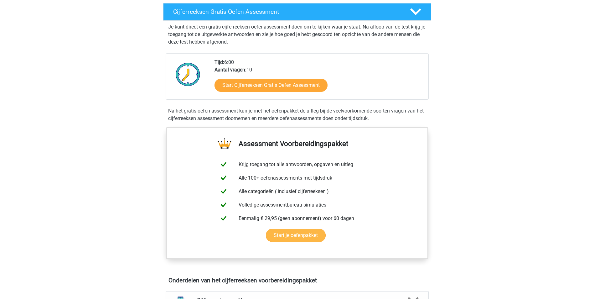
scroll to position [94, 0]
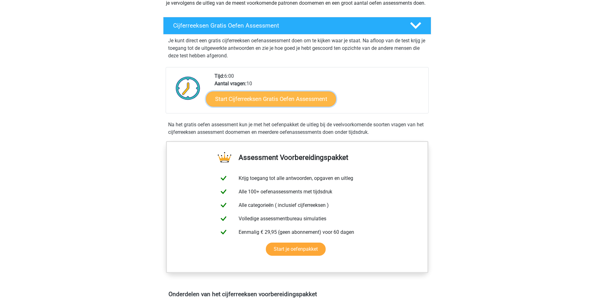
click at [244, 105] on link "Start Cijferreeksen Gratis Oefen Assessment" at bounding box center [271, 98] width 130 height 15
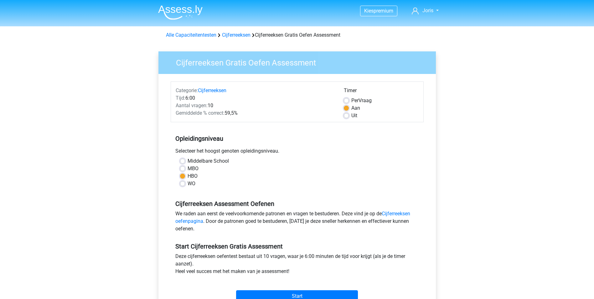
click at [188, 184] on label "WO" at bounding box center [192, 184] width 8 height 8
click at [182, 184] on input "WO" at bounding box center [182, 183] width 5 height 6
radio input "true"
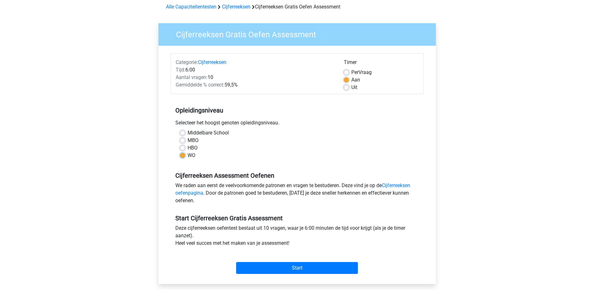
scroll to position [63, 0]
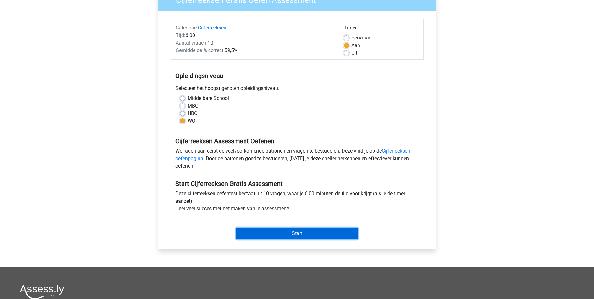
click at [283, 234] on input "Start" at bounding box center [297, 233] width 122 height 12
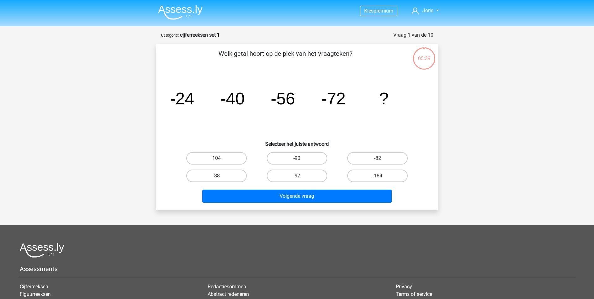
click at [230, 176] on label "-88" at bounding box center [216, 175] width 60 height 13
click at [220, 176] on input "-88" at bounding box center [218, 178] width 4 height 4
radio input "true"
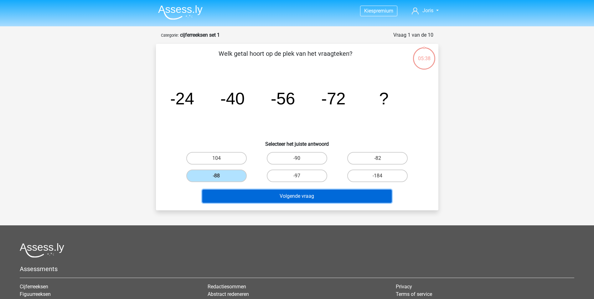
click at [267, 198] on button "Volgende vraag" at bounding box center [296, 195] width 189 height 13
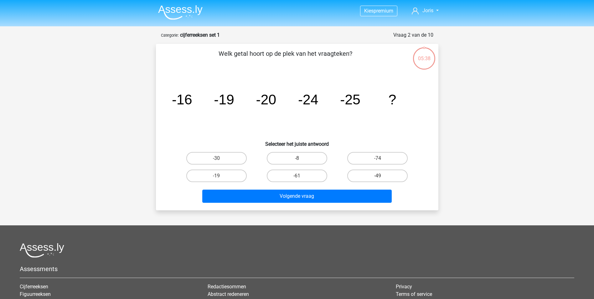
scroll to position [31, 0]
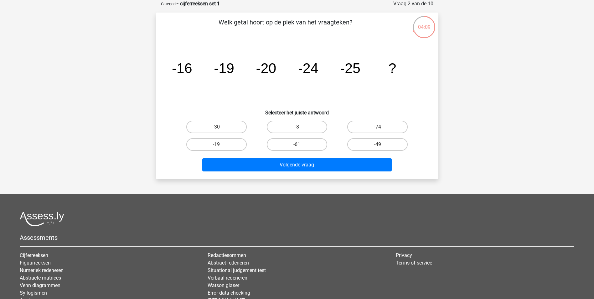
click at [218, 126] on label "-30" at bounding box center [216, 127] width 60 height 13
click at [218, 127] on input "-30" at bounding box center [218, 129] width 4 height 4
radio input "true"
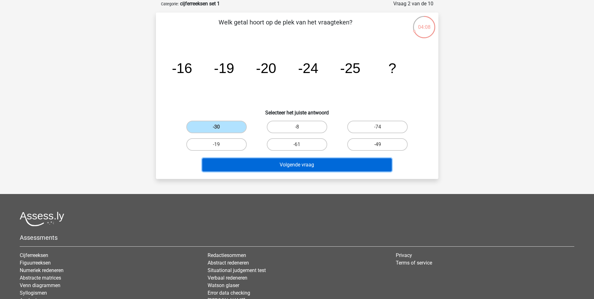
click at [300, 163] on button "Volgende vraag" at bounding box center [296, 164] width 189 height 13
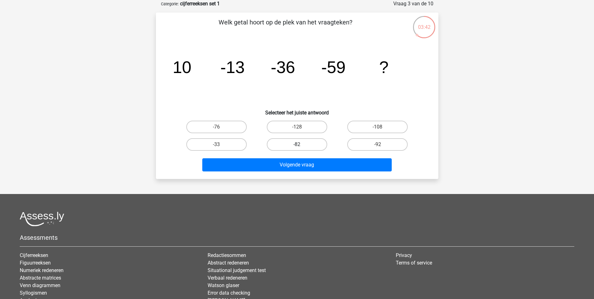
click at [298, 140] on label "-82" at bounding box center [297, 144] width 60 height 13
click at [298, 144] on input "-82" at bounding box center [299, 146] width 4 height 4
radio input "true"
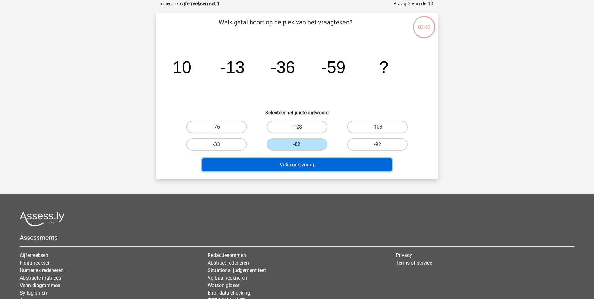
click at [304, 164] on button "Volgende vraag" at bounding box center [296, 164] width 189 height 13
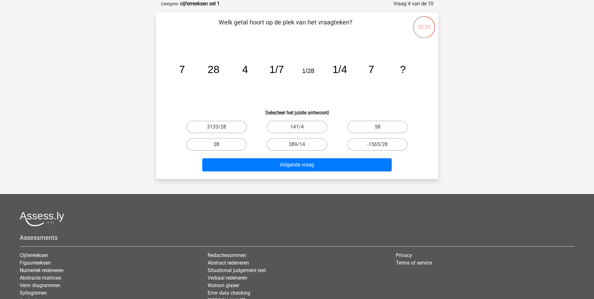
click at [217, 144] on label "28" at bounding box center [216, 144] width 60 height 13
click at [217, 144] on input "28" at bounding box center [218, 146] width 4 height 4
radio input "true"
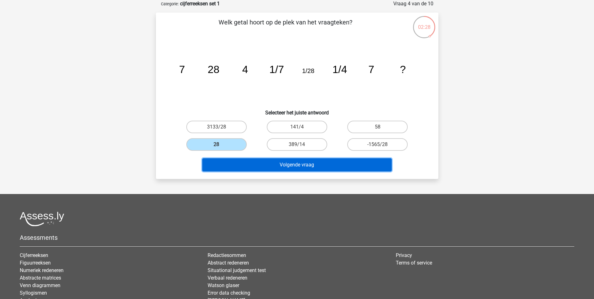
click at [294, 165] on button "Volgende vraag" at bounding box center [296, 164] width 189 height 13
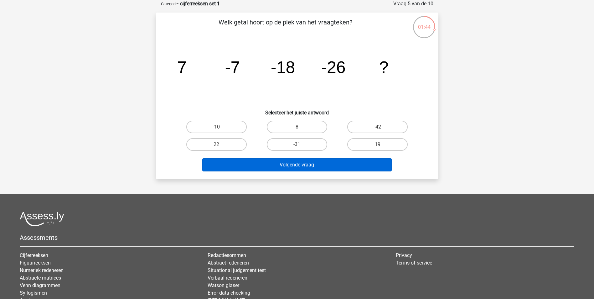
drag, startPoint x: 366, startPoint y: 126, endPoint x: 343, endPoint y: 158, distance: 39.8
click at [366, 127] on label "-42" at bounding box center [377, 127] width 60 height 13
click at [378, 127] on input "-42" at bounding box center [380, 129] width 4 height 4
radio input "true"
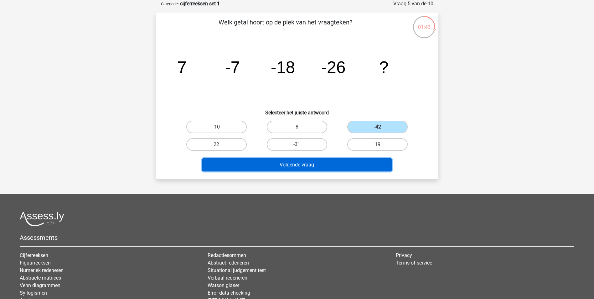
click at [332, 162] on button "Volgende vraag" at bounding box center [296, 164] width 189 height 13
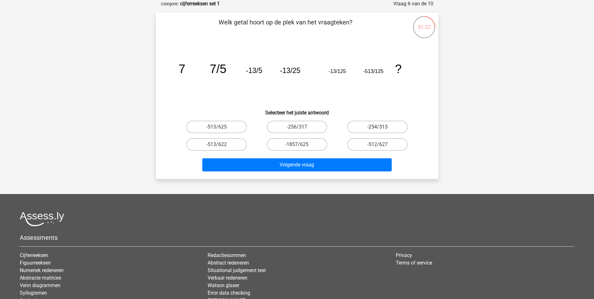
click at [395, 123] on label "-254/313" at bounding box center [377, 127] width 60 height 13
click at [382, 127] on input "-254/313" at bounding box center [380, 129] width 4 height 4
radio input "true"
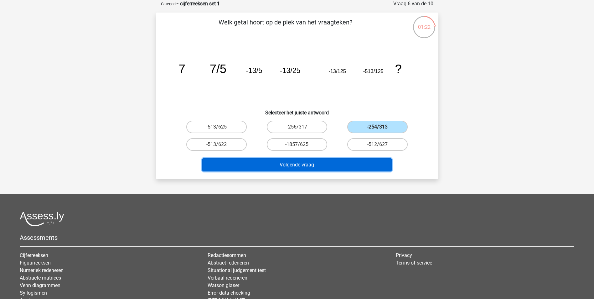
click at [355, 166] on button "Volgende vraag" at bounding box center [296, 164] width 189 height 13
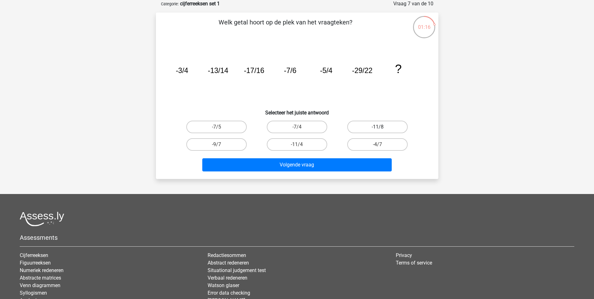
click at [387, 127] on label "-11/8" at bounding box center [377, 127] width 60 height 13
click at [382, 127] on input "-11/8" at bounding box center [380, 129] width 4 height 4
radio input "true"
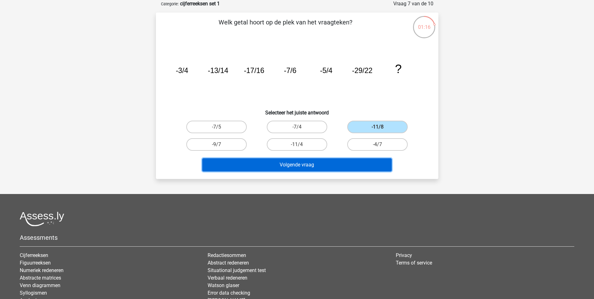
click at [363, 166] on button "Volgende vraag" at bounding box center [296, 164] width 189 height 13
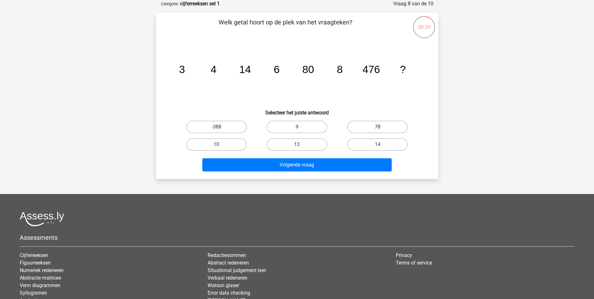
click at [389, 125] on label "78" at bounding box center [377, 127] width 60 height 13
click at [382, 127] on input "78" at bounding box center [380, 129] width 4 height 4
radio input "true"
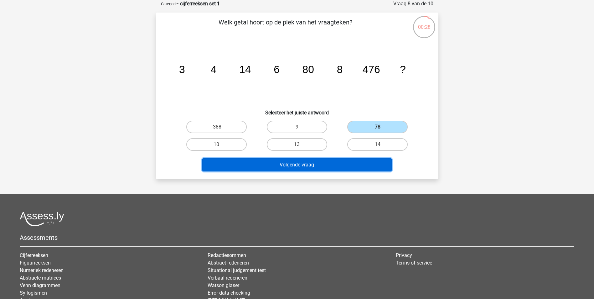
click at [358, 167] on button "Volgende vraag" at bounding box center [296, 164] width 189 height 13
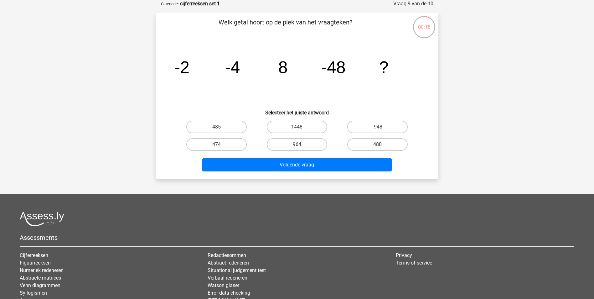
drag, startPoint x: 371, startPoint y: 123, endPoint x: 370, endPoint y: 142, distance: 19.4
click at [371, 123] on label "-948" at bounding box center [377, 127] width 60 height 13
click at [378, 127] on input "-948" at bounding box center [380, 129] width 4 height 4
radio input "true"
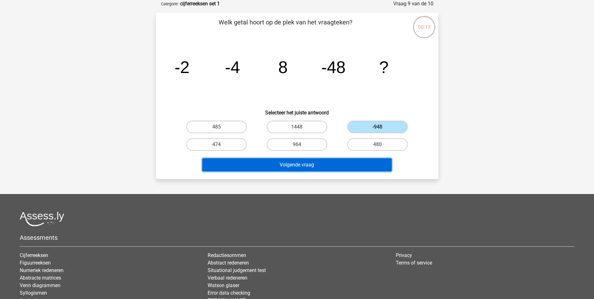
click at [356, 164] on button "Volgende vraag" at bounding box center [296, 164] width 189 height 13
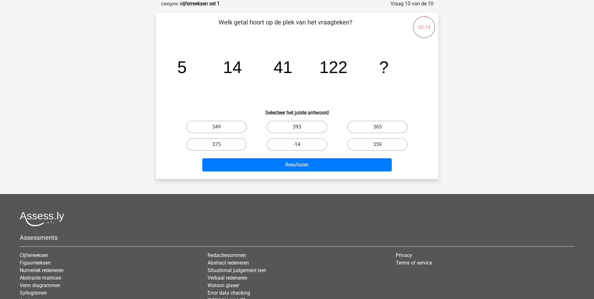
click at [310, 142] on label "-14" at bounding box center [297, 144] width 60 height 13
click at [301, 144] on input "-14" at bounding box center [299, 146] width 4 height 4
radio input "true"
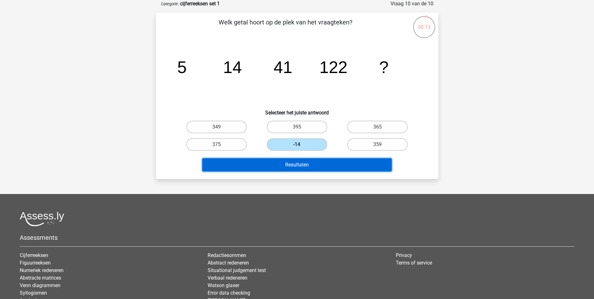
click at [311, 166] on button "Resultaten" at bounding box center [296, 164] width 189 height 13
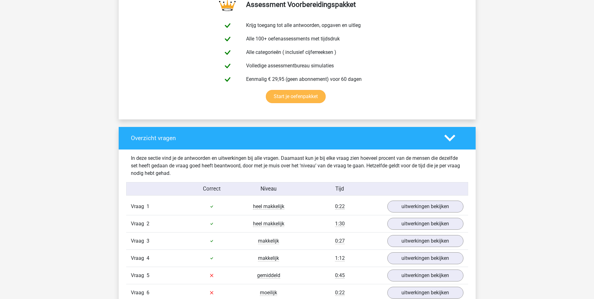
scroll to position [344, 0]
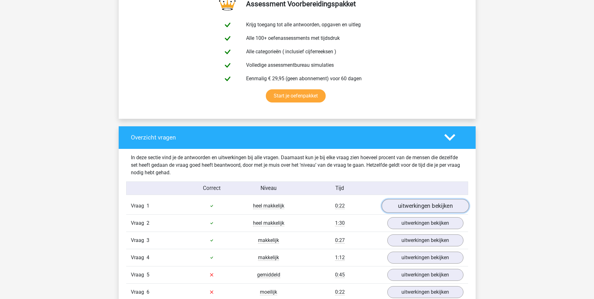
click at [450, 205] on link "uitwerkingen bekijken" at bounding box center [424, 206] width 87 height 14
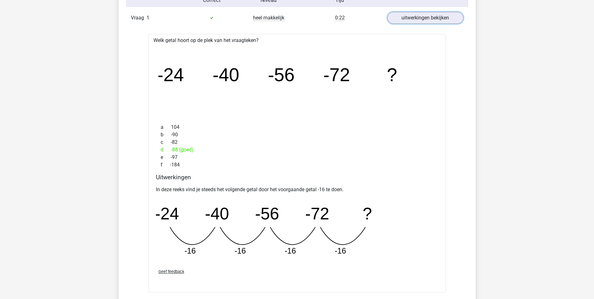
scroll to position [563, 0]
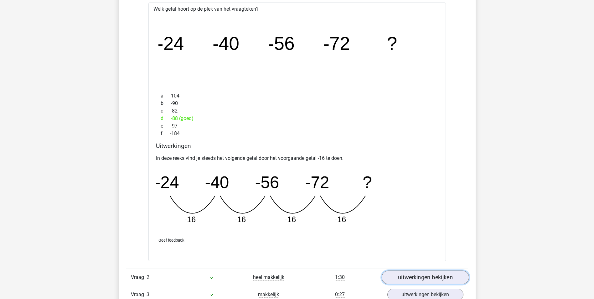
click at [430, 276] on link "uitwerkingen bekijken" at bounding box center [424, 277] width 87 height 14
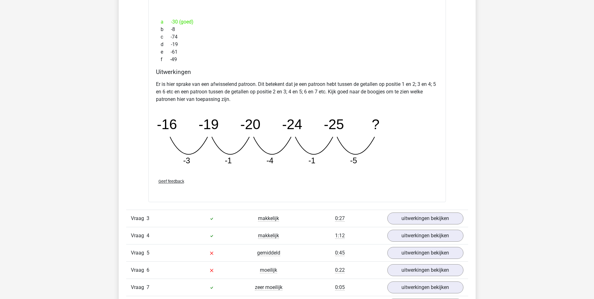
scroll to position [939, 0]
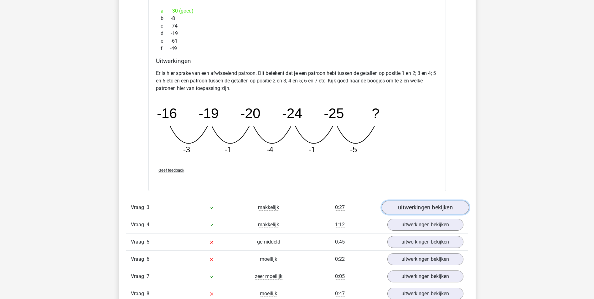
click at [413, 205] on link "uitwerkingen bekijken" at bounding box center [424, 207] width 87 height 14
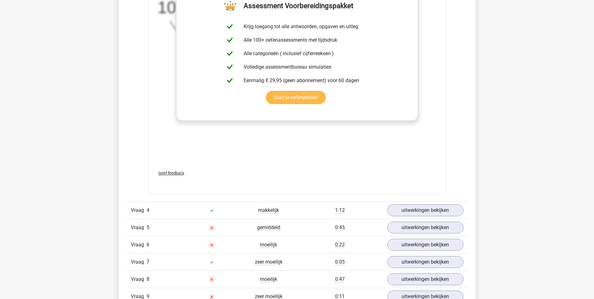
scroll to position [1377, 0]
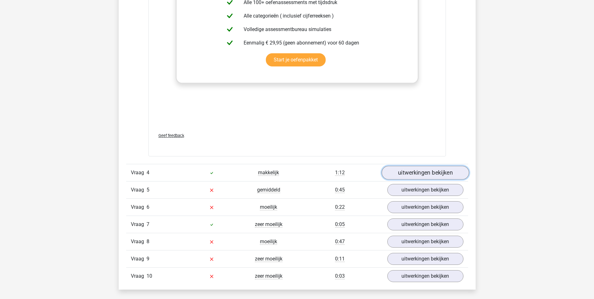
click at [424, 171] on link "uitwerkingen bekijken" at bounding box center [424, 173] width 87 height 14
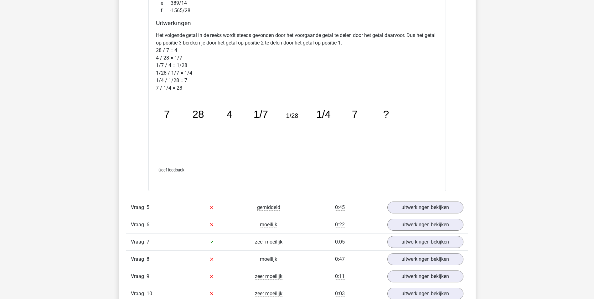
scroll to position [1690, 0]
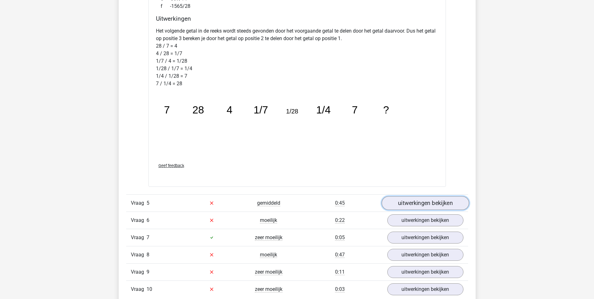
click at [417, 202] on link "uitwerkingen bekijken" at bounding box center [424, 203] width 87 height 14
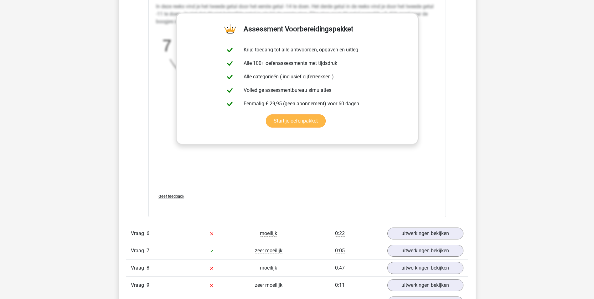
scroll to position [2097, 0]
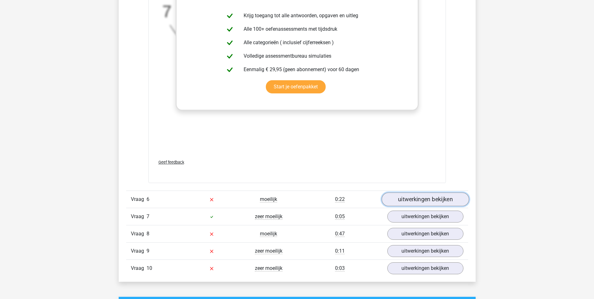
click at [418, 200] on link "uitwerkingen bekijken" at bounding box center [424, 199] width 87 height 14
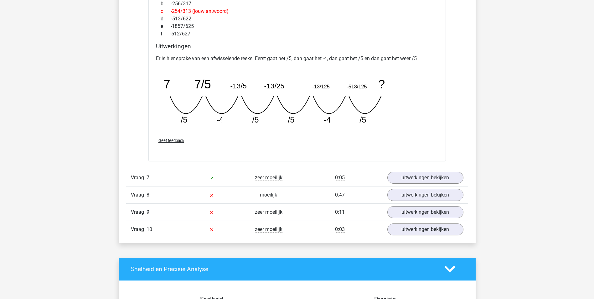
scroll to position [2410, 0]
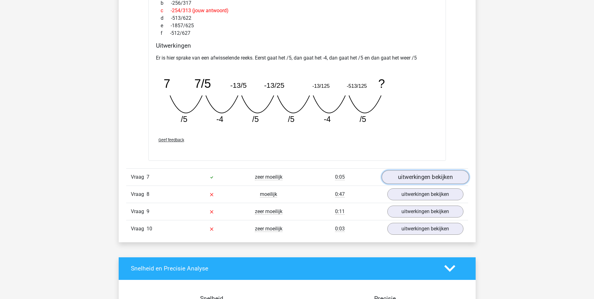
click at [407, 177] on link "uitwerkingen bekijken" at bounding box center [424, 177] width 87 height 14
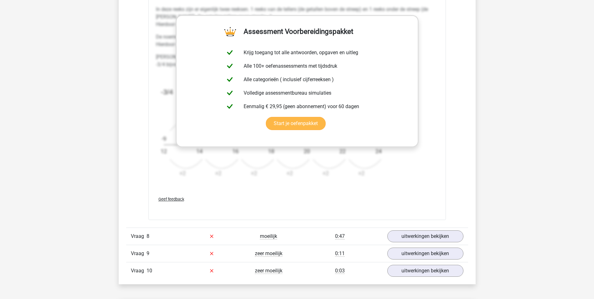
scroll to position [2786, 0]
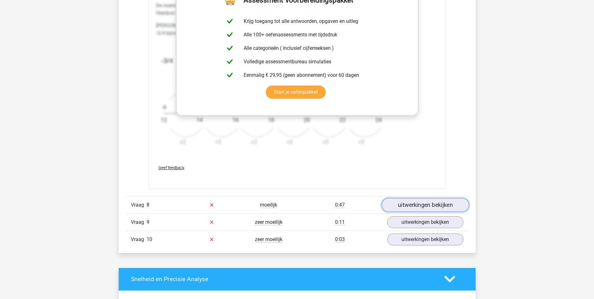
click at [416, 203] on link "uitwerkingen bekijken" at bounding box center [424, 205] width 87 height 14
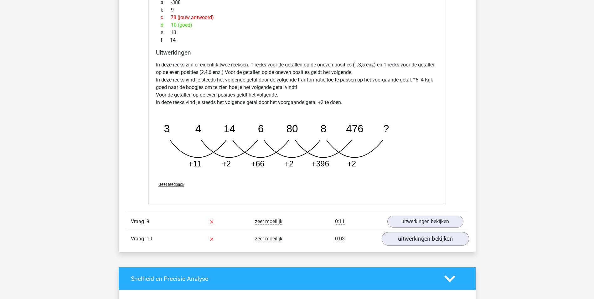
scroll to position [3099, 0]
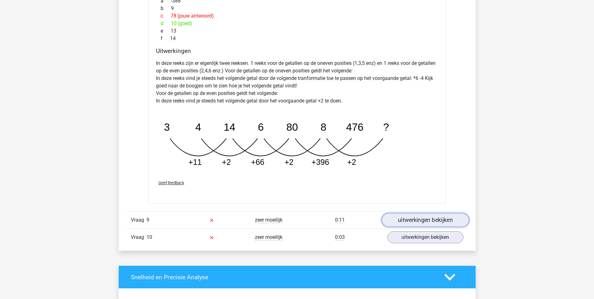
click at [429, 219] on link "uitwerkingen bekijken" at bounding box center [424, 220] width 87 height 14
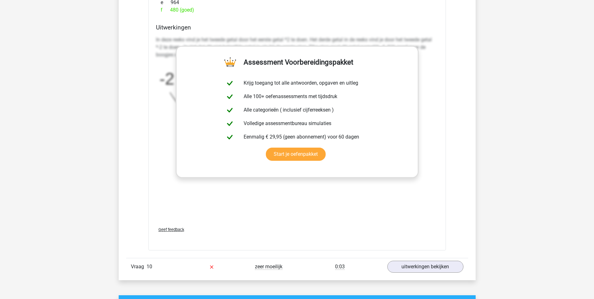
scroll to position [3506, 0]
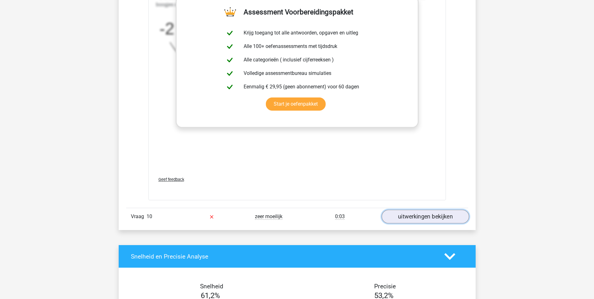
click at [416, 214] on link "uitwerkingen bekijken" at bounding box center [424, 216] width 87 height 14
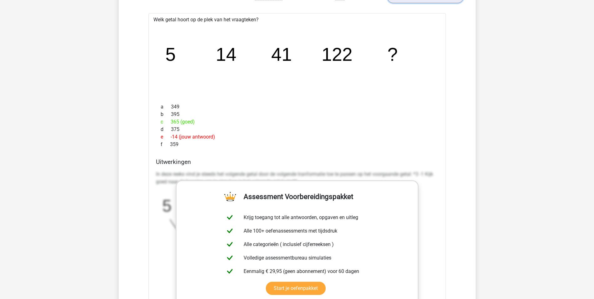
scroll to position [3694, 0]
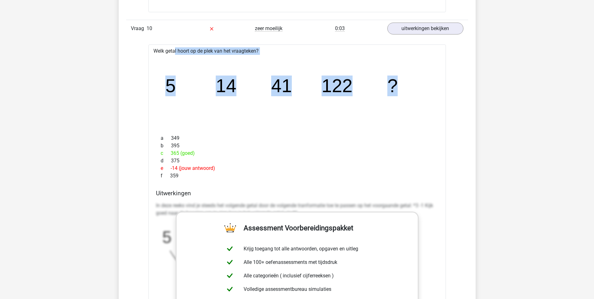
drag, startPoint x: 154, startPoint y: 49, endPoint x: 410, endPoint y: 87, distance: 258.8
click at [410, 87] on div "Welk getal hoort op de plek van het vraagteken? image/svg+xml 5 14 41 122 ? a 3…" at bounding box center [296, 229] width 297 height 371
copy div "Welk getal hoort op de plek van het vraagteken? image/svg+xml 5 14 41 122 ?"
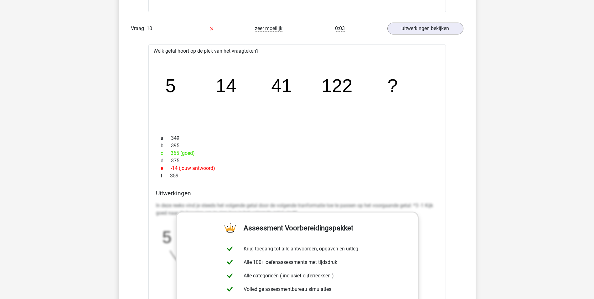
click at [281, 152] on div "c 365 (goed)" at bounding box center [297, 153] width 282 height 8
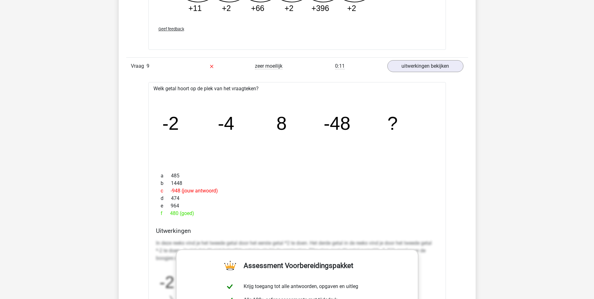
scroll to position [3224, 0]
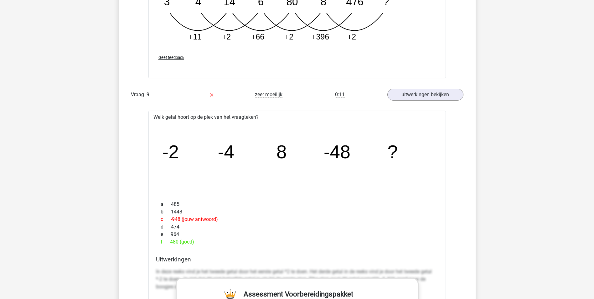
drag, startPoint x: 154, startPoint y: 116, endPoint x: 199, endPoint y: 240, distance: 132.3
click at [199, 240] on div "Welk getal hoort op de plek van het vraagteken? image/svg+xml -2 -4 8 -48 ? a 4…" at bounding box center [296, 296] width 297 height 371
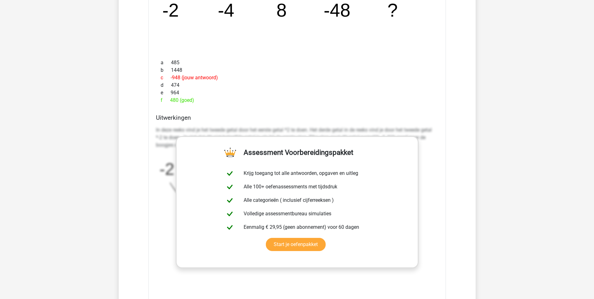
scroll to position [3287, 0]
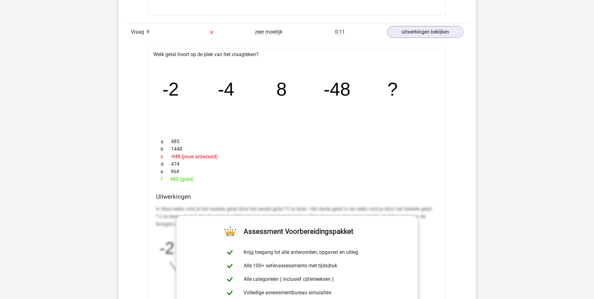
click at [186, 65] on icon "image/svg+xml -2 -4 8 -48 ?" at bounding box center [296, 95] width 277 height 69
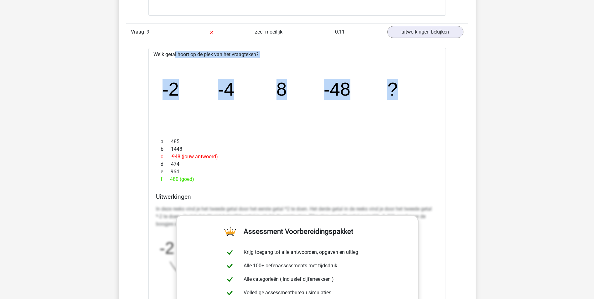
drag, startPoint x: 154, startPoint y: 55, endPoint x: 418, endPoint y: 91, distance: 266.1
click at [419, 92] on div "Welk getal hoort op de plek van het vraagteken? image/svg+xml -2 -4 8 -48 ? a 4…" at bounding box center [296, 233] width 297 height 371
click at [260, 77] on icon "image/svg+xml -2 -4 8 -48 ?" at bounding box center [296, 95] width 277 height 69
drag, startPoint x: 169, startPoint y: 89, endPoint x: 415, endPoint y: 91, distance: 245.8
click at [415, 91] on icon "image/svg+xml -2 -4 8 -48 ?" at bounding box center [296, 95] width 277 height 69
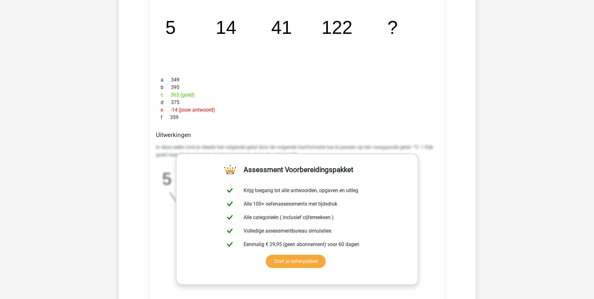
scroll to position [3663, 0]
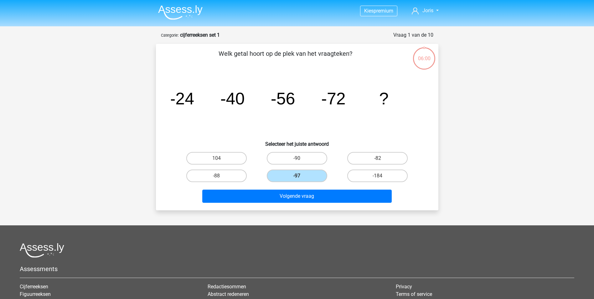
scroll to position [31, 0]
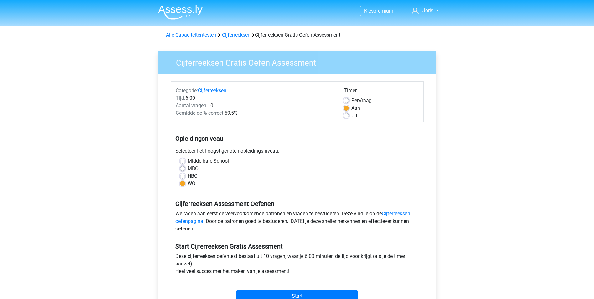
scroll to position [63, 0]
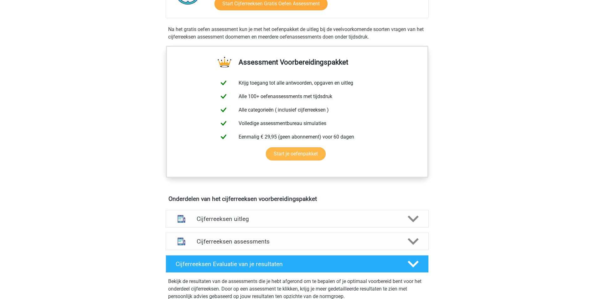
scroll to position [282, 0]
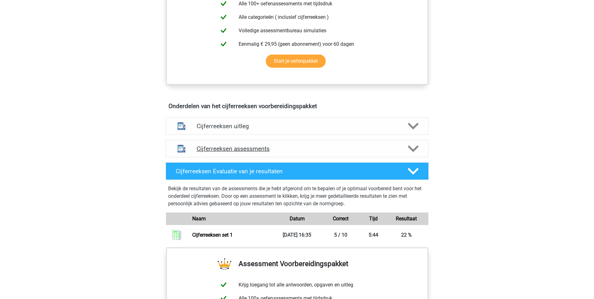
click at [224, 152] on h4 "Cijferreeksen assessments" at bounding box center [297, 148] width 201 height 7
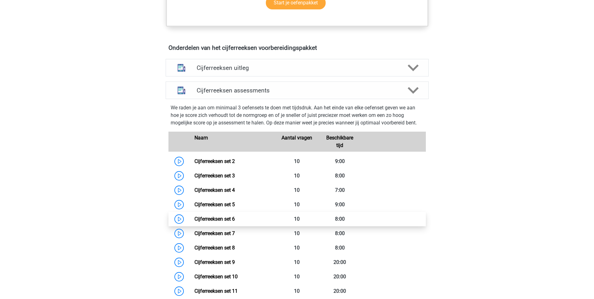
scroll to position [438, 0]
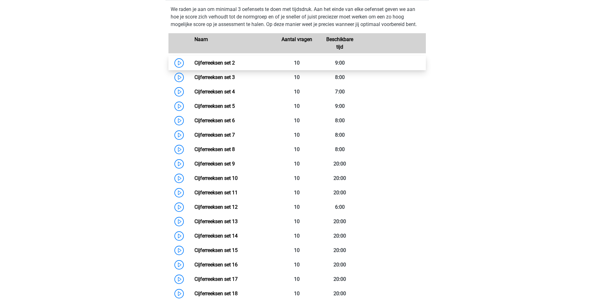
click at [213, 66] on link "Cijferreeksen set 2" at bounding box center [214, 63] width 40 height 6
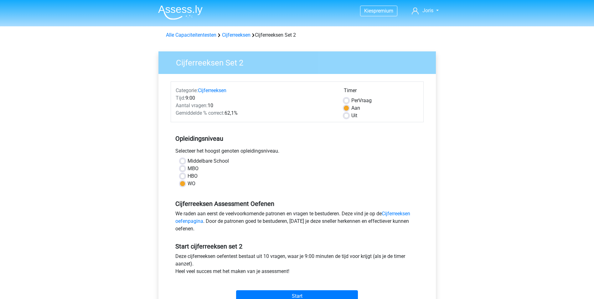
click at [190, 176] on label "HBO" at bounding box center [193, 176] width 10 height 8
click at [185, 176] on input "HBO" at bounding box center [182, 175] width 5 height 6
radio input "true"
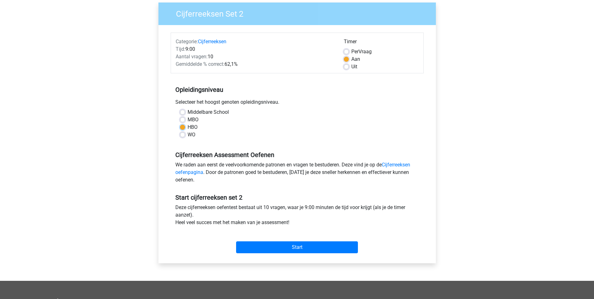
scroll to position [63, 0]
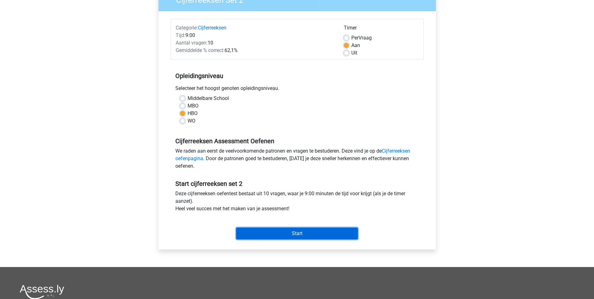
click at [308, 233] on input "Start" at bounding box center [297, 233] width 122 height 12
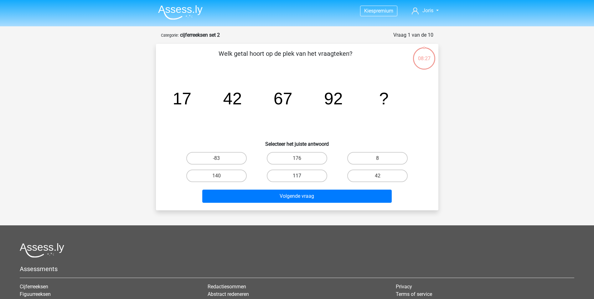
click at [308, 173] on label "117" at bounding box center [297, 175] width 60 height 13
click at [301, 176] on input "117" at bounding box center [299, 178] width 4 height 4
radio input "true"
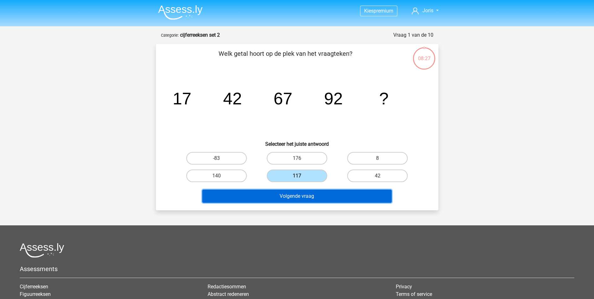
click at [307, 197] on button "Volgende vraag" at bounding box center [296, 195] width 189 height 13
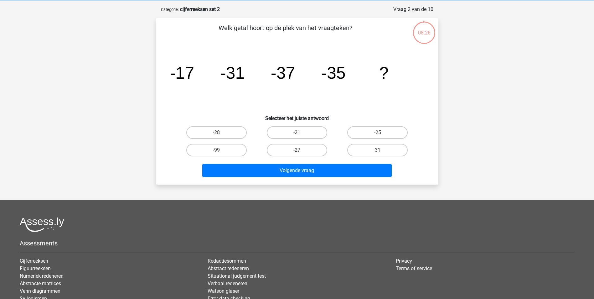
scroll to position [31, 0]
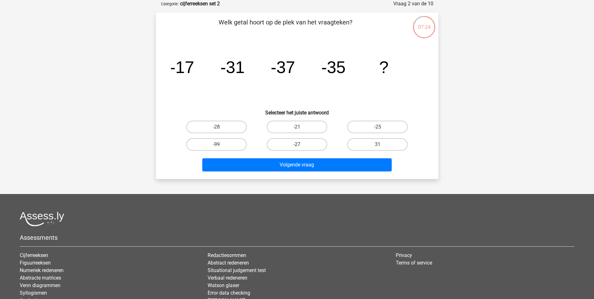
click at [299, 143] on label "-27" at bounding box center [297, 144] width 60 height 13
click at [299, 144] on input "-27" at bounding box center [299, 146] width 4 height 4
radio input "true"
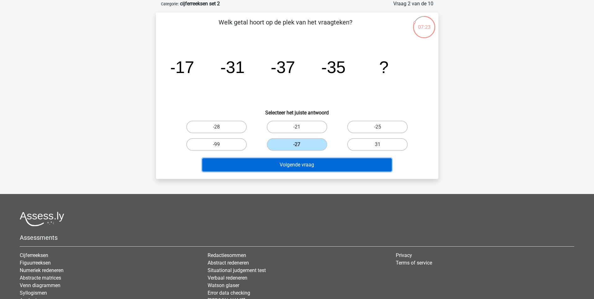
click at [307, 164] on button "Volgende vraag" at bounding box center [296, 164] width 189 height 13
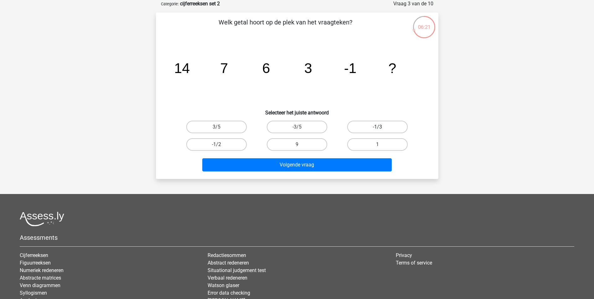
click at [390, 124] on label "-1/3" at bounding box center [377, 127] width 60 height 13
click at [382, 127] on input "-1/3" at bounding box center [380, 129] width 4 height 4
radio input "true"
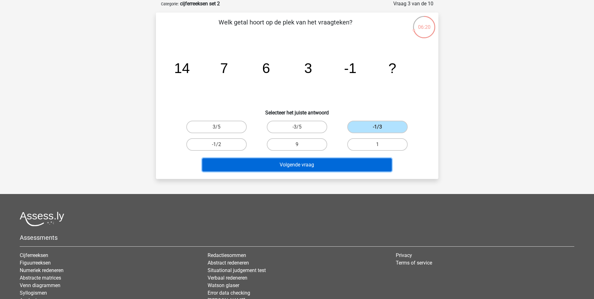
click at [352, 163] on button "Volgende vraag" at bounding box center [296, 164] width 189 height 13
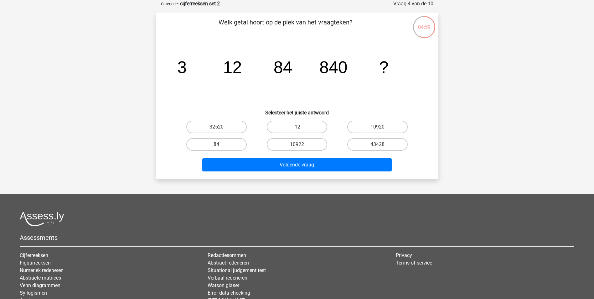
drag, startPoint x: 221, startPoint y: 144, endPoint x: 224, endPoint y: 145, distance: 3.5
click at [221, 144] on label "84" at bounding box center [216, 144] width 60 height 13
click at [220, 144] on input "84" at bounding box center [218, 146] width 4 height 4
radio input "true"
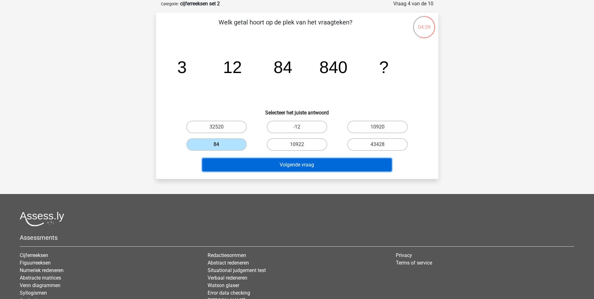
click at [267, 165] on button "Volgende vraag" at bounding box center [296, 164] width 189 height 13
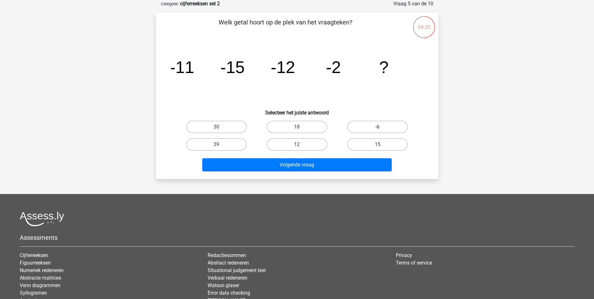
click at [373, 123] on label "-6" at bounding box center [377, 127] width 60 height 13
click at [378, 127] on input "-6" at bounding box center [380, 129] width 4 height 4
radio input "true"
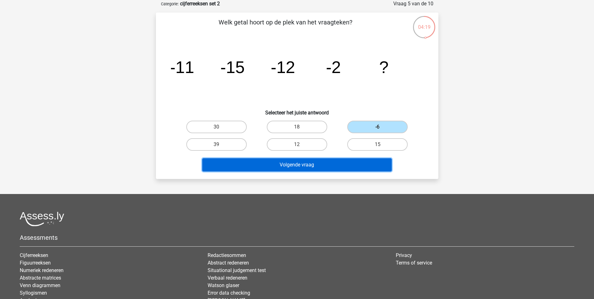
click at [357, 164] on button "Volgende vraag" at bounding box center [296, 164] width 189 height 13
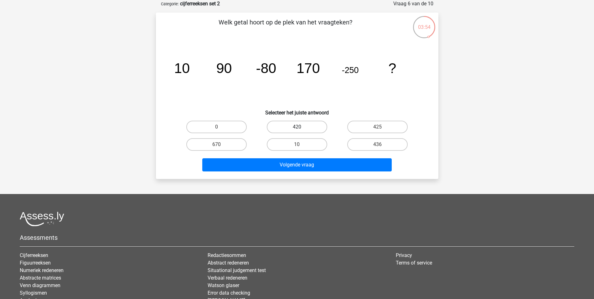
click at [293, 124] on label "420" at bounding box center [297, 127] width 60 height 13
click at [297, 127] on input "420" at bounding box center [299, 129] width 4 height 4
radio input "true"
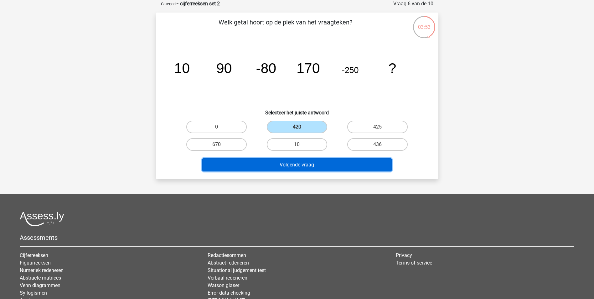
click at [302, 164] on button "Volgende vraag" at bounding box center [296, 164] width 189 height 13
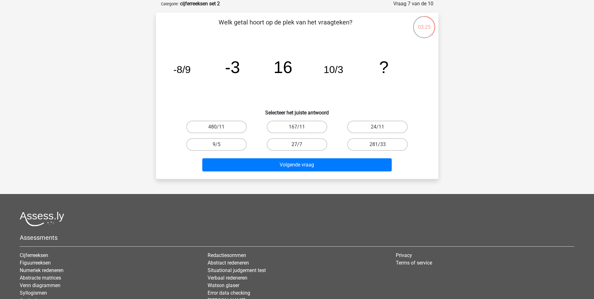
drag, startPoint x: 305, startPoint y: 142, endPoint x: 304, endPoint y: 154, distance: 11.9
click at [305, 142] on label "27/7" at bounding box center [297, 144] width 60 height 13
click at [301, 144] on input "27/7" at bounding box center [299, 146] width 4 height 4
radio input "true"
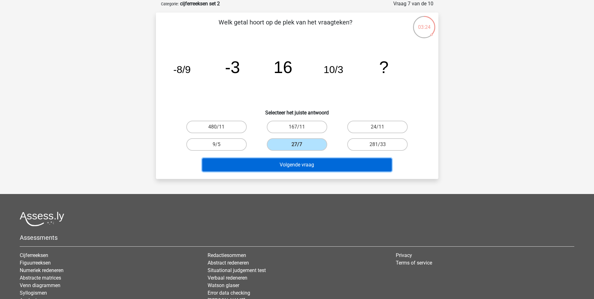
click at [305, 165] on button "Volgende vraag" at bounding box center [296, 164] width 189 height 13
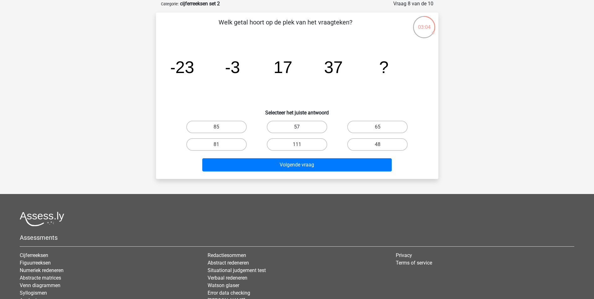
click at [310, 127] on label "57" at bounding box center [297, 127] width 60 height 13
click at [301, 127] on input "57" at bounding box center [299, 129] width 4 height 4
radio input "true"
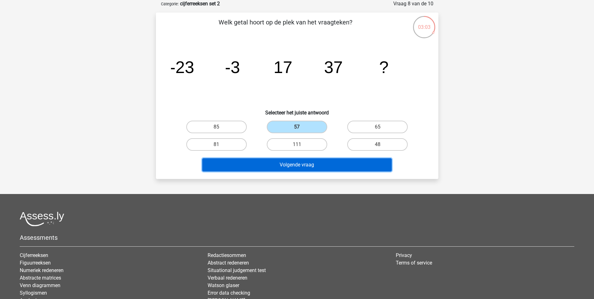
click at [314, 163] on button "Volgende vraag" at bounding box center [296, 164] width 189 height 13
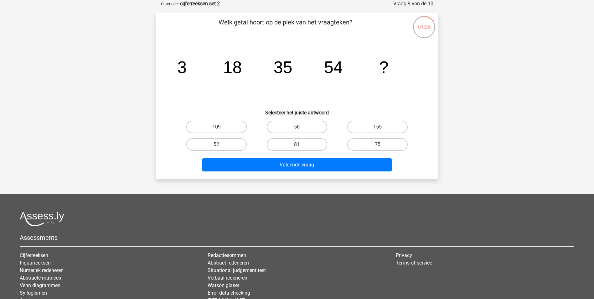
click at [386, 126] on label "155" at bounding box center [377, 127] width 60 height 13
click at [382, 127] on input "155" at bounding box center [380, 129] width 4 height 4
radio input "true"
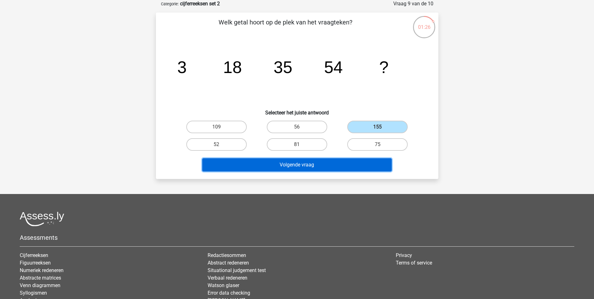
click at [335, 164] on button "Volgende vraag" at bounding box center [296, 164] width 189 height 13
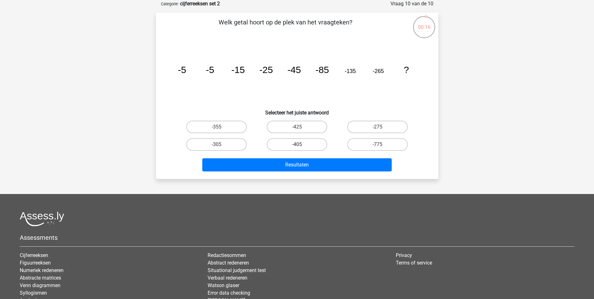
click at [301, 143] on label "-405" at bounding box center [297, 144] width 60 height 13
click at [301, 144] on input "-405" at bounding box center [299, 146] width 4 height 4
radio input "true"
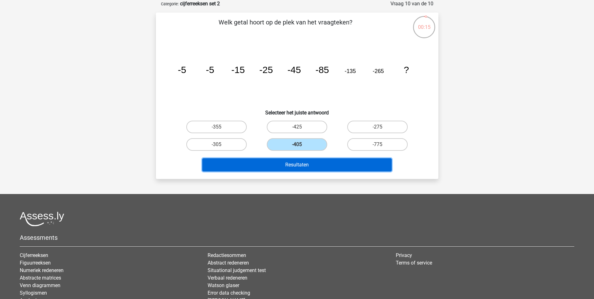
click at [305, 166] on button "Resultaten" at bounding box center [296, 164] width 189 height 13
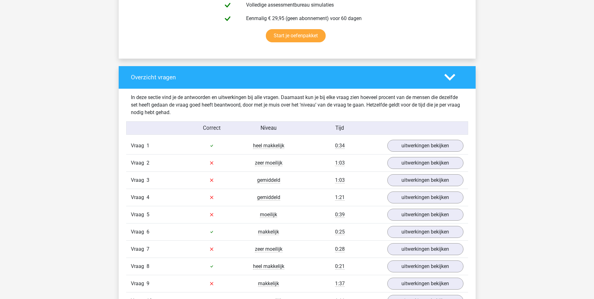
scroll to position [407, 0]
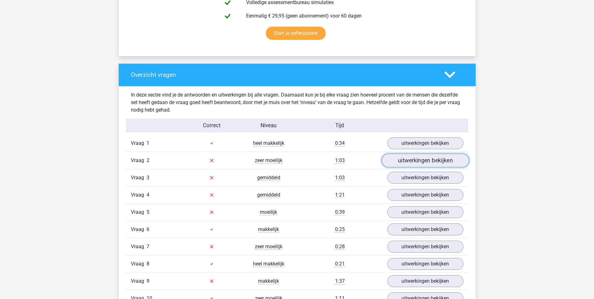
click at [430, 160] on link "uitwerkingen bekijken" at bounding box center [424, 160] width 87 height 14
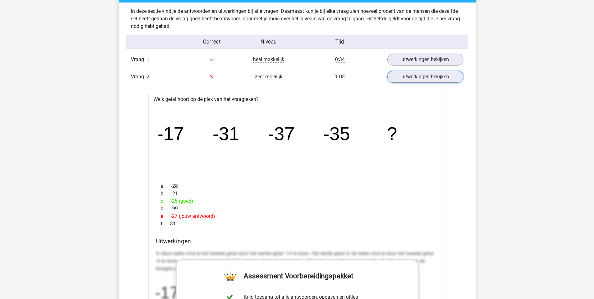
scroll to position [501, 0]
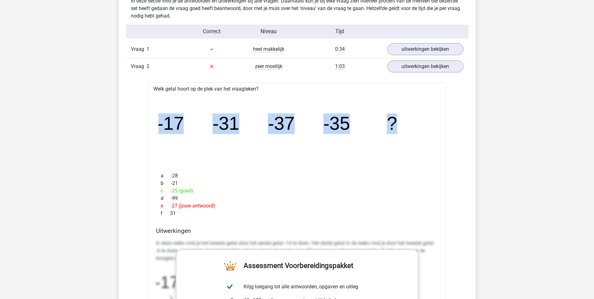
drag, startPoint x: 159, startPoint y: 124, endPoint x: 407, endPoint y: 121, distance: 248.3
click at [407, 121] on icon "image/svg+xml -17 -31 -37 -35 ?" at bounding box center [296, 129] width 277 height 69
copy g "-17 -31 -37 -35 ?"
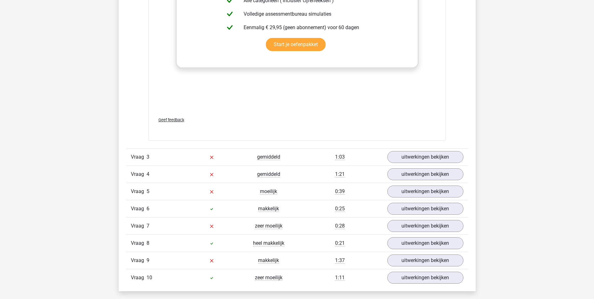
scroll to position [814, 0]
click at [420, 155] on link "uitwerkingen bekijken" at bounding box center [424, 157] width 87 height 14
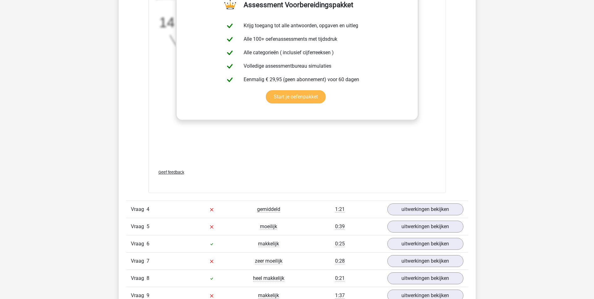
scroll to position [1190, 0]
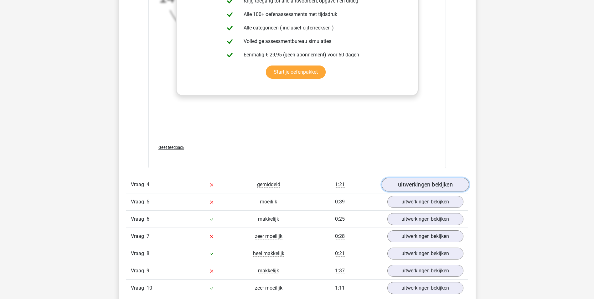
click at [421, 182] on link "uitwerkingen bekijken" at bounding box center [424, 184] width 87 height 14
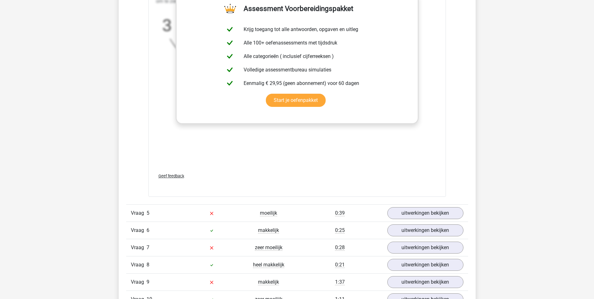
scroll to position [1597, 0]
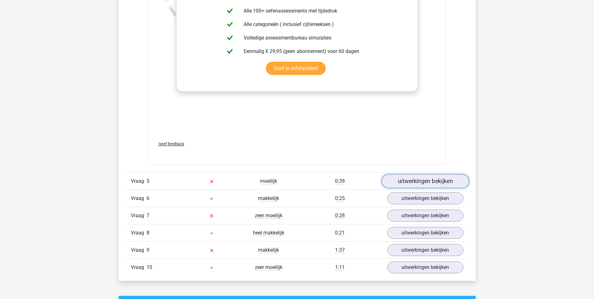
click at [428, 181] on link "uitwerkingen bekijken" at bounding box center [424, 181] width 87 height 14
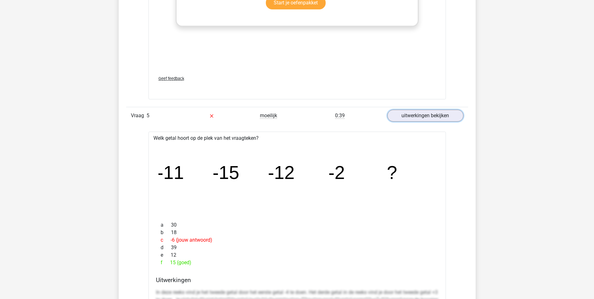
scroll to position [1659, 0]
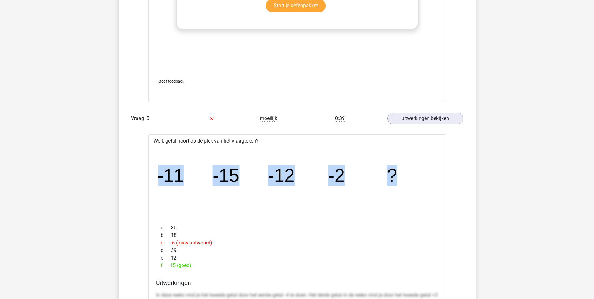
drag, startPoint x: 187, startPoint y: 175, endPoint x: 408, endPoint y: 175, distance: 220.7
click at [408, 175] on icon "image/svg+xml -11 -15 -12 -2 ?" at bounding box center [296, 181] width 277 height 69
copy g "-11 -15 -12 -2 ?"
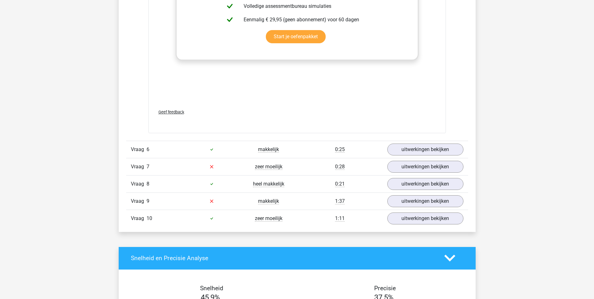
scroll to position [2066, 0]
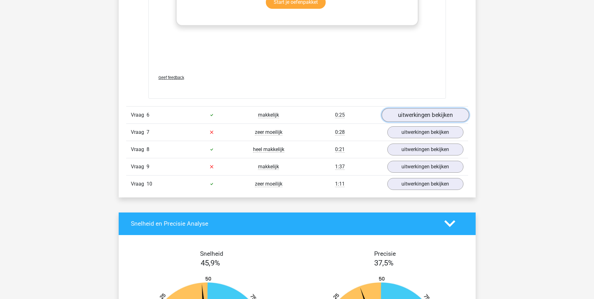
click at [437, 116] on link "uitwerkingen bekijken" at bounding box center [424, 115] width 87 height 14
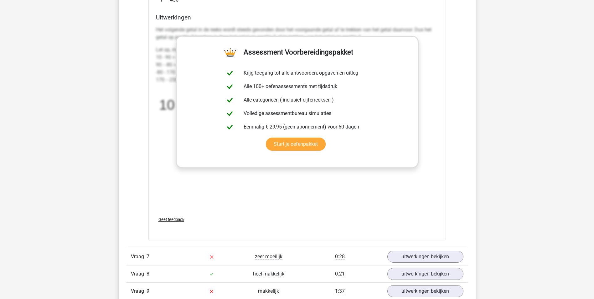
scroll to position [2410, 0]
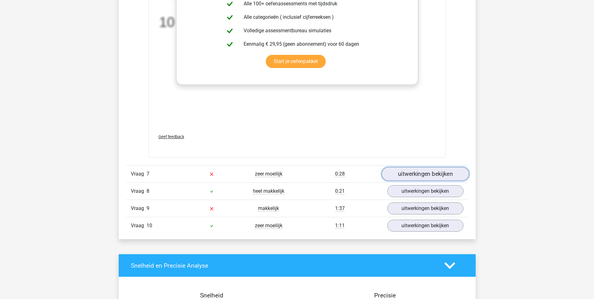
click at [420, 174] on link "uitwerkingen bekijken" at bounding box center [424, 174] width 87 height 14
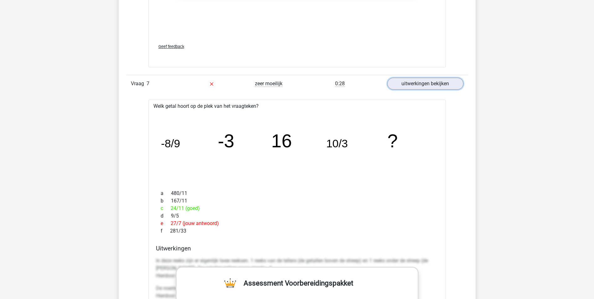
scroll to position [2504, 0]
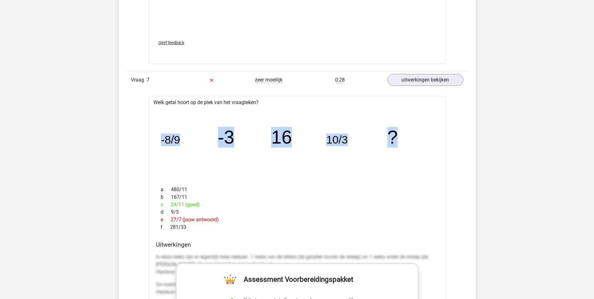
drag, startPoint x: 170, startPoint y: 138, endPoint x: 400, endPoint y: 138, distance: 230.4
click at [400, 138] on icon "image/svg+xml -8/9 -3 16 10/3 ?" at bounding box center [296, 143] width 277 height 69
drag, startPoint x: 400, startPoint y: 138, endPoint x: 393, endPoint y: 138, distance: 7.2
copy g "-8/9 -3 16 10/3 ?"
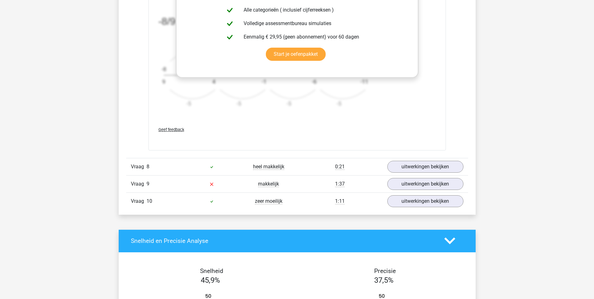
scroll to position [2880, 0]
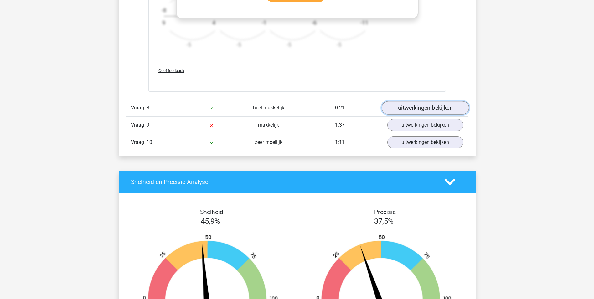
click at [414, 106] on link "uitwerkingen bekijken" at bounding box center [424, 108] width 87 height 14
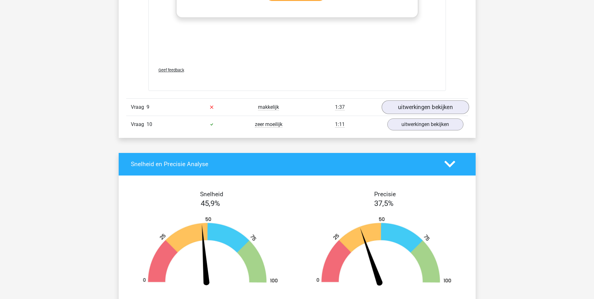
scroll to position [3287, 0]
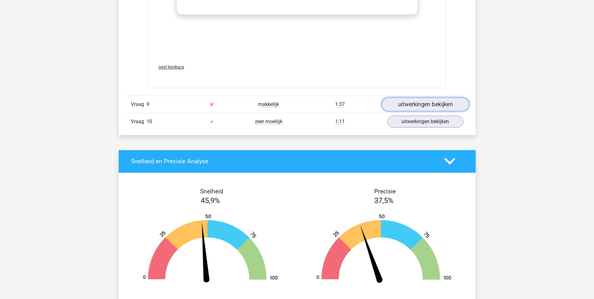
click at [410, 105] on link "uitwerkingen bekijken" at bounding box center [424, 104] width 87 height 14
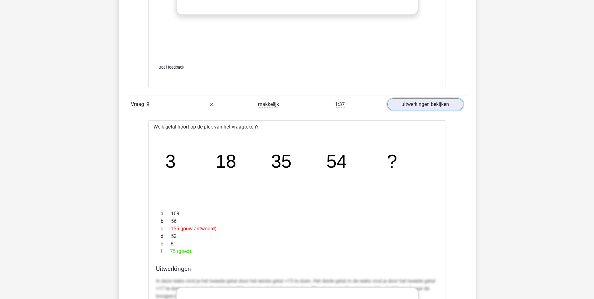
scroll to position [3318, 0]
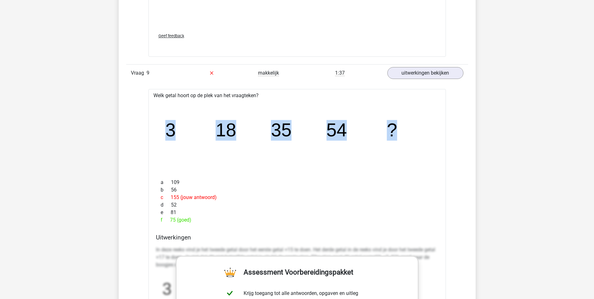
drag, startPoint x: 167, startPoint y: 130, endPoint x: 402, endPoint y: 129, distance: 235.1
click at [402, 129] on icon "image/svg+xml 3 18 35 54 ?" at bounding box center [296, 136] width 277 height 69
drag, startPoint x: 402, startPoint y: 129, endPoint x: 394, endPoint y: 131, distance: 8.3
copy g "3 18 35 54 ?"
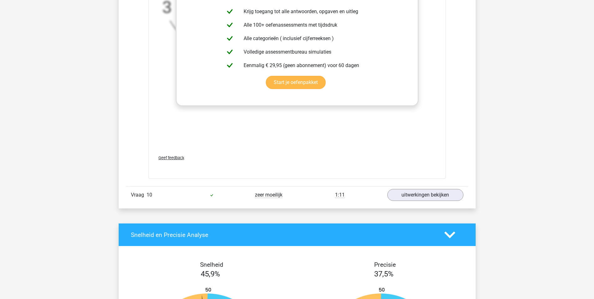
scroll to position [3600, 0]
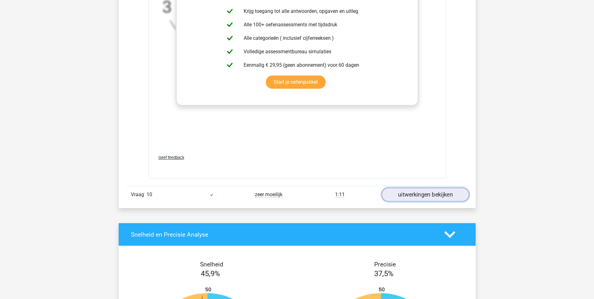
click at [421, 195] on link "uitwerkingen bekijken" at bounding box center [424, 195] width 87 height 14
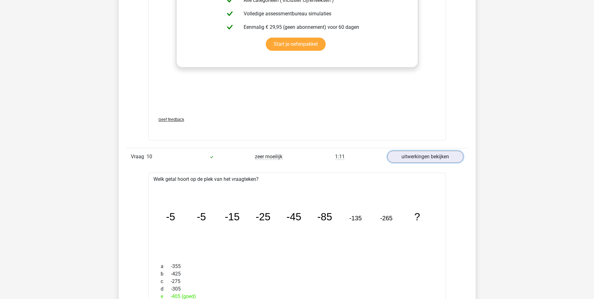
scroll to position [3725, 0]
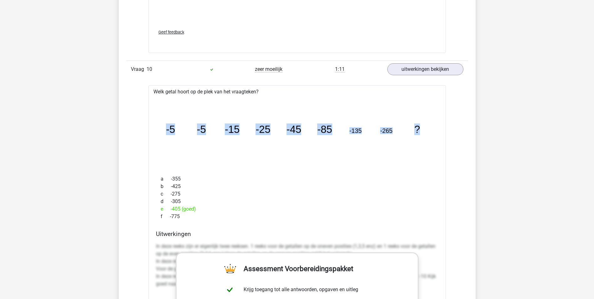
drag, startPoint x: 167, startPoint y: 129, endPoint x: 420, endPoint y: 128, distance: 253.6
click at [420, 128] on icon "image/svg+xml -5 -5 -15 -25 -45 -85 -135 -265 ?" at bounding box center [296, 132] width 277 height 69
copy g "-5 -5 -15 -25 -45 -85 -135 -265 ?"
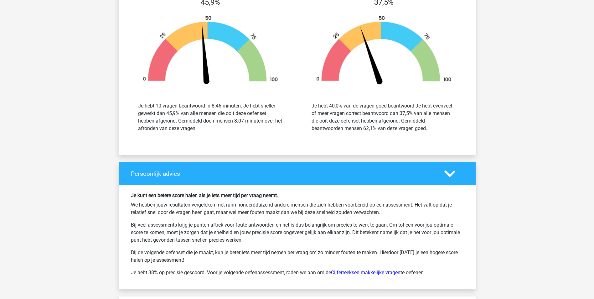
scroll to position [4351, 0]
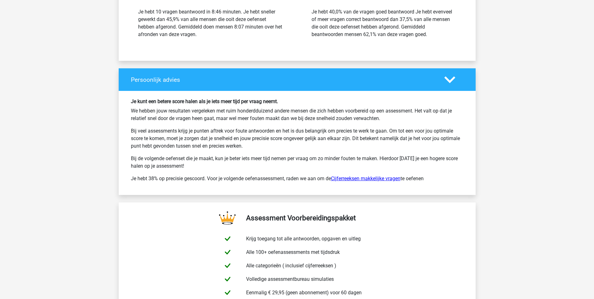
click at [370, 177] on link "Cijferreeksen makkelijke vragen" at bounding box center [365, 178] width 69 height 6
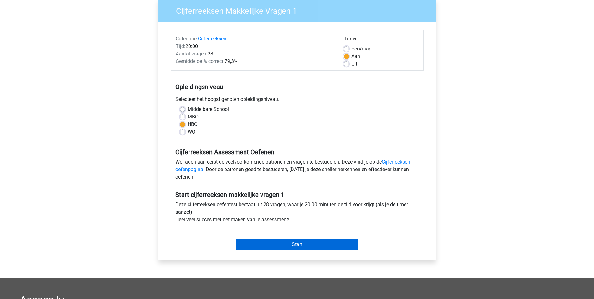
scroll to position [63, 0]
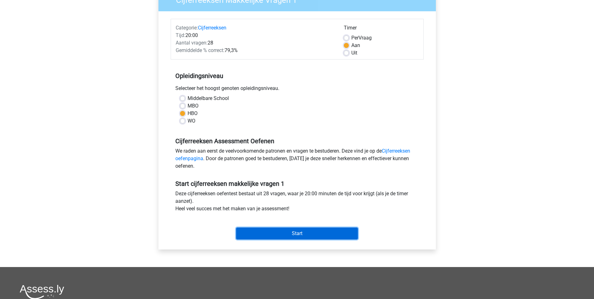
click at [320, 232] on input "Start" at bounding box center [297, 233] width 122 height 12
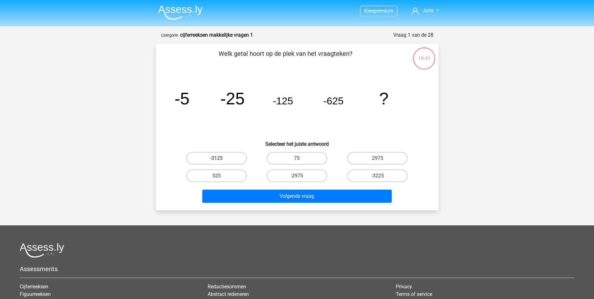
click at [219, 156] on label "-3125" at bounding box center [216, 158] width 60 height 13
click at [219, 158] on input "-3125" at bounding box center [218, 160] width 4 height 4
radio input "true"
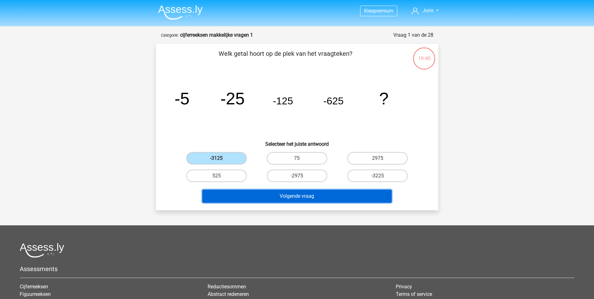
click at [281, 197] on button "Volgende vraag" at bounding box center [296, 195] width 189 height 13
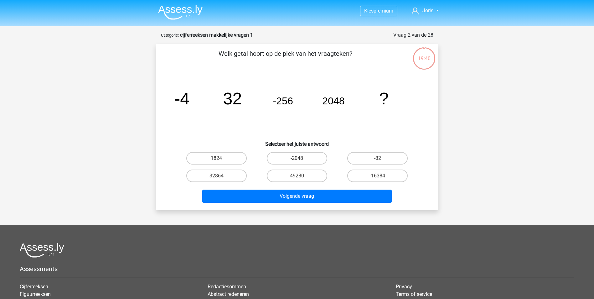
scroll to position [31, 0]
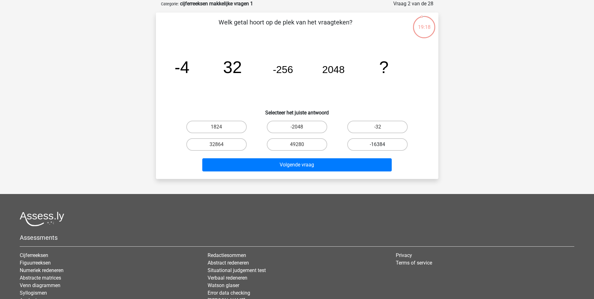
click at [385, 142] on label "-16384" at bounding box center [377, 144] width 60 height 13
click at [382, 144] on input "-16384" at bounding box center [380, 146] width 4 height 4
radio input "true"
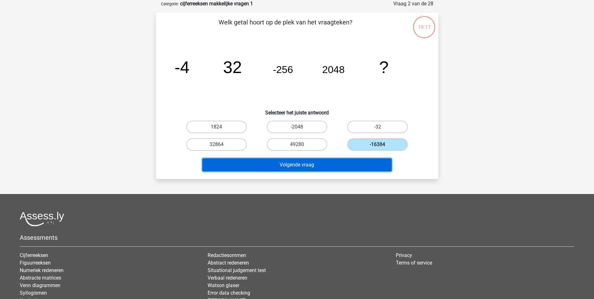
click at [353, 164] on button "Volgende vraag" at bounding box center [296, 164] width 189 height 13
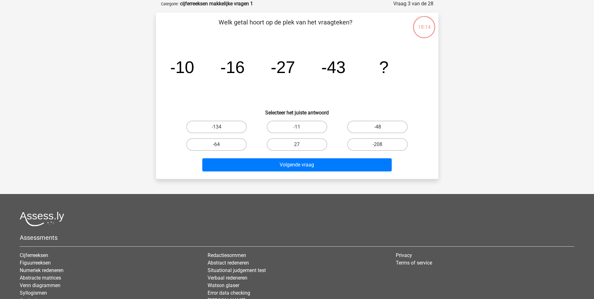
click at [219, 144] on input "-64" at bounding box center [218, 146] width 4 height 4
radio input "true"
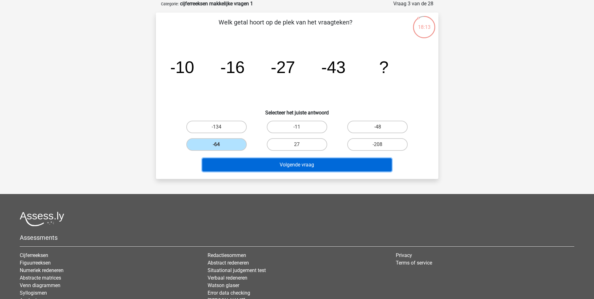
click at [286, 165] on button "Volgende vraag" at bounding box center [296, 164] width 189 height 13
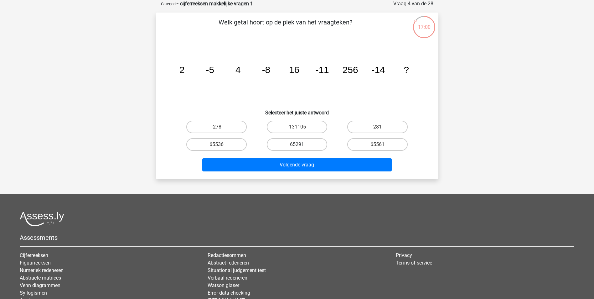
click at [310, 146] on label "65291" at bounding box center [297, 144] width 60 height 13
click at [301, 146] on input "65291" at bounding box center [299, 146] width 4 height 4
radio input "true"
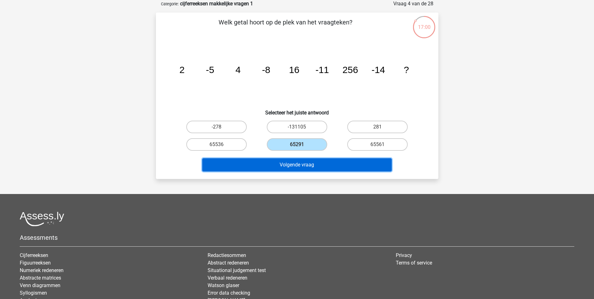
click at [314, 167] on button "Volgende vraag" at bounding box center [296, 164] width 189 height 13
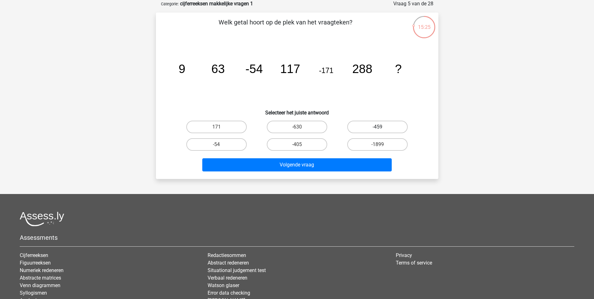
click at [374, 126] on label "-459" at bounding box center [377, 127] width 60 height 13
click at [378, 127] on input "-459" at bounding box center [380, 129] width 4 height 4
radio input "true"
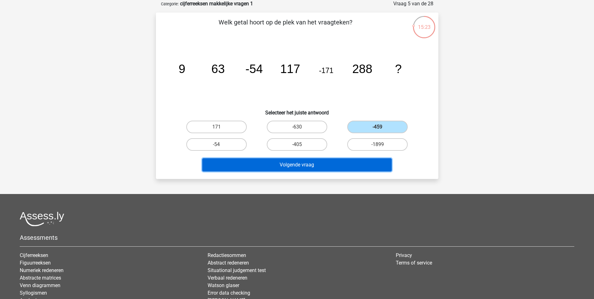
click at [351, 164] on button "Volgende vraag" at bounding box center [296, 164] width 189 height 13
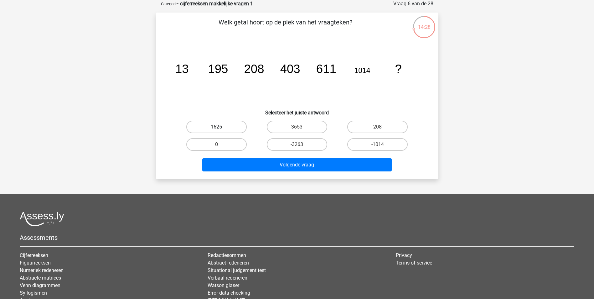
click at [216, 124] on label "1625" at bounding box center [216, 127] width 60 height 13
click at [216, 127] on input "1625" at bounding box center [218, 129] width 4 height 4
radio input "true"
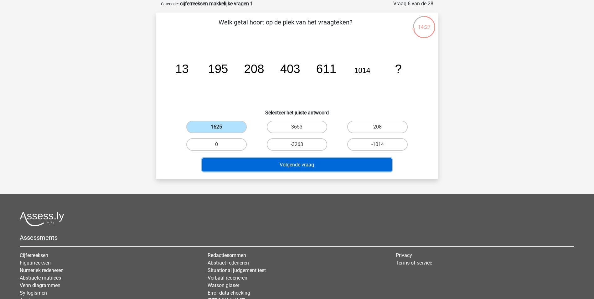
click at [298, 165] on button "Volgende vraag" at bounding box center [296, 164] width 189 height 13
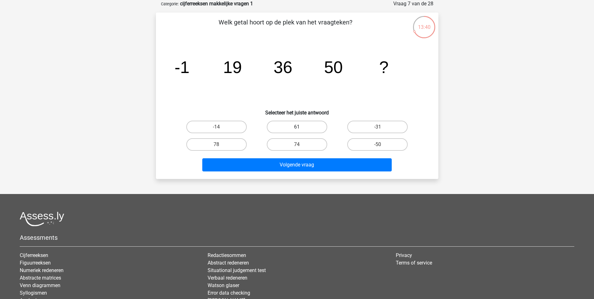
click at [304, 122] on label "61" at bounding box center [297, 127] width 60 height 13
click at [301, 127] on input "61" at bounding box center [299, 129] width 4 height 4
radio input "true"
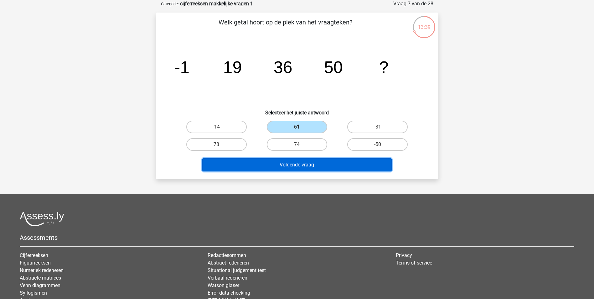
click at [303, 166] on button "Volgende vraag" at bounding box center [296, 164] width 189 height 13
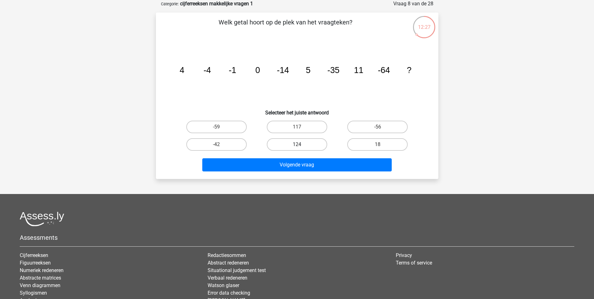
drag, startPoint x: 312, startPoint y: 125, endPoint x: 310, endPoint y: 147, distance: 22.6
click at [312, 125] on label "117" at bounding box center [297, 127] width 60 height 13
click at [301, 127] on input "117" at bounding box center [299, 129] width 4 height 4
radio input "true"
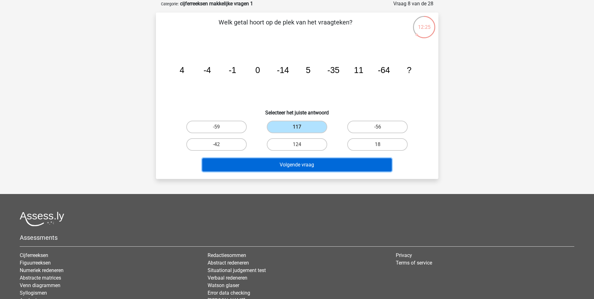
click at [312, 167] on button "Volgende vraag" at bounding box center [296, 164] width 189 height 13
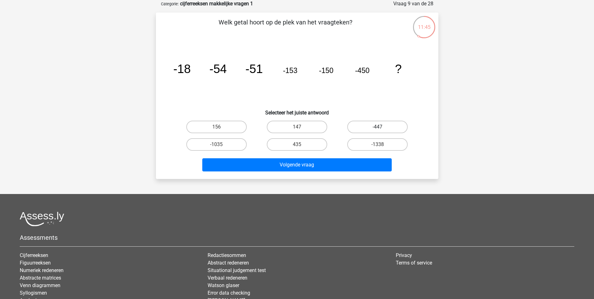
click at [373, 125] on label "-447" at bounding box center [377, 127] width 60 height 13
click at [378, 127] on input "-447" at bounding box center [380, 129] width 4 height 4
radio input "true"
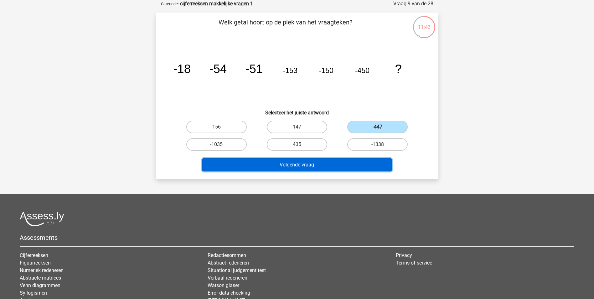
click at [339, 165] on button "Volgende vraag" at bounding box center [296, 164] width 189 height 13
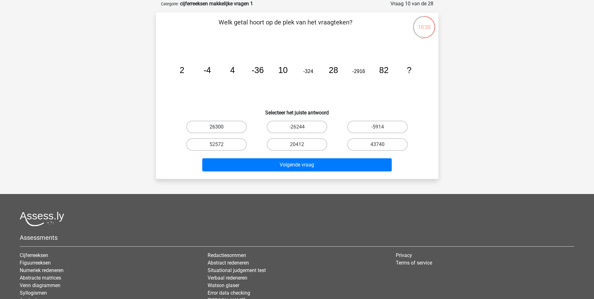
click at [234, 125] on label "26300" at bounding box center [216, 127] width 60 height 13
click at [220, 127] on input "26300" at bounding box center [218, 129] width 4 height 4
radio input "true"
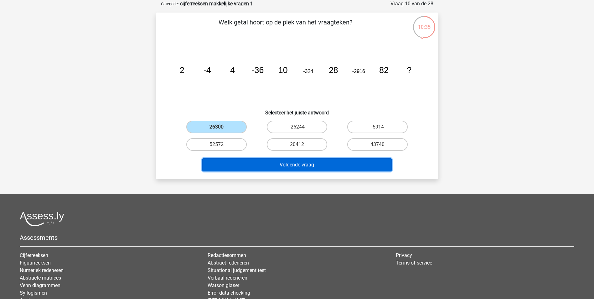
click at [292, 165] on button "Volgende vraag" at bounding box center [296, 164] width 189 height 13
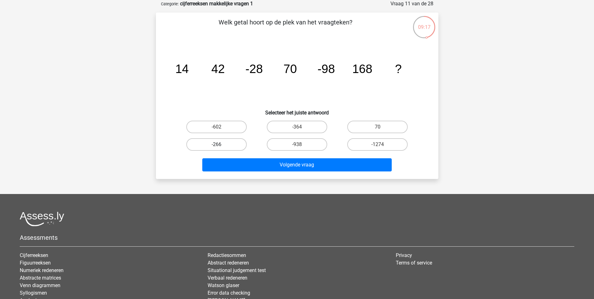
click at [217, 143] on label "-266" at bounding box center [216, 144] width 60 height 13
click at [217, 144] on input "-266" at bounding box center [218, 146] width 4 height 4
radio input "true"
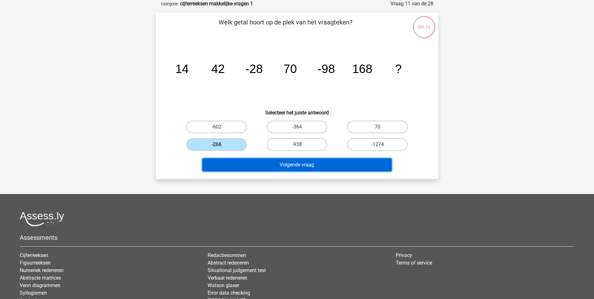
click at [294, 165] on button "Volgende vraag" at bounding box center [296, 164] width 189 height 13
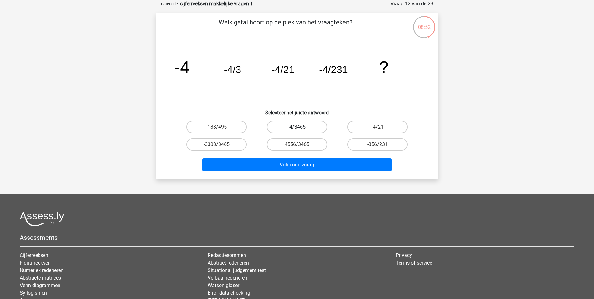
click at [291, 126] on label "-4/3465" at bounding box center [297, 127] width 60 height 13
click at [297, 127] on input "-4/3465" at bounding box center [299, 129] width 4 height 4
radio input "true"
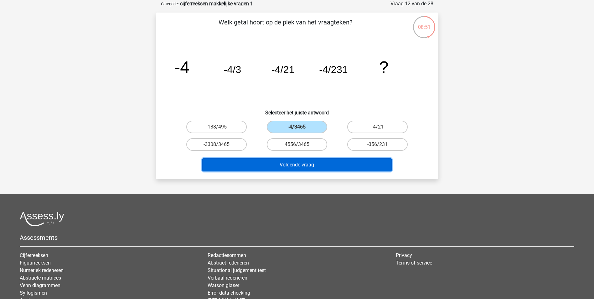
click at [291, 164] on button "Volgende vraag" at bounding box center [296, 164] width 189 height 13
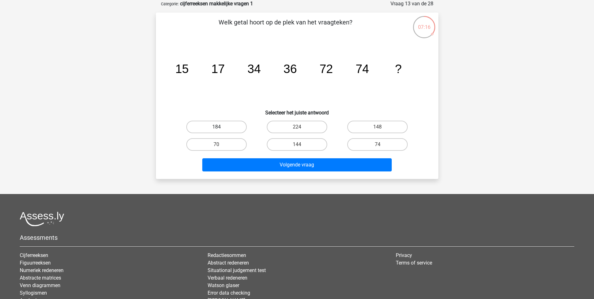
click at [231, 126] on label "184" at bounding box center [216, 127] width 60 height 13
click at [220, 127] on input "184" at bounding box center [218, 129] width 4 height 4
radio input "true"
click at [294, 142] on label "144" at bounding box center [297, 144] width 60 height 13
click at [297, 144] on input "144" at bounding box center [299, 146] width 4 height 4
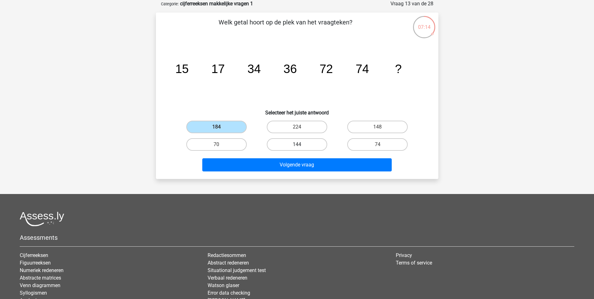
radio input "true"
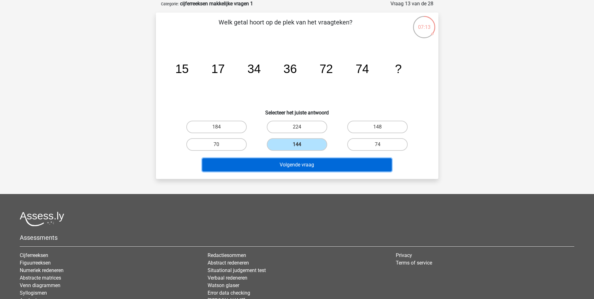
click at [297, 166] on button "Volgende vraag" at bounding box center [296, 164] width 189 height 13
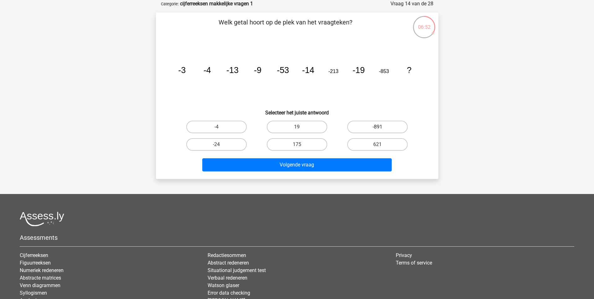
click at [379, 123] on label "-891" at bounding box center [377, 127] width 60 height 13
click at [379, 127] on input "-891" at bounding box center [380, 129] width 4 height 4
radio input "true"
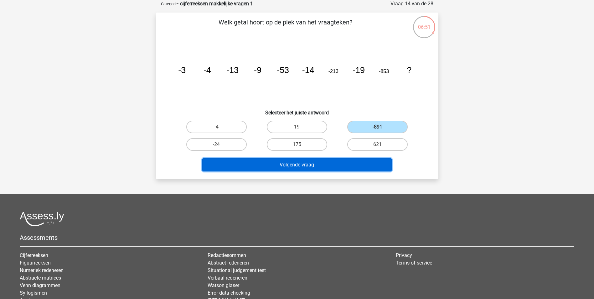
click at [367, 163] on button "Volgende vraag" at bounding box center [296, 164] width 189 height 13
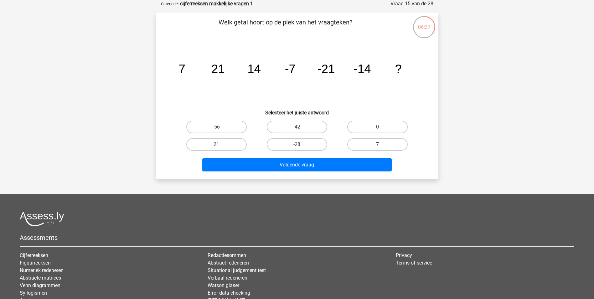
click at [390, 142] on label "7" at bounding box center [377, 144] width 60 height 13
click at [382, 144] on input "7" at bounding box center [380, 146] width 4 height 4
radio input "true"
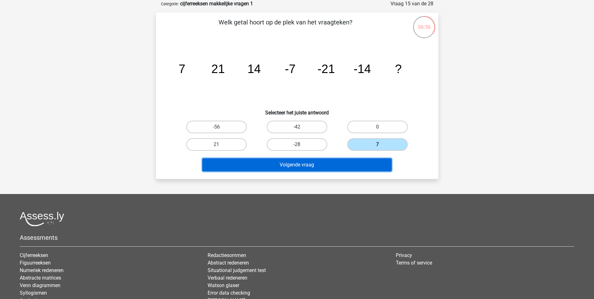
click at [303, 163] on button "Volgende vraag" at bounding box center [296, 164] width 189 height 13
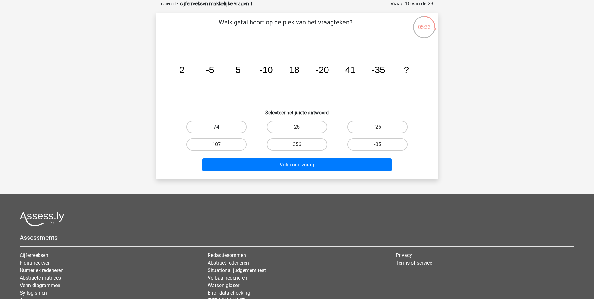
drag, startPoint x: 228, startPoint y: 124, endPoint x: 230, endPoint y: 128, distance: 5.0
click at [227, 124] on label "74" at bounding box center [216, 127] width 60 height 13
click at [220, 127] on input "74" at bounding box center [218, 129] width 4 height 4
radio input "true"
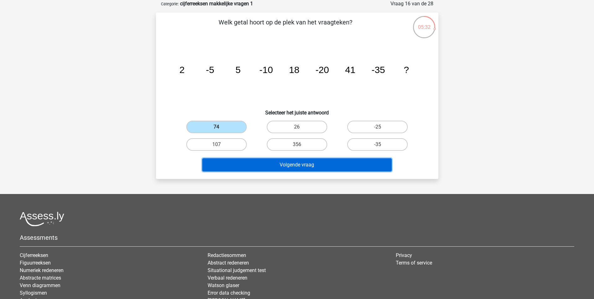
click at [290, 168] on button "Volgende vraag" at bounding box center [296, 164] width 189 height 13
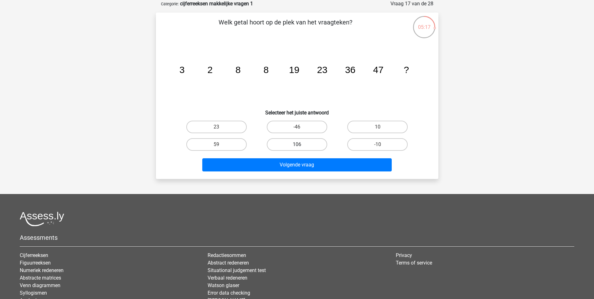
click at [302, 143] on label "106" at bounding box center [297, 144] width 60 height 13
click at [301, 144] on input "106" at bounding box center [299, 146] width 4 height 4
radio input "true"
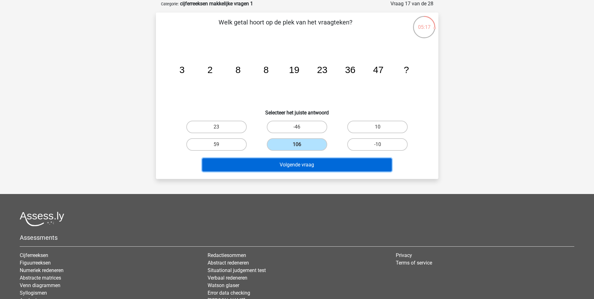
click at [301, 166] on button "Volgende vraag" at bounding box center [296, 164] width 189 height 13
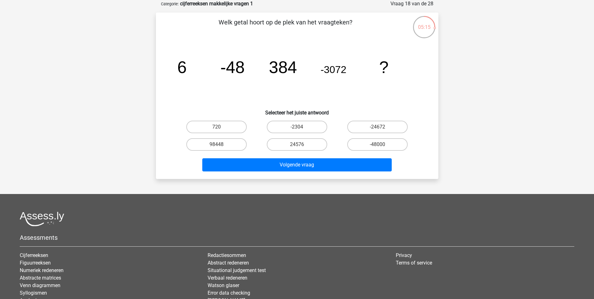
drag, startPoint x: 301, startPoint y: 141, endPoint x: 300, endPoint y: 154, distance: 13.5
click at [301, 142] on label "24576" at bounding box center [297, 144] width 60 height 13
click at [301, 144] on input "24576" at bounding box center [299, 146] width 4 height 4
radio input "true"
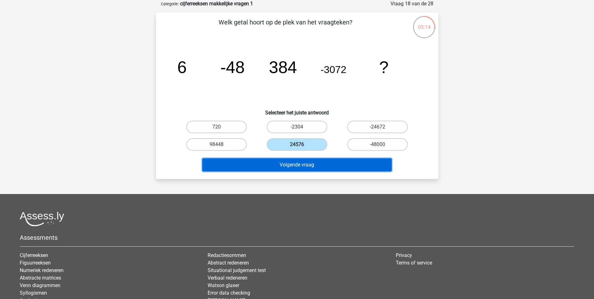
click at [300, 165] on button "Volgende vraag" at bounding box center [296, 164] width 189 height 13
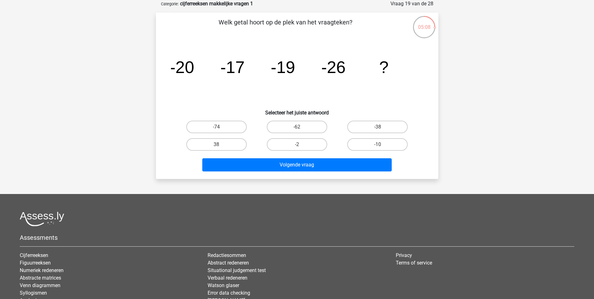
click at [379, 128] on input "-38" at bounding box center [380, 129] width 4 height 4
radio input "true"
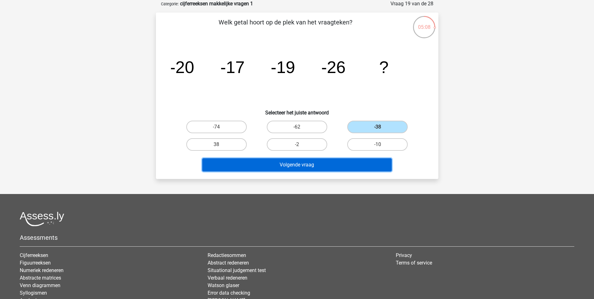
click at [354, 163] on button "Volgende vraag" at bounding box center [296, 164] width 189 height 13
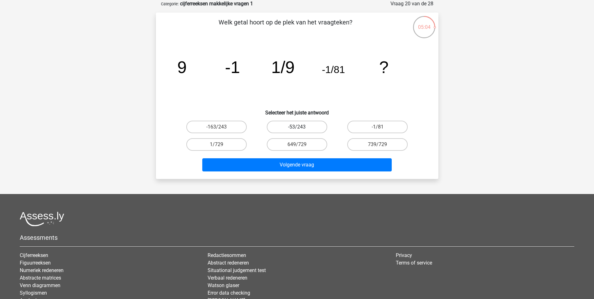
click at [311, 123] on label "-53/243" at bounding box center [297, 127] width 60 height 13
click at [301, 127] on input "-53/243" at bounding box center [299, 129] width 4 height 4
radio input "true"
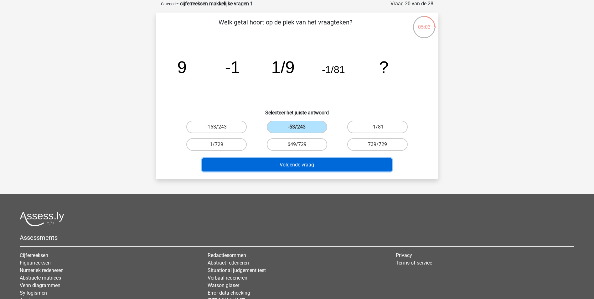
click at [315, 164] on button "Volgende vraag" at bounding box center [296, 164] width 189 height 13
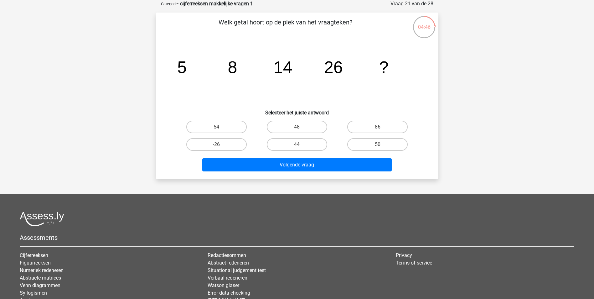
click at [381, 144] on input "50" at bounding box center [380, 146] width 4 height 4
radio input "true"
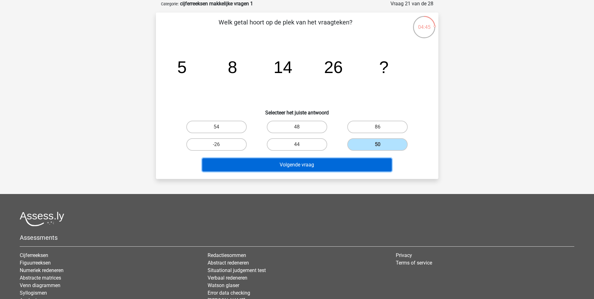
click at [339, 164] on button "Volgende vraag" at bounding box center [296, 164] width 189 height 13
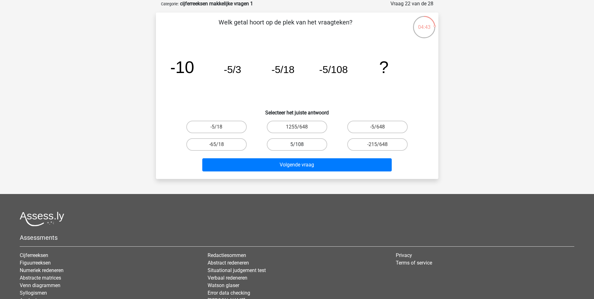
click at [308, 142] on label "5/108" at bounding box center [297, 144] width 60 height 13
click at [301, 144] on input "5/108" at bounding box center [299, 146] width 4 height 4
radio input "true"
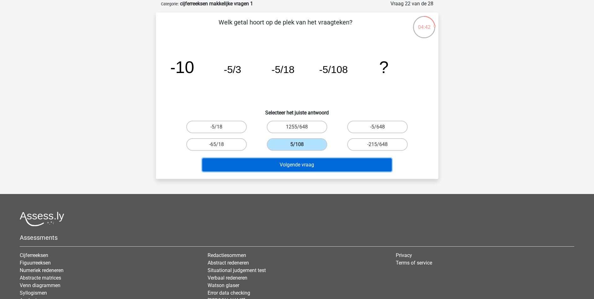
click at [305, 161] on button "Volgende vraag" at bounding box center [296, 164] width 189 height 13
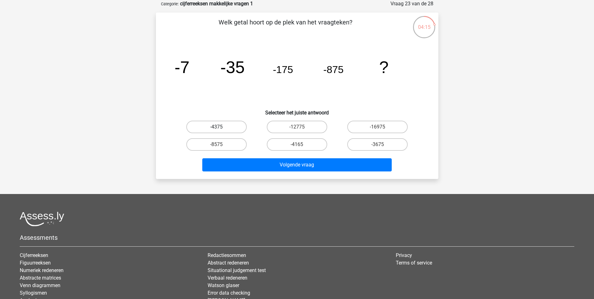
click at [241, 126] on label "-4375" at bounding box center [216, 127] width 60 height 13
click at [220, 127] on input "-4375" at bounding box center [218, 129] width 4 height 4
radio input "true"
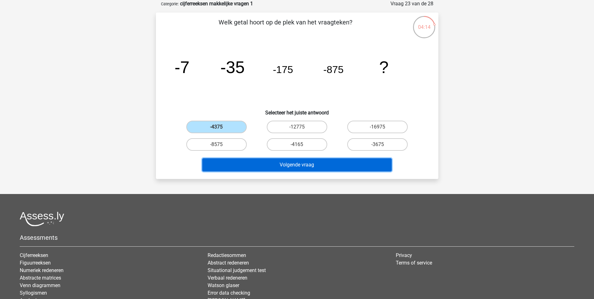
click at [310, 165] on button "Volgende vraag" at bounding box center [296, 164] width 189 height 13
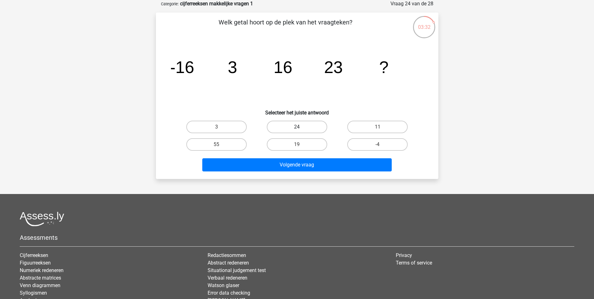
click at [302, 125] on label "24" at bounding box center [297, 127] width 60 height 13
click at [301, 127] on input "24" at bounding box center [299, 129] width 4 height 4
radio input "true"
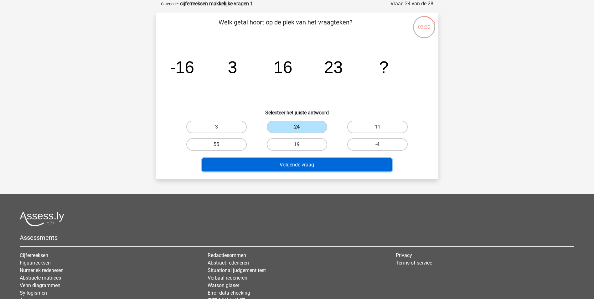
click at [306, 165] on button "Volgende vraag" at bounding box center [296, 164] width 189 height 13
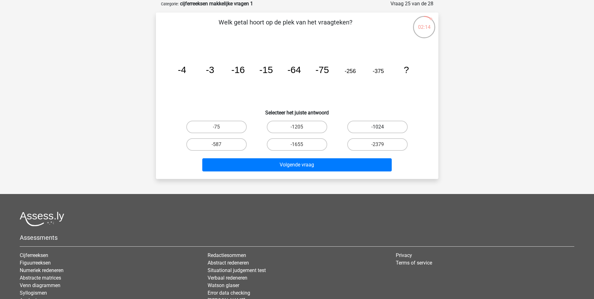
click at [375, 125] on label "-1024" at bounding box center [377, 127] width 60 height 13
click at [378, 127] on input "-1024" at bounding box center [380, 129] width 4 height 4
radio input "true"
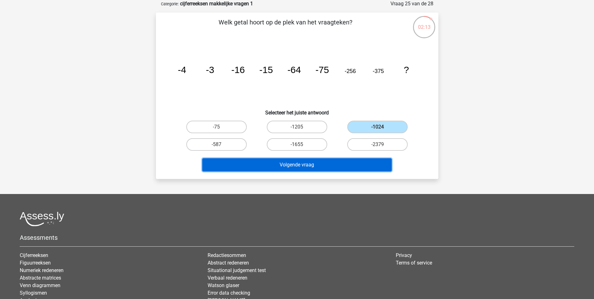
click at [374, 164] on button "Volgende vraag" at bounding box center [296, 164] width 189 height 13
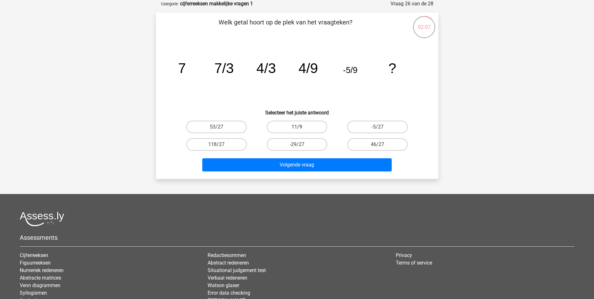
click at [283, 125] on label "11/9" at bounding box center [297, 127] width 60 height 13
click at [297, 127] on input "11/9" at bounding box center [299, 129] width 4 height 4
radio input "true"
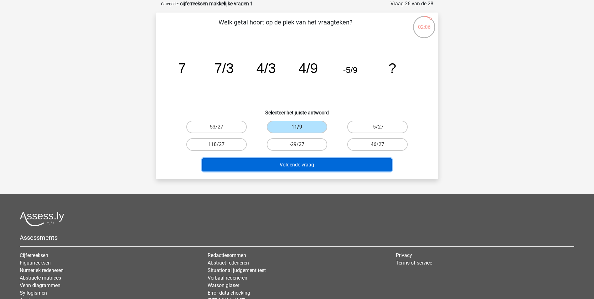
click at [299, 164] on button "Volgende vraag" at bounding box center [296, 164] width 189 height 13
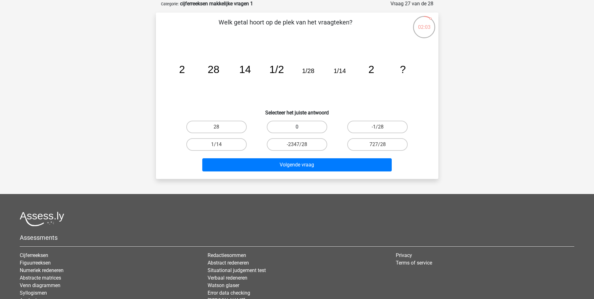
drag, startPoint x: 296, startPoint y: 125, endPoint x: 296, endPoint y: 157, distance: 31.3
click at [296, 126] on label "0" at bounding box center [297, 127] width 60 height 13
click at [297, 127] on input "0" at bounding box center [299, 129] width 4 height 4
radio input "true"
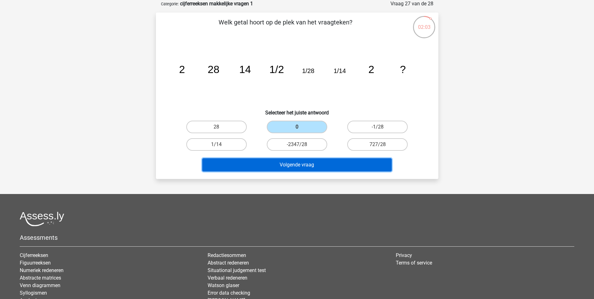
click at [298, 164] on button "Volgende vraag" at bounding box center [296, 164] width 189 height 13
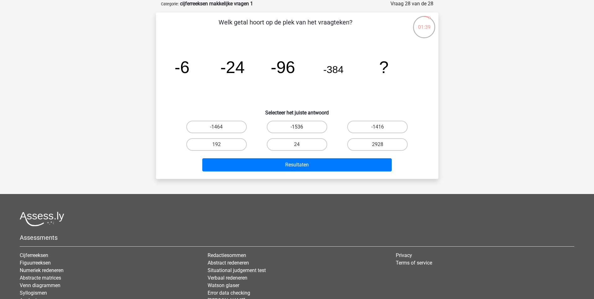
click at [290, 124] on label "-1536" at bounding box center [297, 127] width 60 height 13
click at [297, 127] on input "-1536" at bounding box center [299, 129] width 4 height 4
radio input "true"
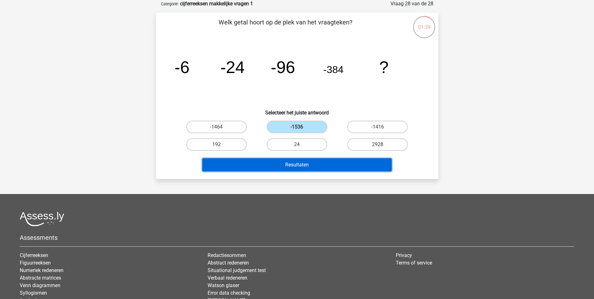
click at [296, 163] on button "Resultaten" at bounding box center [296, 164] width 189 height 13
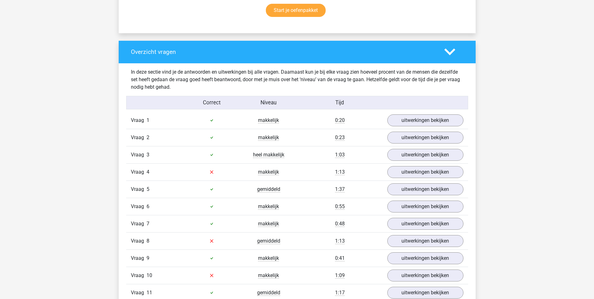
scroll to position [470, 0]
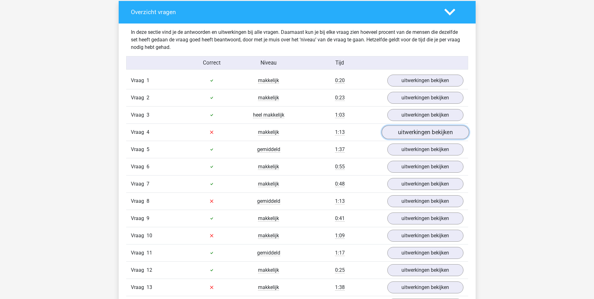
click at [425, 131] on link "uitwerkingen bekijken" at bounding box center [424, 132] width 87 height 14
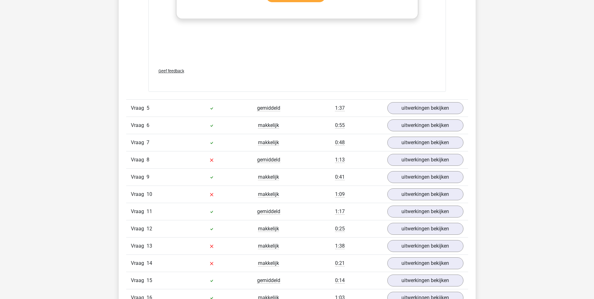
scroll to position [908, 0]
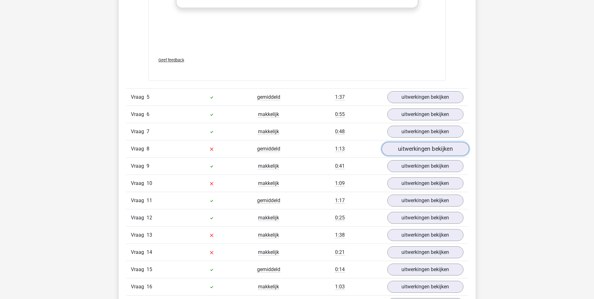
click at [440, 147] on link "uitwerkingen bekijken" at bounding box center [424, 149] width 87 height 14
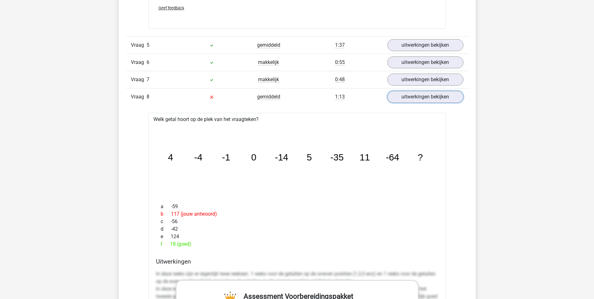
scroll to position [970, 0]
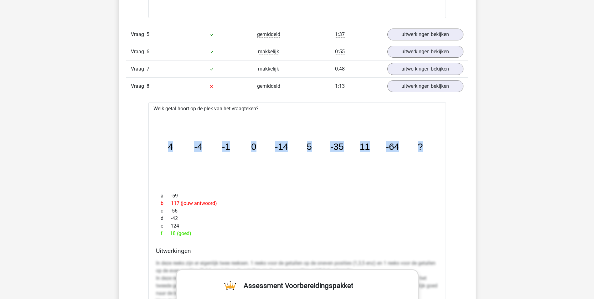
drag, startPoint x: 173, startPoint y: 146, endPoint x: 424, endPoint y: 147, distance: 251.7
click at [424, 147] on icon "image/svg+xml 4 -4 -1 0 -14 5 -35 11 -64 ?" at bounding box center [296, 149] width 277 height 69
copy g "4 -4 -1 0 -14 5 -35 11 -64 ?"
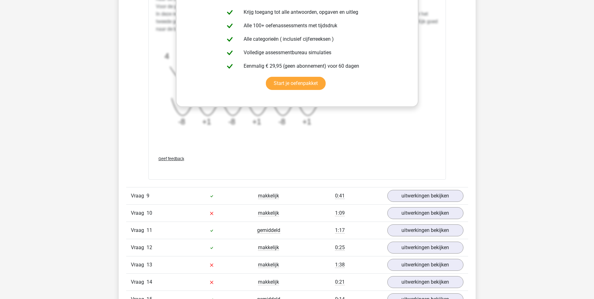
scroll to position [1346, 0]
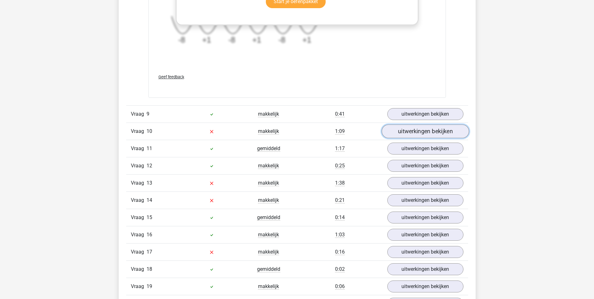
click at [419, 130] on link "uitwerkingen bekijken" at bounding box center [424, 131] width 87 height 14
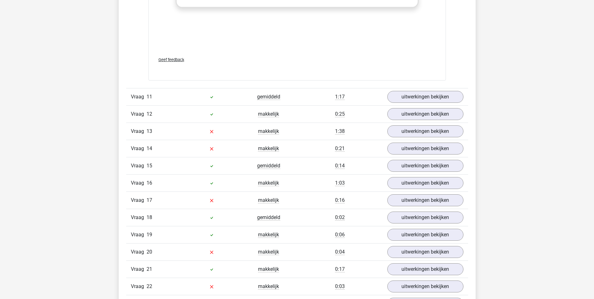
scroll to position [1784, 0]
click at [429, 128] on link "uitwerkingen bekijken" at bounding box center [424, 131] width 87 height 14
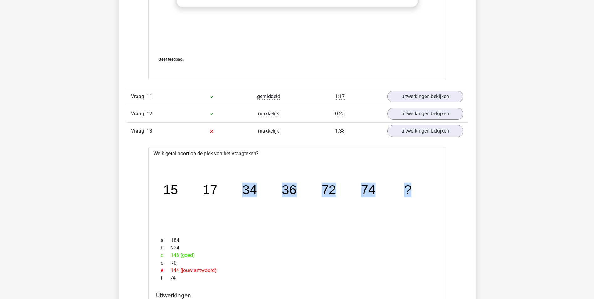
drag, startPoint x: 244, startPoint y: 188, endPoint x: 416, endPoint y: 188, distance: 172.2
click at [416, 188] on icon "image/svg+xml 15 17 34 36 72 74 ?" at bounding box center [296, 194] width 277 height 69
copy g "34 36 72 74 ?"
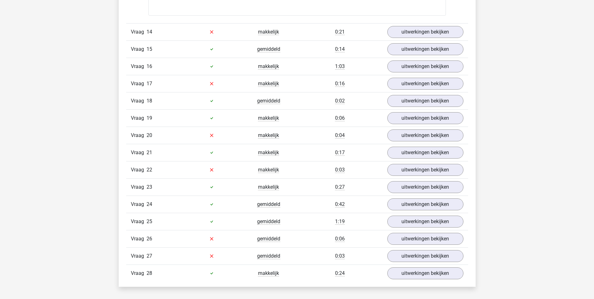
scroll to position [2223, 0]
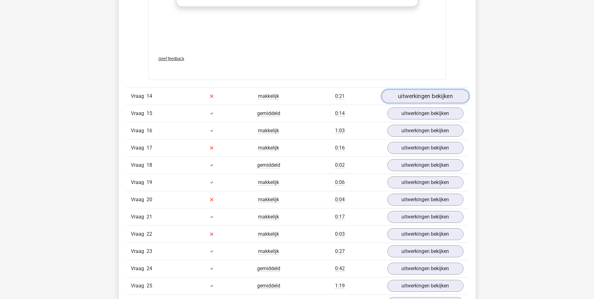
click at [437, 98] on link "uitwerkingen bekijken" at bounding box center [424, 96] width 87 height 14
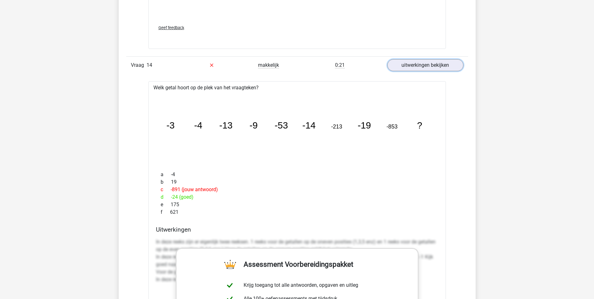
scroll to position [2254, 0]
drag, startPoint x: 249, startPoint y: 126, endPoint x: 423, endPoint y: 125, distance: 173.4
click at [424, 125] on icon "image/svg+xml -3 -4 -13 -9 -53 -14 -213 -19 -853 ?" at bounding box center [296, 128] width 277 height 69
copy g "-9 -53 -14 -213 -19 -853 ?"
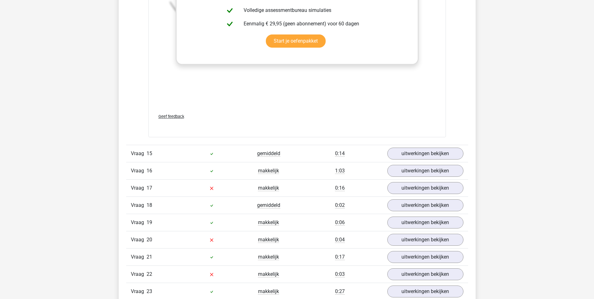
scroll to position [2598, 0]
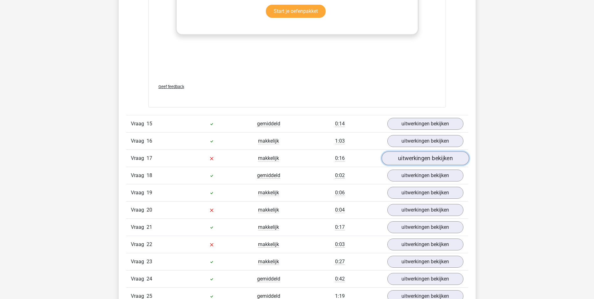
click at [403, 157] on link "uitwerkingen bekijken" at bounding box center [424, 158] width 87 height 14
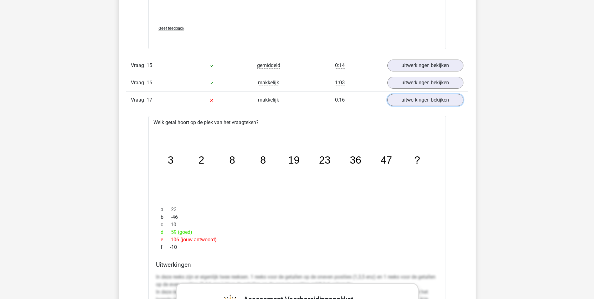
scroll to position [2661, 0]
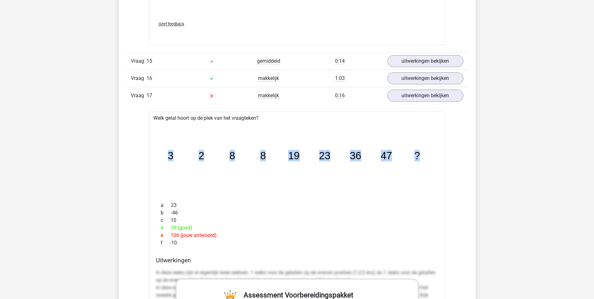
drag, startPoint x: 169, startPoint y: 154, endPoint x: 425, endPoint y: 154, distance: 256.1
click at [425, 154] on icon "image/svg+xml 3 2 8 8 19 23 36 47 ?" at bounding box center [296, 158] width 277 height 69
copy g "3 2 8 8 19 23 36 47 ?"
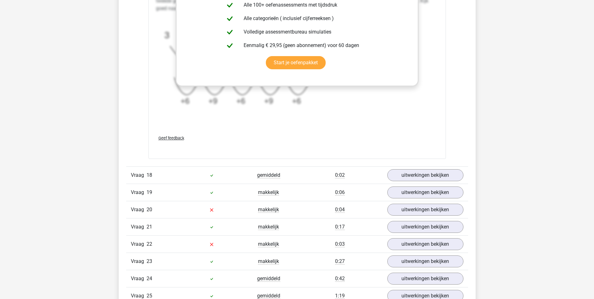
scroll to position [3037, 0]
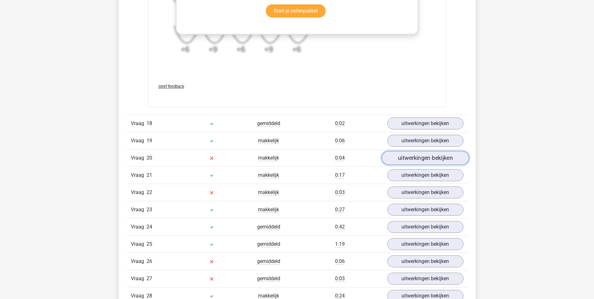
click at [419, 155] on link "uitwerkingen bekijken" at bounding box center [424, 158] width 87 height 14
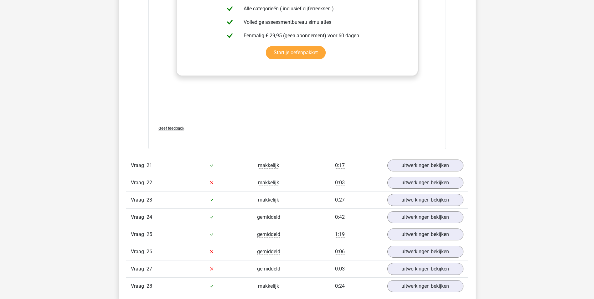
scroll to position [3444, 0]
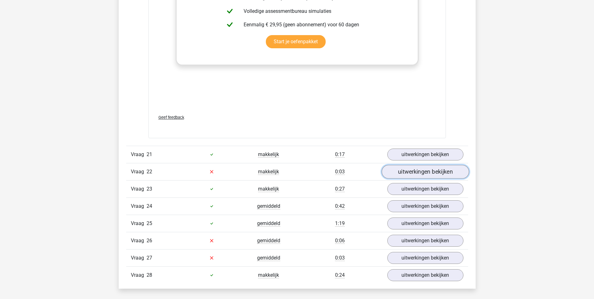
click at [406, 170] on link "uitwerkingen bekijken" at bounding box center [424, 172] width 87 height 14
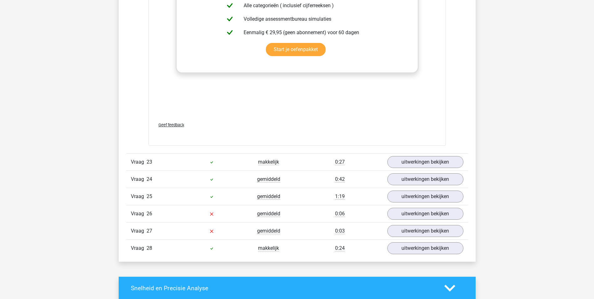
scroll to position [3913, 0]
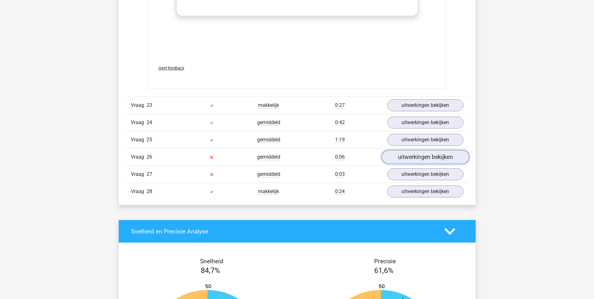
click at [411, 157] on link "uitwerkingen bekijken" at bounding box center [424, 157] width 87 height 14
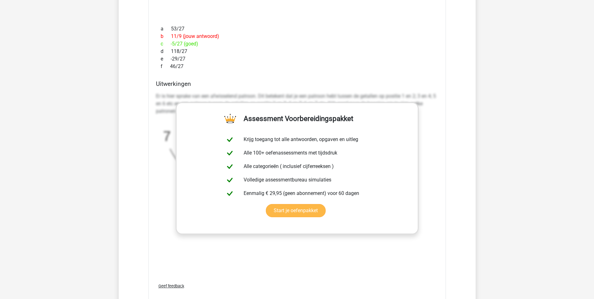
scroll to position [4257, 0]
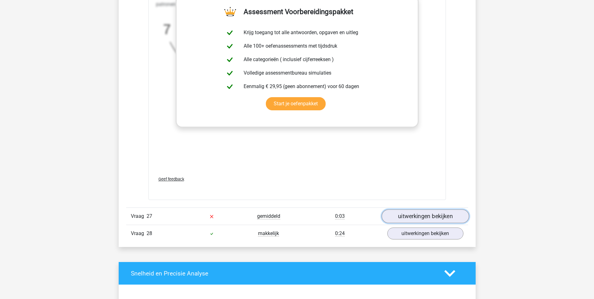
click at [418, 213] on link "uitwerkingen bekijken" at bounding box center [424, 216] width 87 height 14
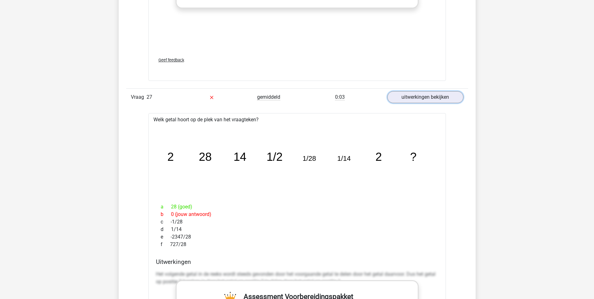
scroll to position [4383, 0]
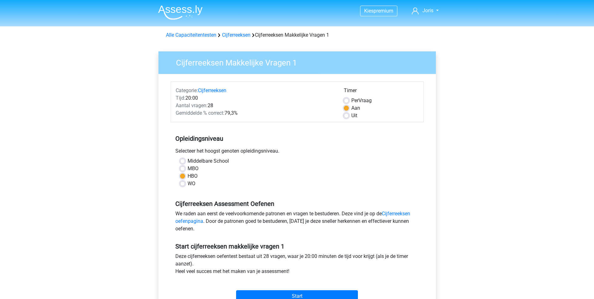
scroll to position [63, 0]
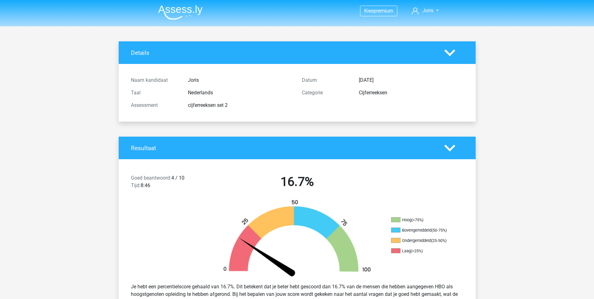
scroll to position [1082, 0]
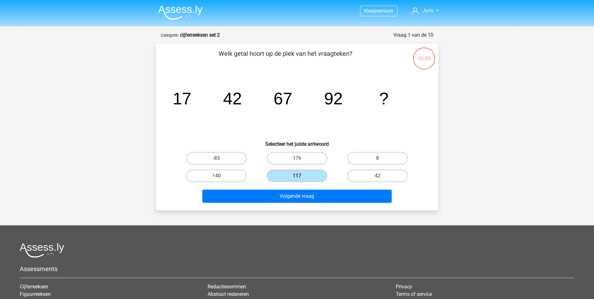
scroll to position [31, 0]
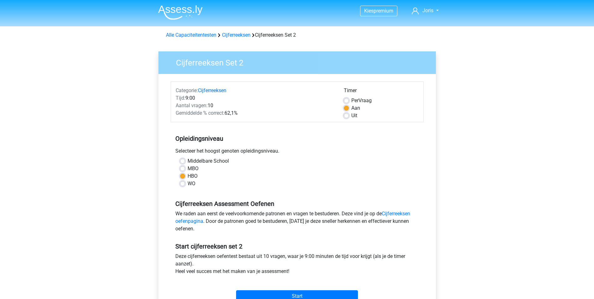
scroll to position [63, 0]
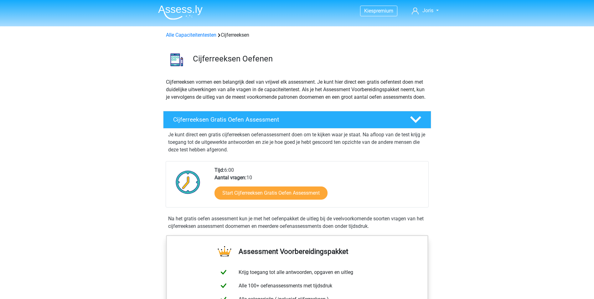
scroll to position [438, 0]
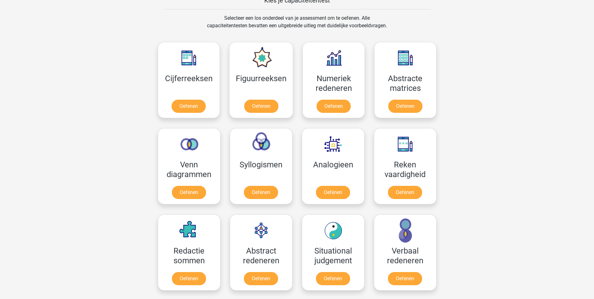
scroll to position [235, 0]
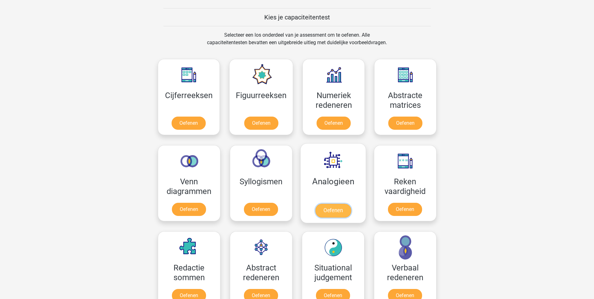
click at [337, 207] on link "Oefenen" at bounding box center [333, 210] width 36 height 14
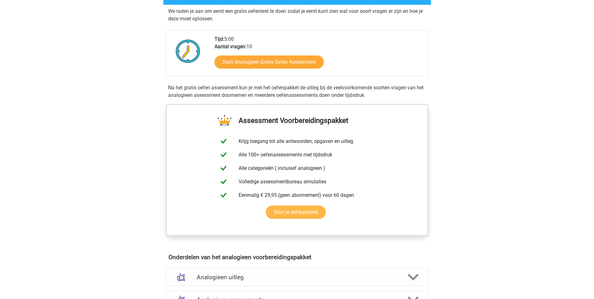
scroll to position [125, 0]
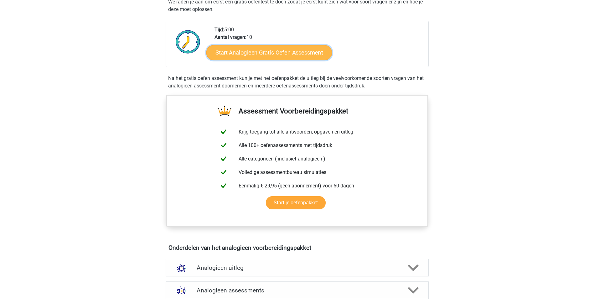
click at [283, 51] on link "Start Analogieen Gratis Oefen Assessment" at bounding box center [269, 52] width 126 height 15
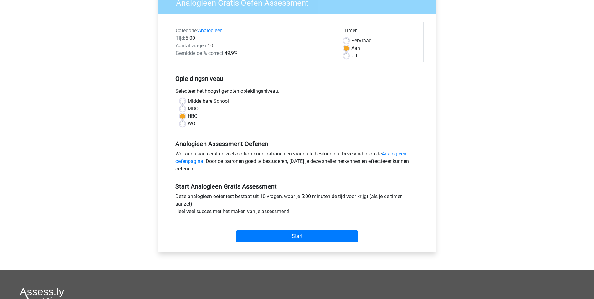
scroll to position [63, 0]
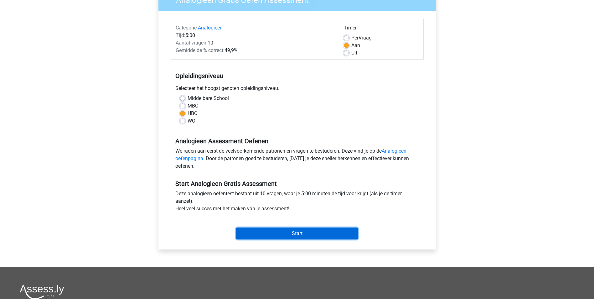
click at [306, 232] on input "Start" at bounding box center [297, 233] width 122 height 12
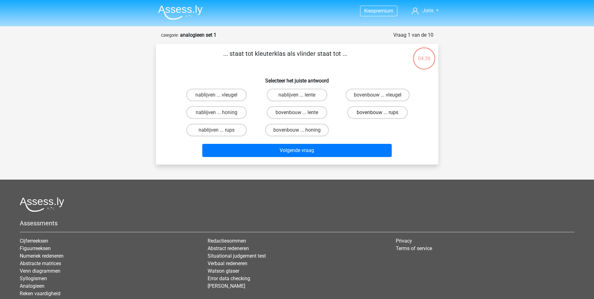
click at [381, 111] on label "bovenbouw ... rups" at bounding box center [377, 112] width 60 height 13
click at [381, 112] on input "bovenbouw ... rups" at bounding box center [380, 114] width 4 height 4
radio input "true"
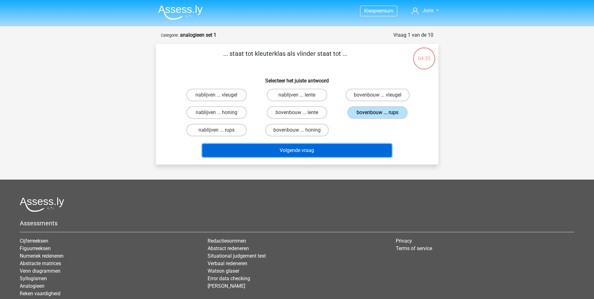
click at [314, 152] on button "Volgende vraag" at bounding box center [296, 150] width 189 height 13
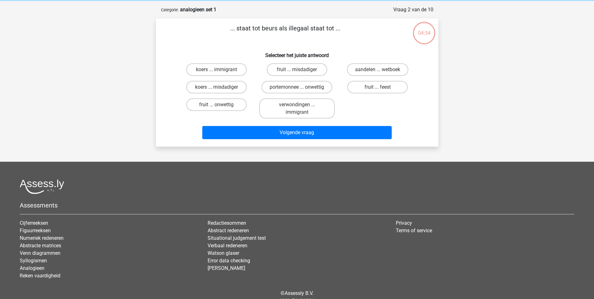
scroll to position [31, 0]
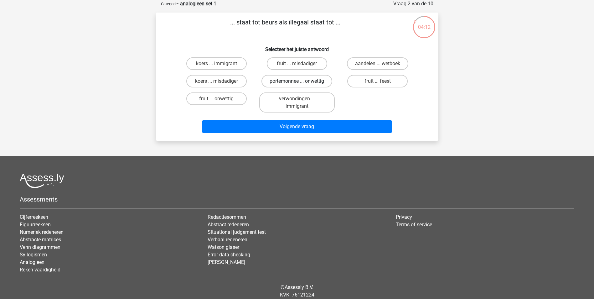
click at [313, 80] on label "portemonnee ... onwettig" at bounding box center [296, 81] width 71 height 13
click at [301, 81] on input "portemonnee ... onwettig" at bounding box center [299, 83] width 4 height 4
radio input "true"
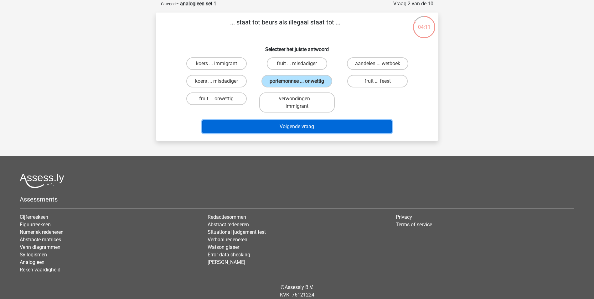
click at [313, 125] on button "Volgende vraag" at bounding box center [296, 126] width 189 height 13
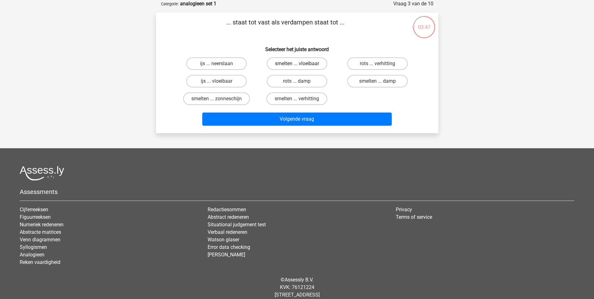
drag, startPoint x: 309, startPoint y: 60, endPoint x: 309, endPoint y: 67, distance: 7.5
click at [309, 60] on label "smelten ... vloeibaar" at bounding box center [297, 63] width 60 height 13
click at [301, 64] on input "smelten ... vloeibaar" at bounding box center [299, 66] width 4 height 4
radio input "true"
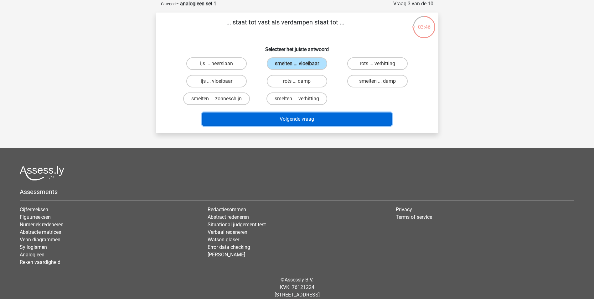
click at [309, 117] on button "Volgende vraag" at bounding box center [296, 118] width 189 height 13
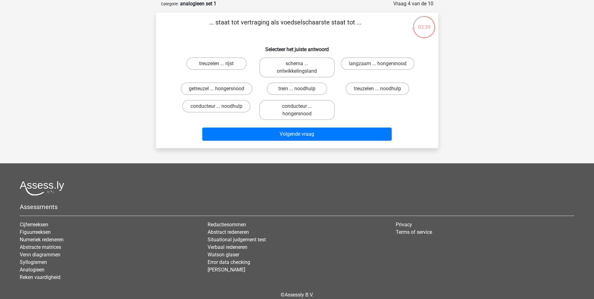
drag, startPoint x: 244, startPoint y: 87, endPoint x: 250, endPoint y: 94, distance: 9.7
click at [244, 87] on label "getreuzel ... hongersnood" at bounding box center [217, 88] width 72 height 13
click at [220, 89] on input "getreuzel ... hongersnood" at bounding box center [218, 91] width 4 height 4
radio input "true"
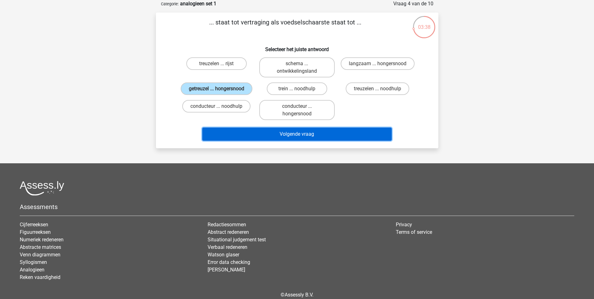
click at [304, 131] on button "Volgende vraag" at bounding box center [296, 133] width 189 height 13
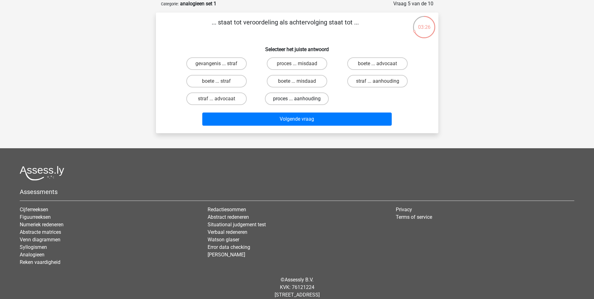
click at [312, 98] on label "proces ... aanhouding" at bounding box center [297, 98] width 64 height 13
click at [301, 99] on input "proces ... aanhouding" at bounding box center [299, 101] width 4 height 4
radio input "true"
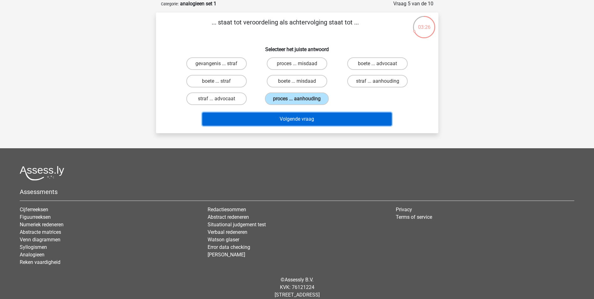
click at [317, 118] on button "Volgende vraag" at bounding box center [296, 118] width 189 height 13
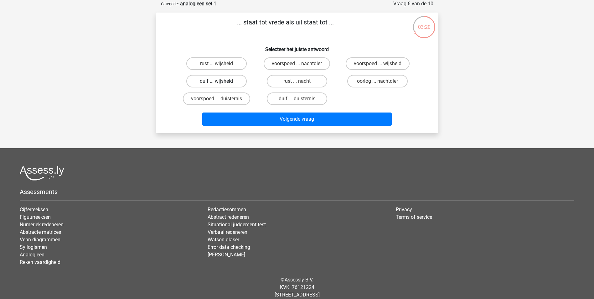
click at [224, 80] on label "duif ... wijsheid" at bounding box center [216, 81] width 60 height 13
click at [220, 81] on input "duif ... wijsheid" at bounding box center [218, 83] width 4 height 4
radio input "true"
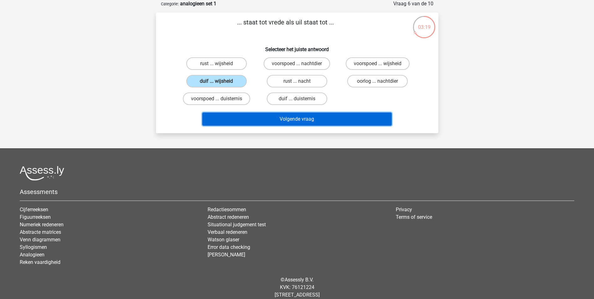
click at [301, 117] on button "Volgende vraag" at bounding box center [296, 118] width 189 height 13
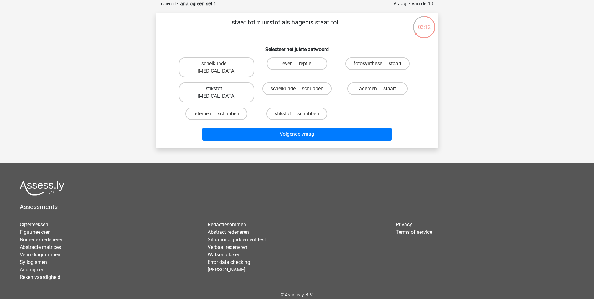
click at [229, 82] on label "stikstof ... [MEDICAL_DATA]" at bounding box center [216, 92] width 75 height 20
click at [220, 89] on input "stikstof ... [MEDICAL_DATA]" at bounding box center [218, 91] width 4 height 4
radio input "true"
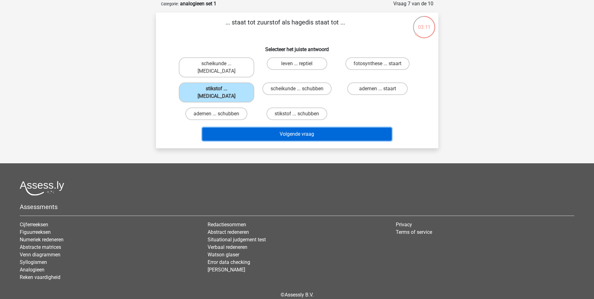
click at [323, 127] on button "Volgende vraag" at bounding box center [296, 133] width 189 height 13
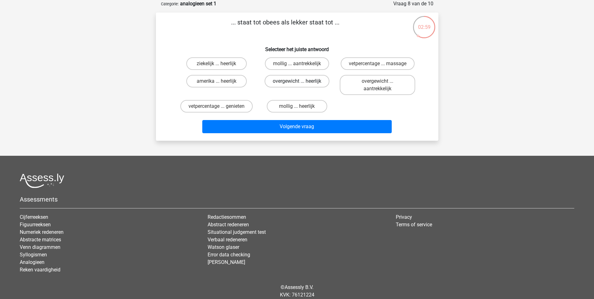
click at [319, 80] on label "overgewicht ... heerlijk" at bounding box center [297, 81] width 65 height 13
click at [301, 81] on input "overgewicht ... heerlijk" at bounding box center [299, 83] width 4 height 4
radio input "true"
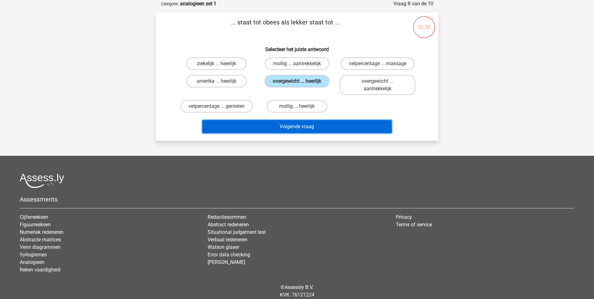
click at [325, 125] on button "Volgende vraag" at bounding box center [296, 126] width 189 height 13
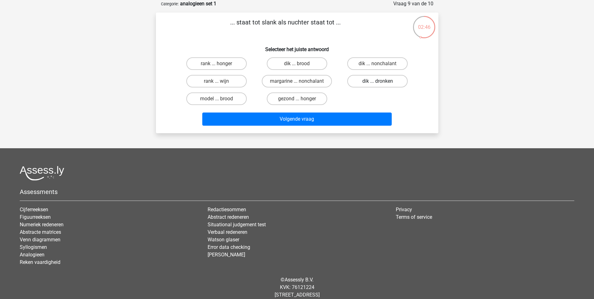
click at [393, 79] on label "dik ... dronken" at bounding box center [377, 81] width 60 height 13
click at [382, 81] on input "dik ... dronken" at bounding box center [380, 83] width 4 height 4
radio input "true"
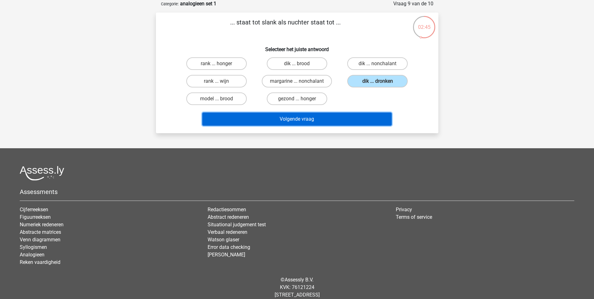
click at [332, 120] on button "Volgende vraag" at bounding box center [296, 118] width 189 height 13
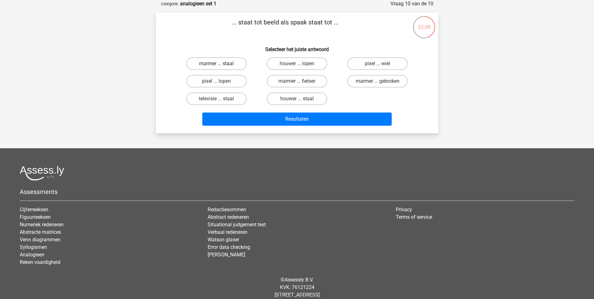
click at [231, 62] on label "marmer ... staal" at bounding box center [216, 63] width 60 height 13
click at [220, 64] on input "marmer ... staal" at bounding box center [218, 66] width 4 height 4
radio input "true"
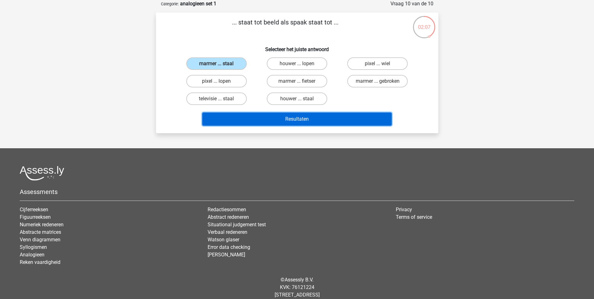
click at [318, 117] on button "Resultaten" at bounding box center [296, 118] width 189 height 13
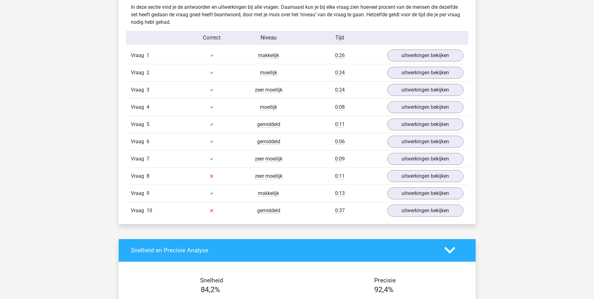
scroll to position [501, 0]
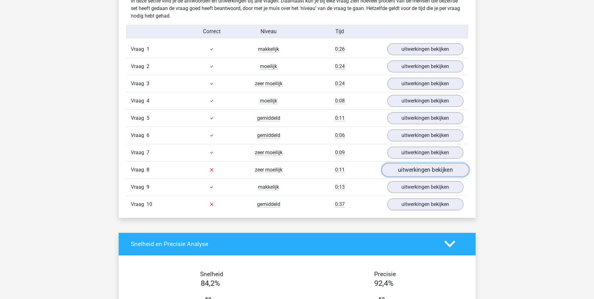
click at [414, 170] on link "uitwerkingen bekijken" at bounding box center [424, 170] width 87 height 14
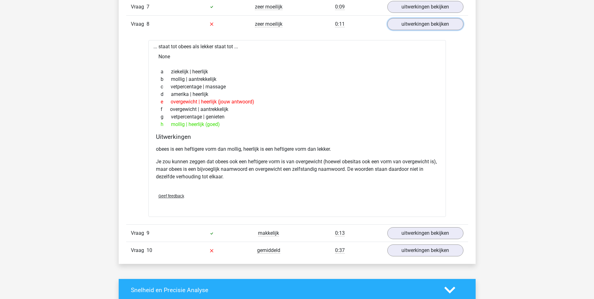
scroll to position [657, 0]
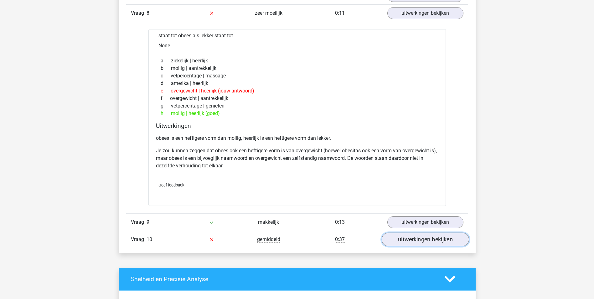
click at [424, 239] on link "uitwerkingen bekijken" at bounding box center [424, 239] width 87 height 14
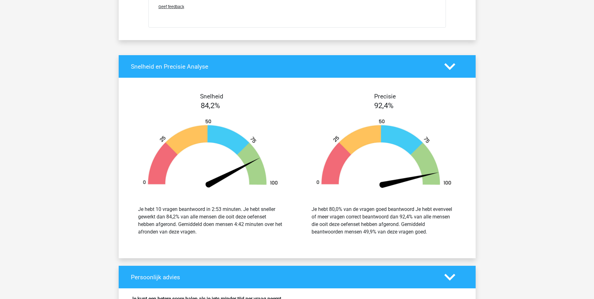
scroll to position [1158, 0]
